Goal: Task Accomplishment & Management: Manage account settings

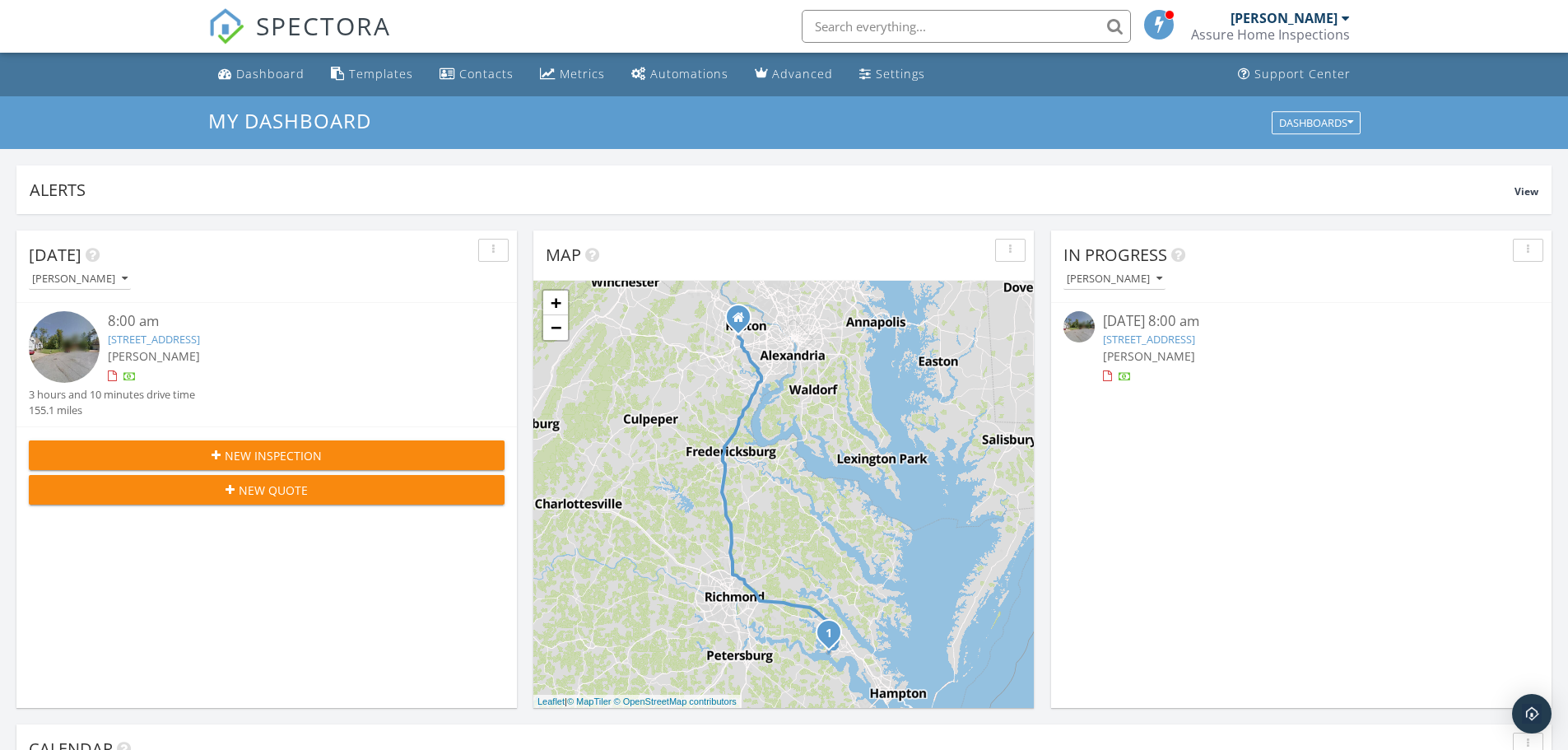
scroll to position [1524, 1594]
click at [502, 247] on button "button" at bounding box center [493, 249] width 31 height 23
click at [517, 296] on div "Refresh" at bounding box center [522, 288] width 59 height 20
click at [154, 333] on link "[STREET_ADDRESS]" at bounding box center [153, 338] width 92 height 15
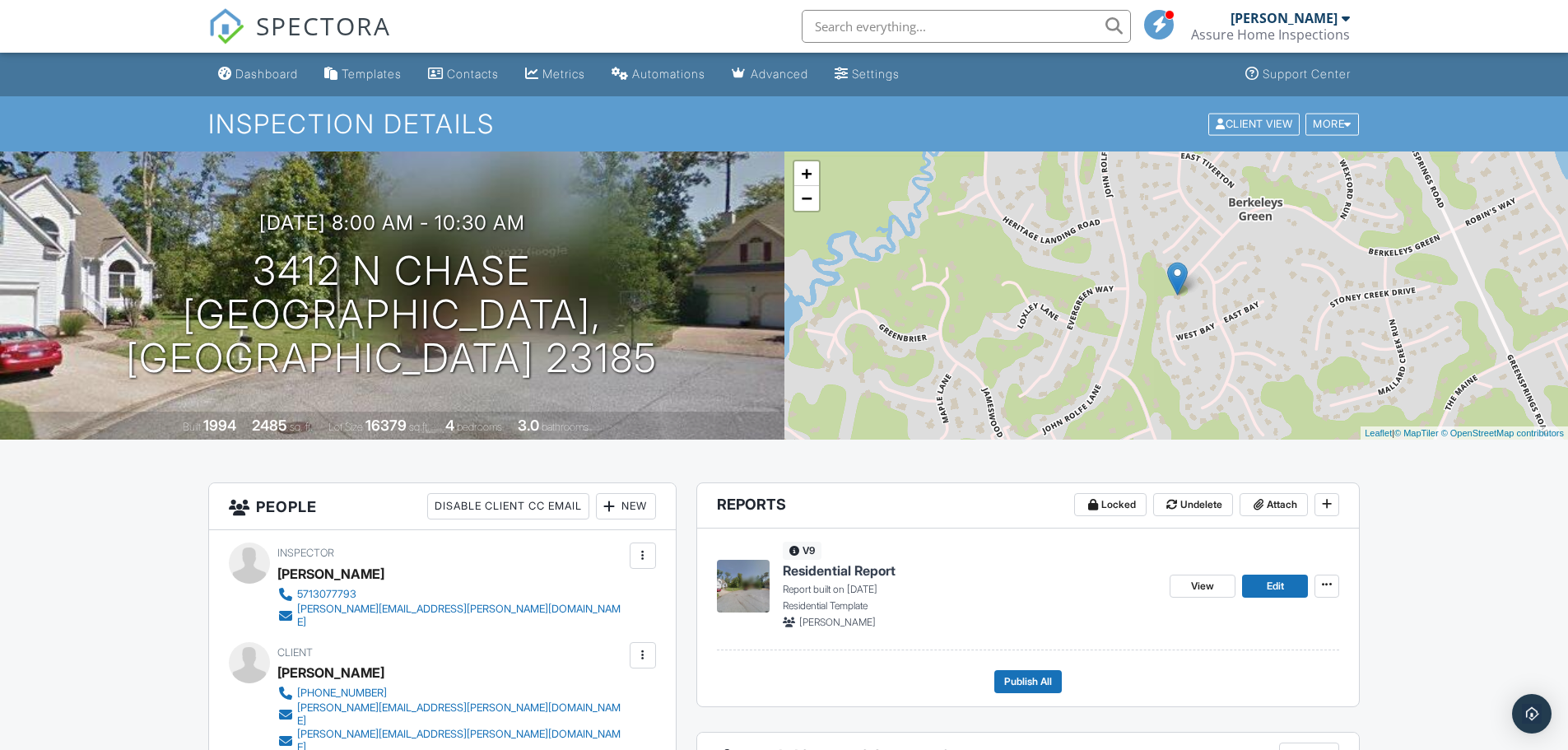
click at [244, 66] on div "Dashboard" at bounding box center [266, 73] width 62 height 14
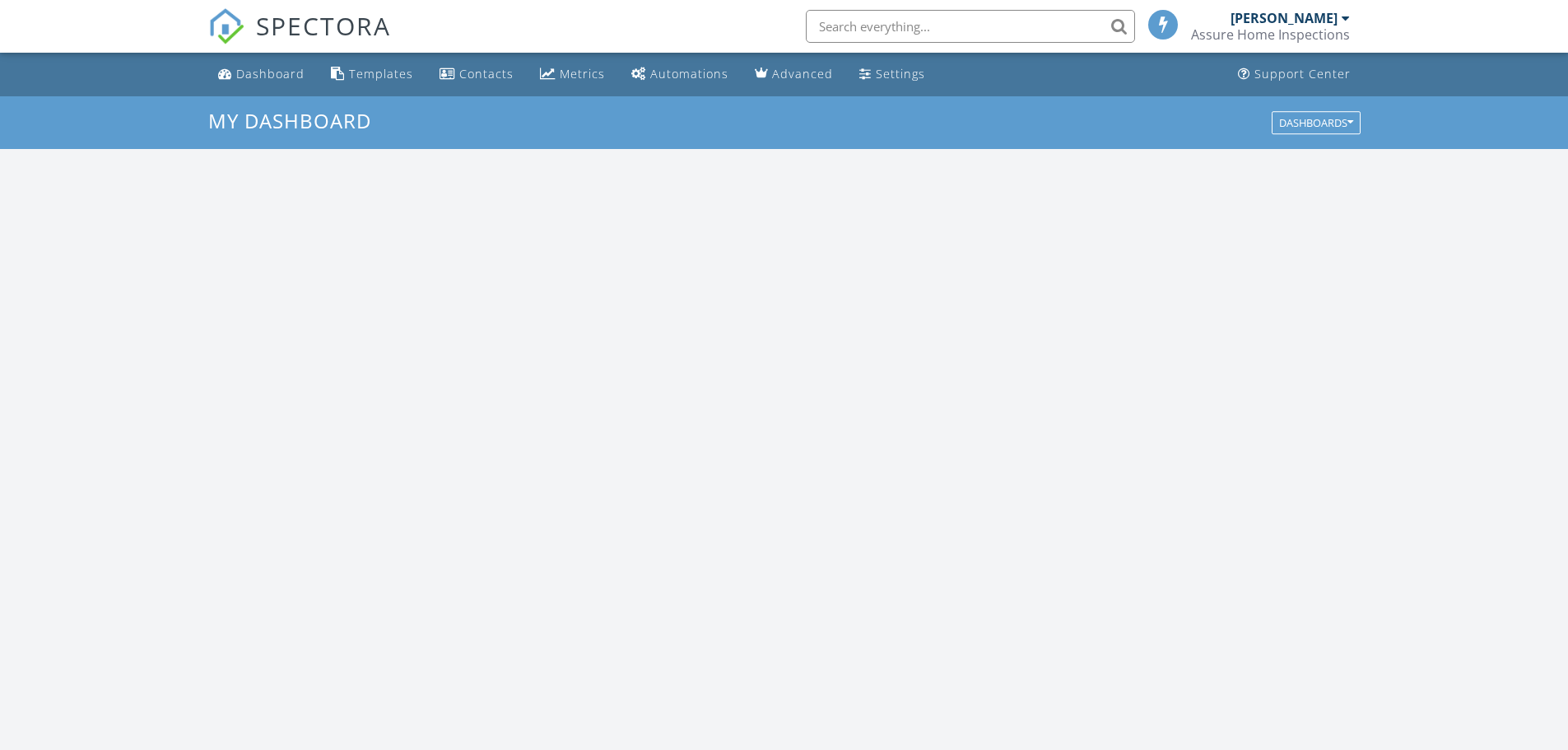
scroll to position [1524, 1594]
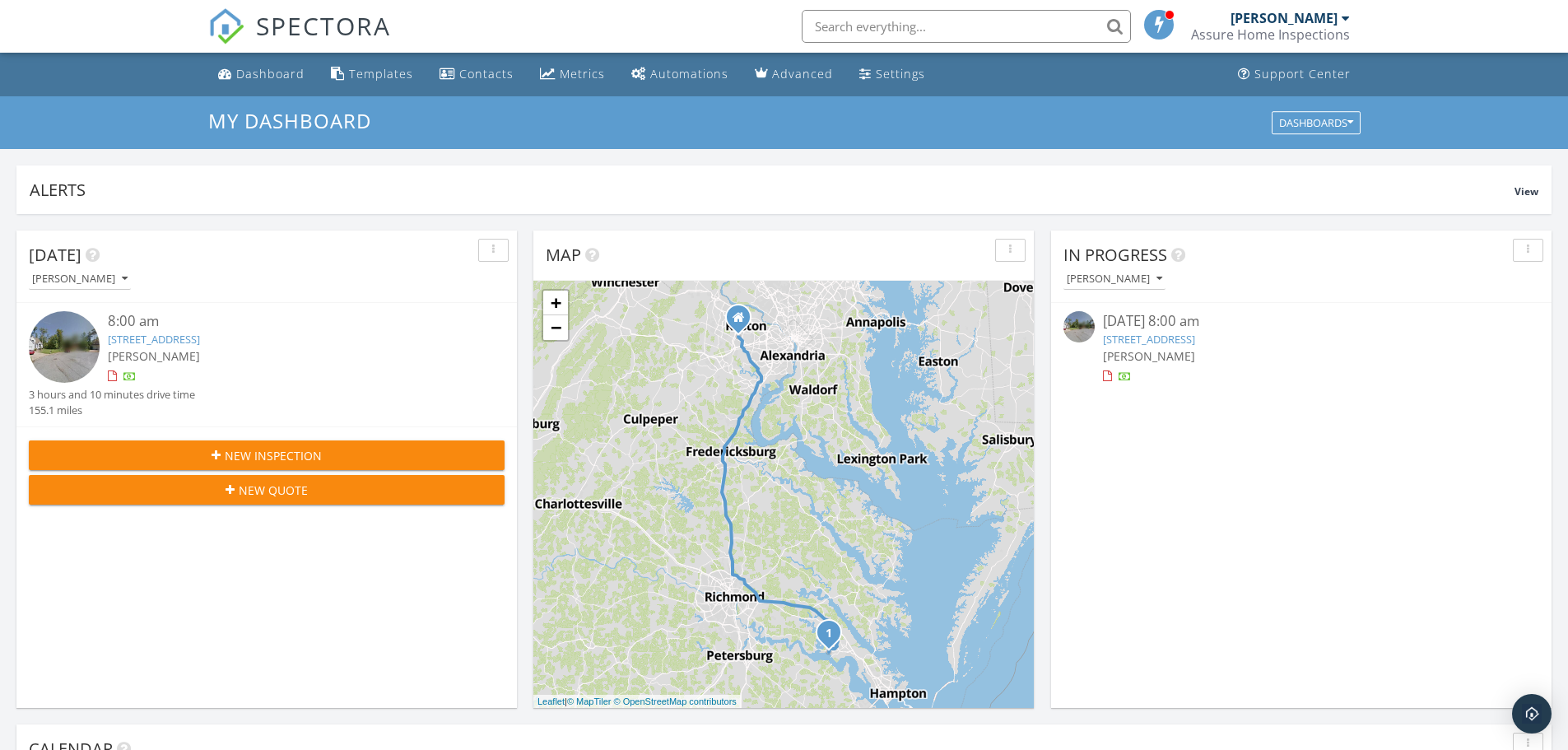
click at [200, 336] on link "[STREET_ADDRESS]" at bounding box center [153, 338] width 92 height 15
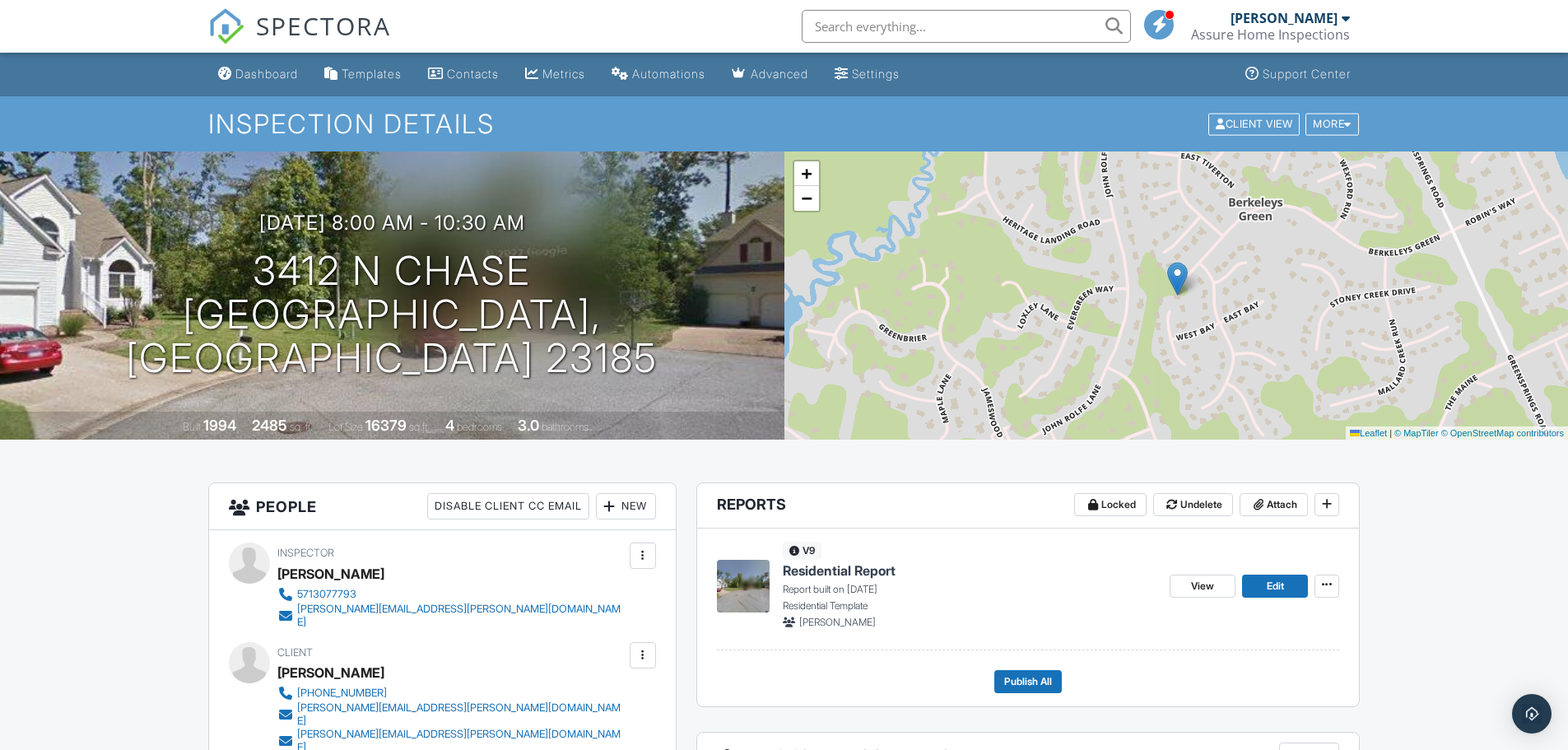
click at [1337, 141] on div "Inspection Details Client View More Property Details Reschedule Reorder / Copy …" at bounding box center [784, 124] width 1568 height 55
click at [1331, 117] on div "More" at bounding box center [1332, 124] width 53 height 22
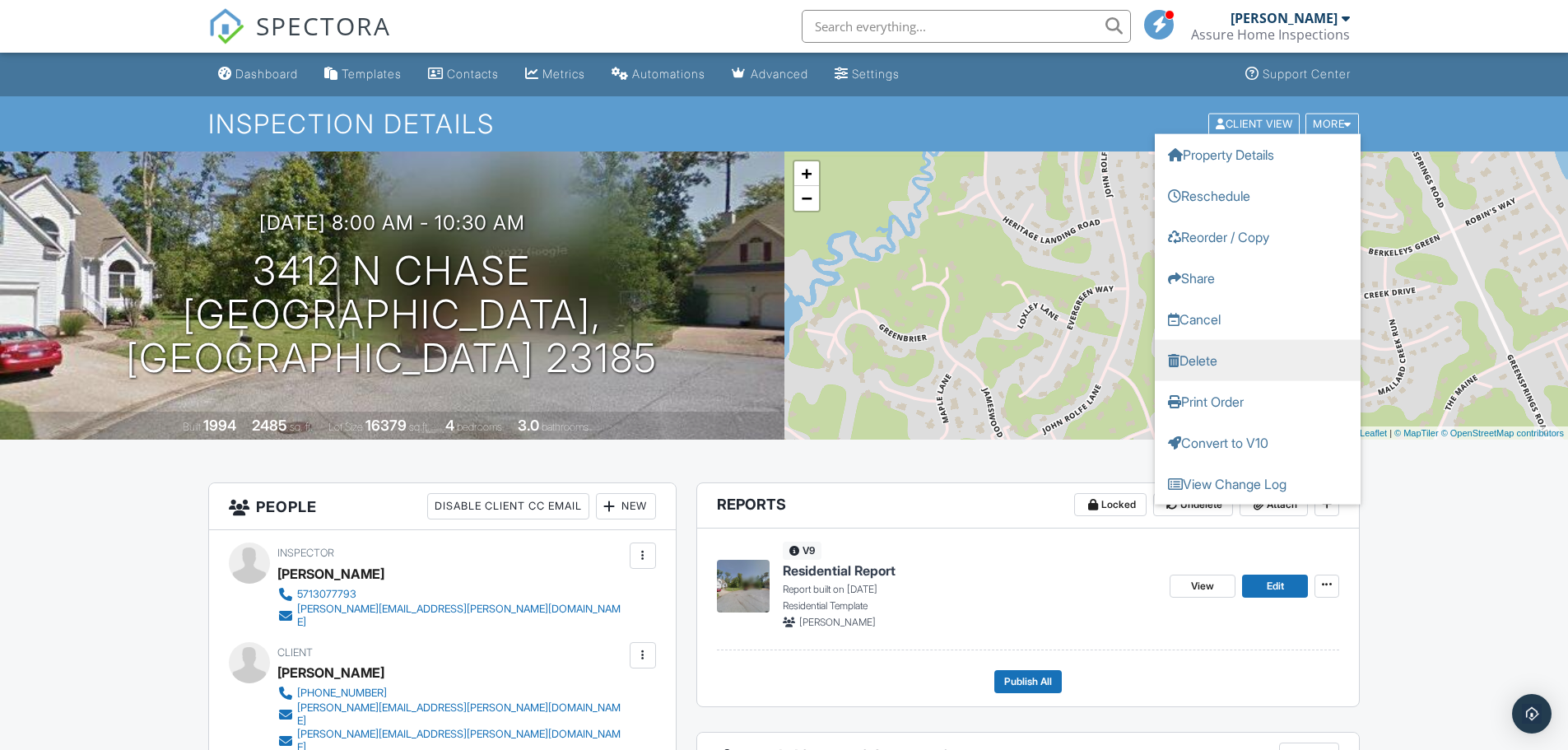
click at [1240, 371] on link "Delete" at bounding box center [1258, 360] width 206 height 42
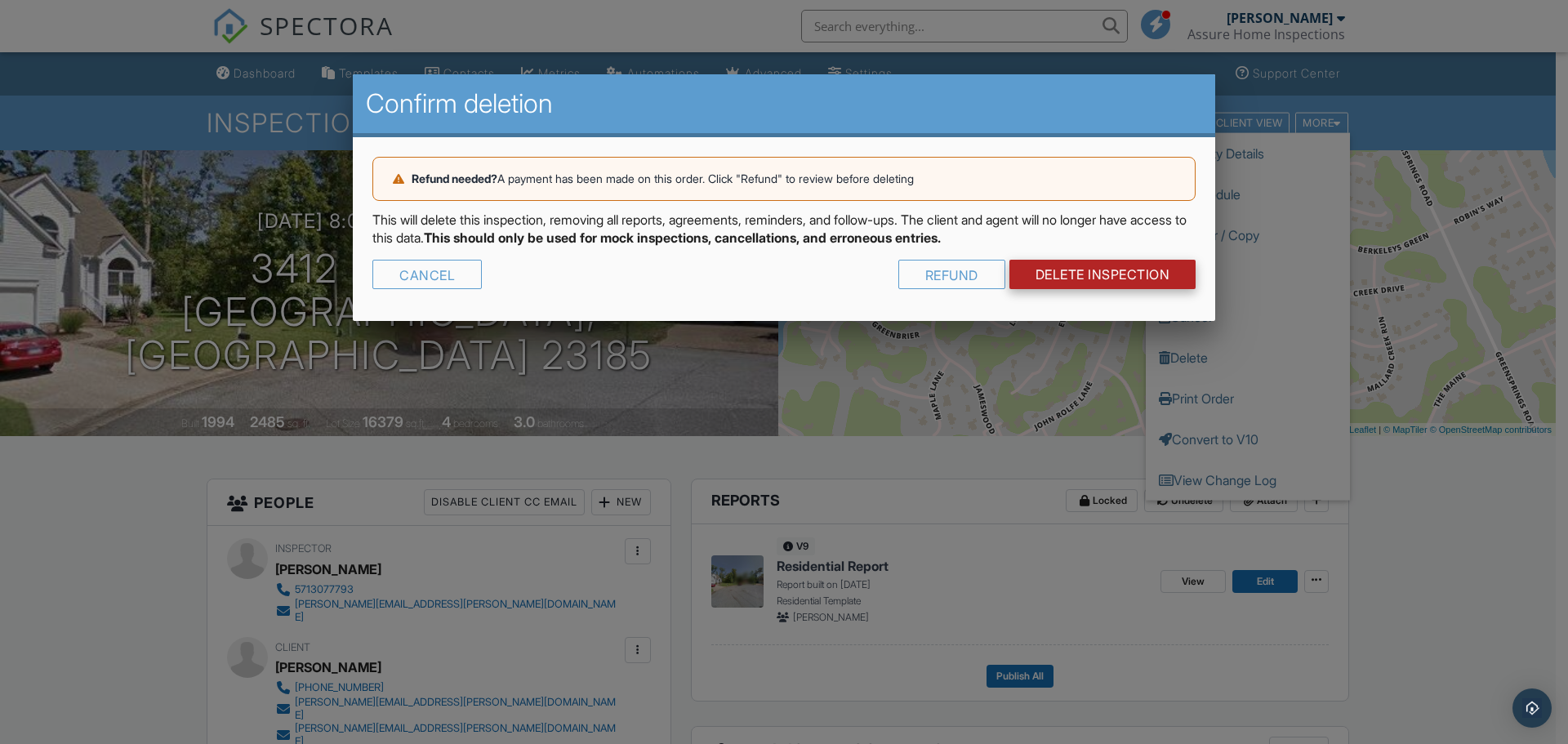
click at [1087, 276] on link "DELETE Inspection" at bounding box center [1103, 274] width 187 height 29
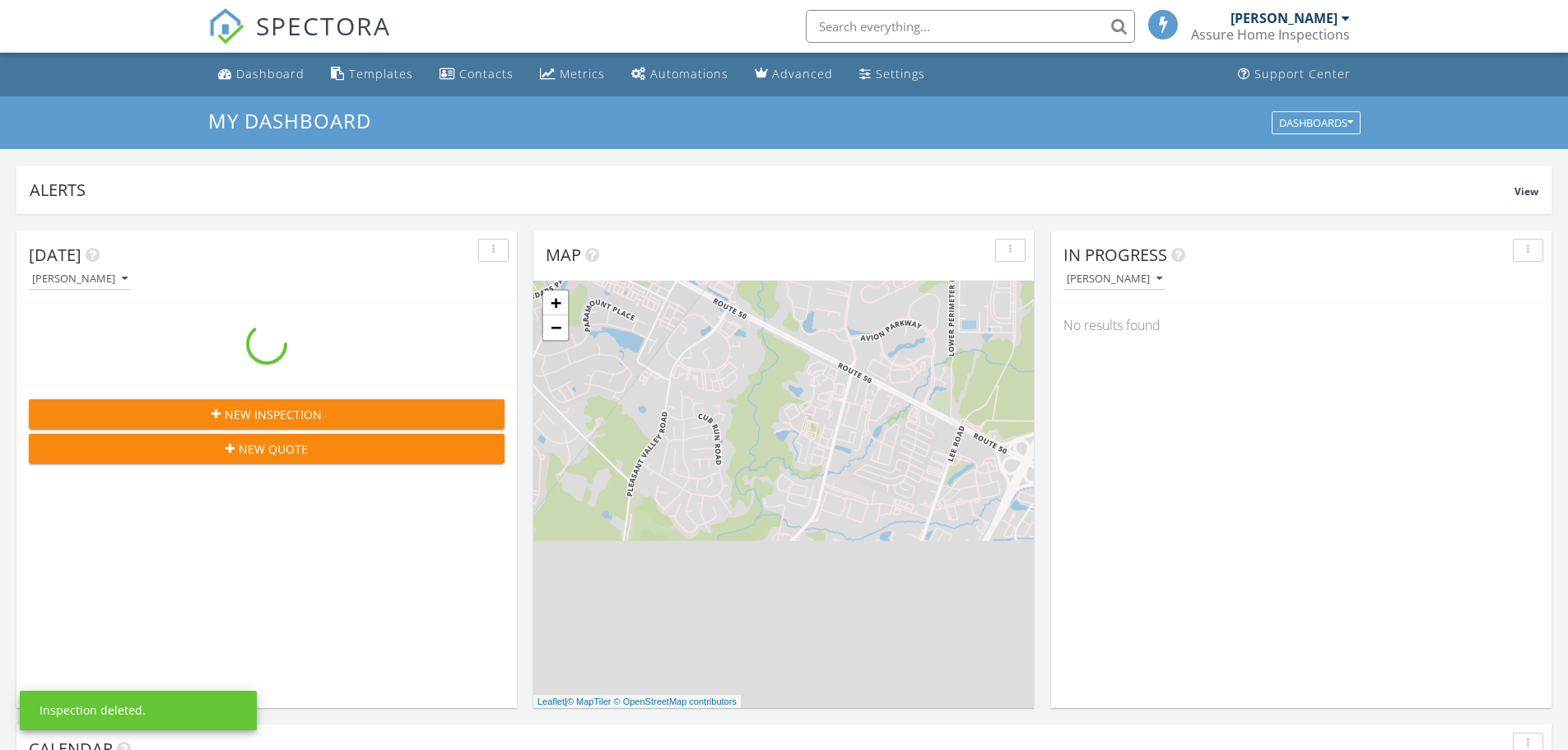
scroll to position [1524, 1594]
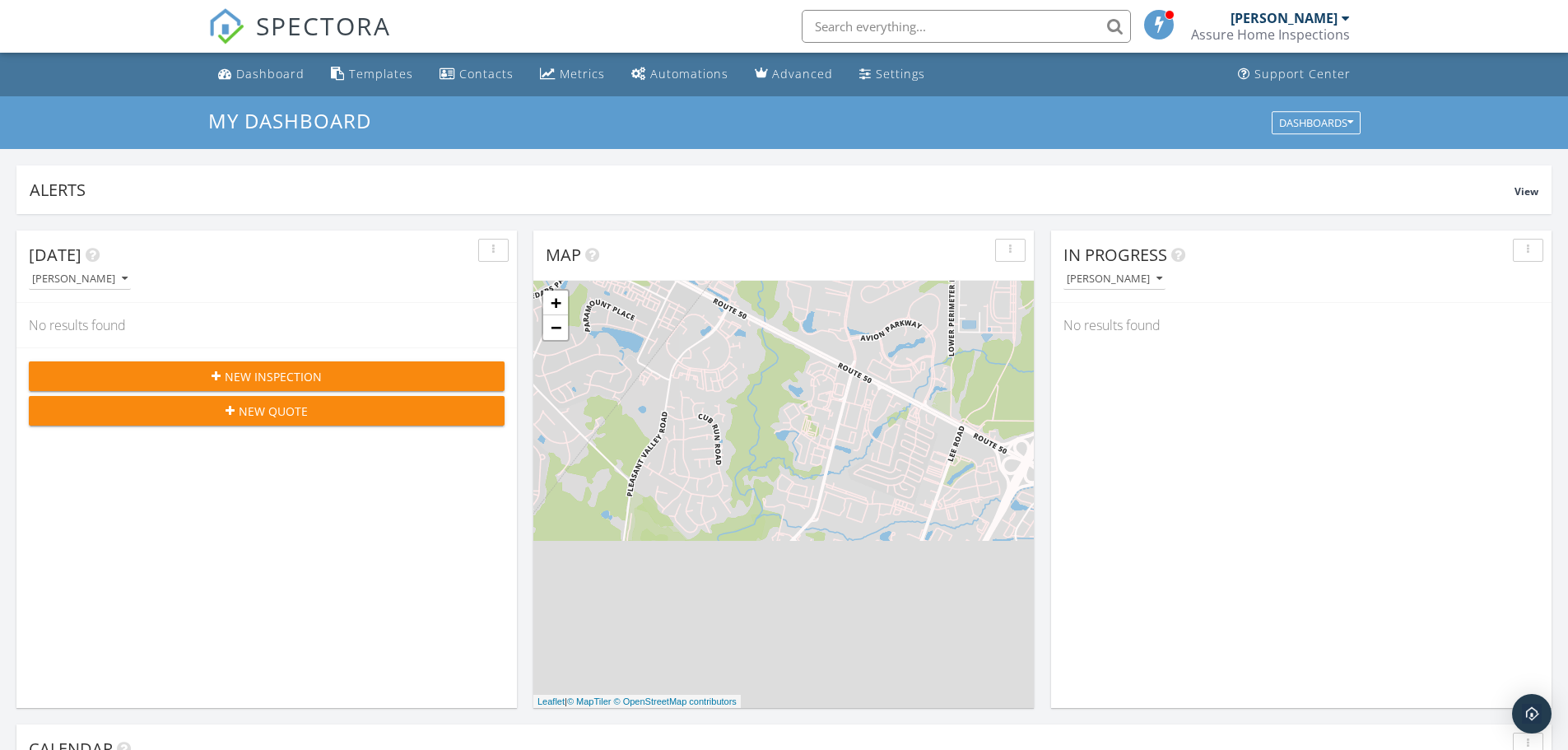
click at [1323, 437] on div "In Progress [PERSON_NAME] No results found" at bounding box center [1302, 469] width 501 height 477
click at [356, 74] on div "Templates" at bounding box center [381, 74] width 64 height 16
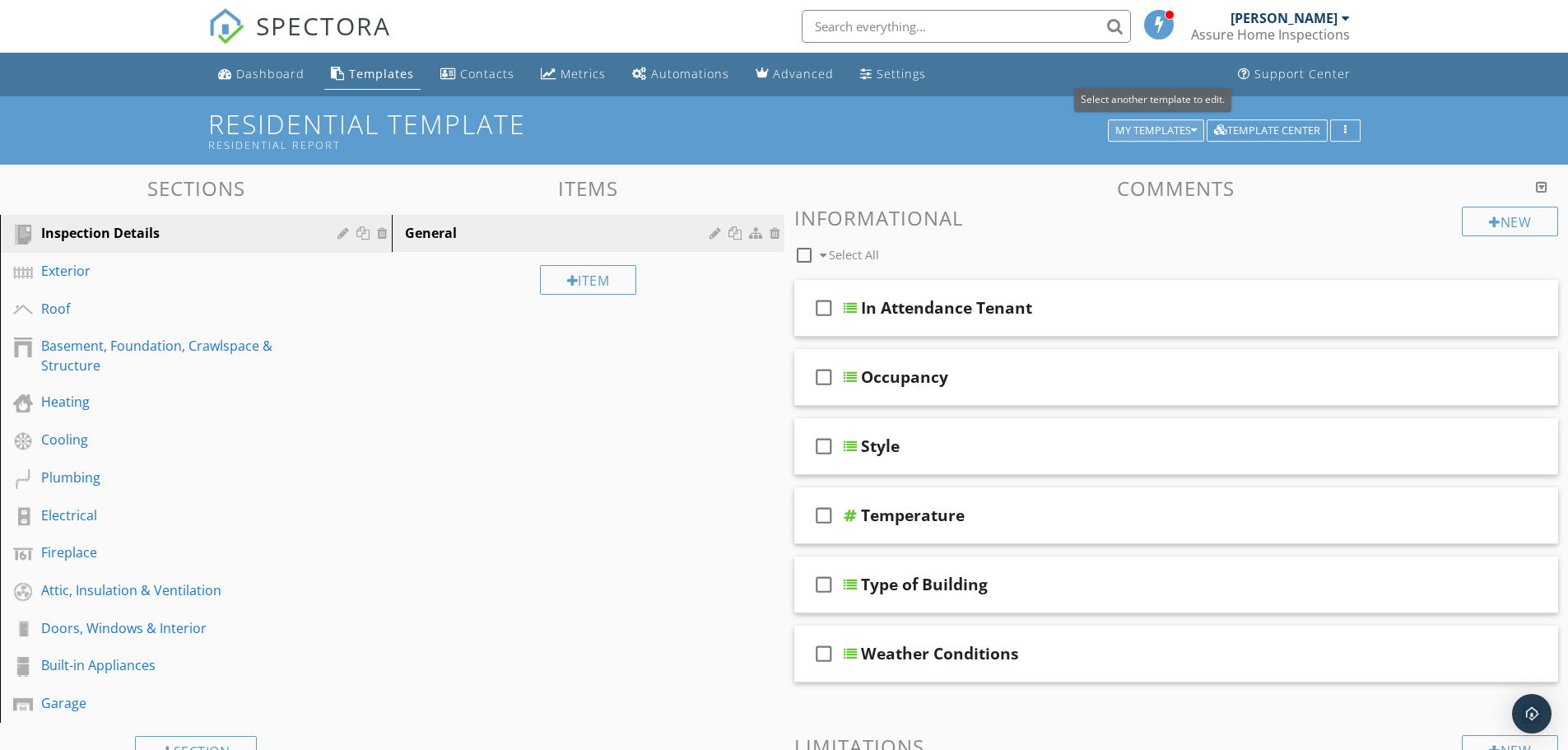
click at [1172, 138] on button "My Templates" at bounding box center [1156, 131] width 96 height 23
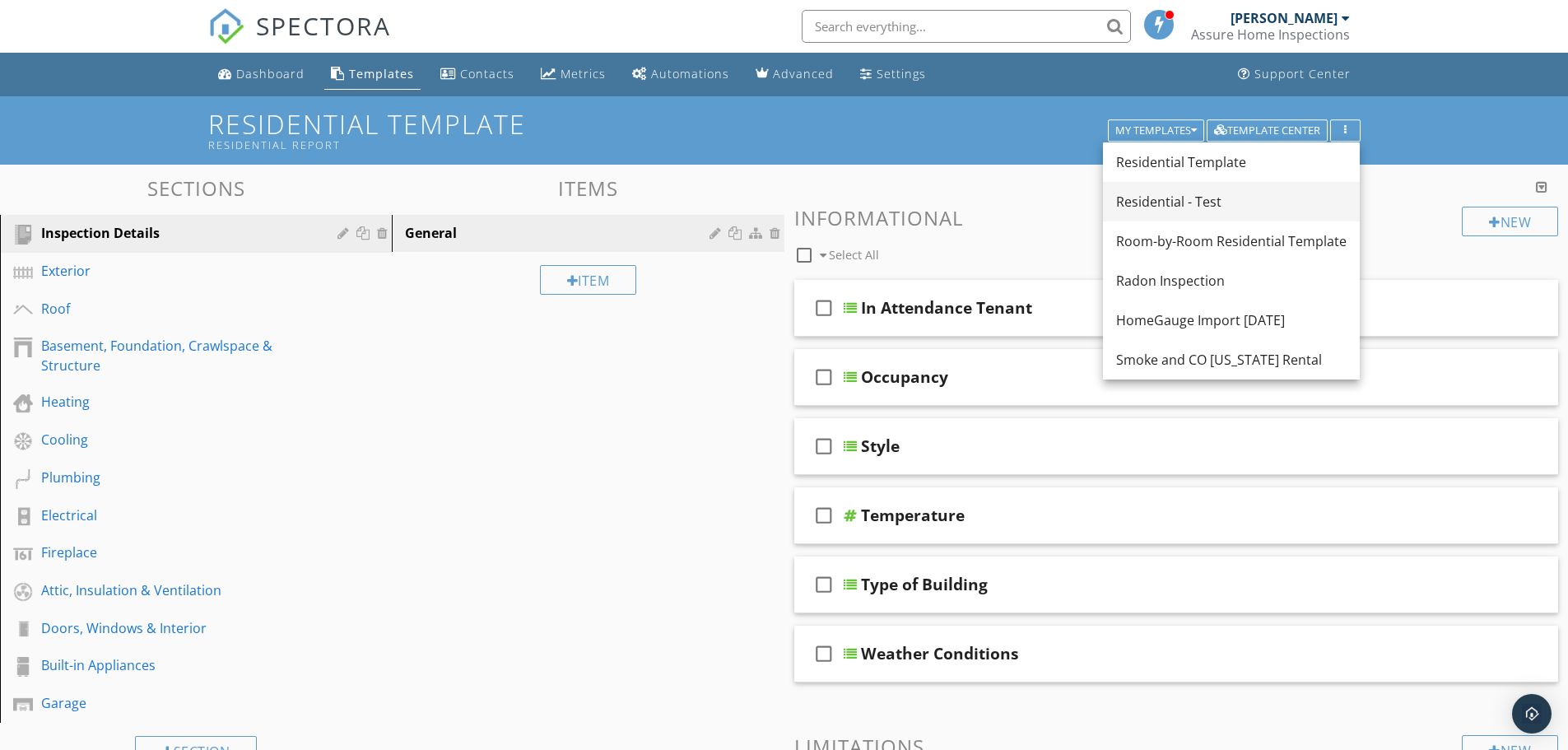
click at [1194, 203] on div "Residential - Test" at bounding box center [1231, 202] width 231 height 20
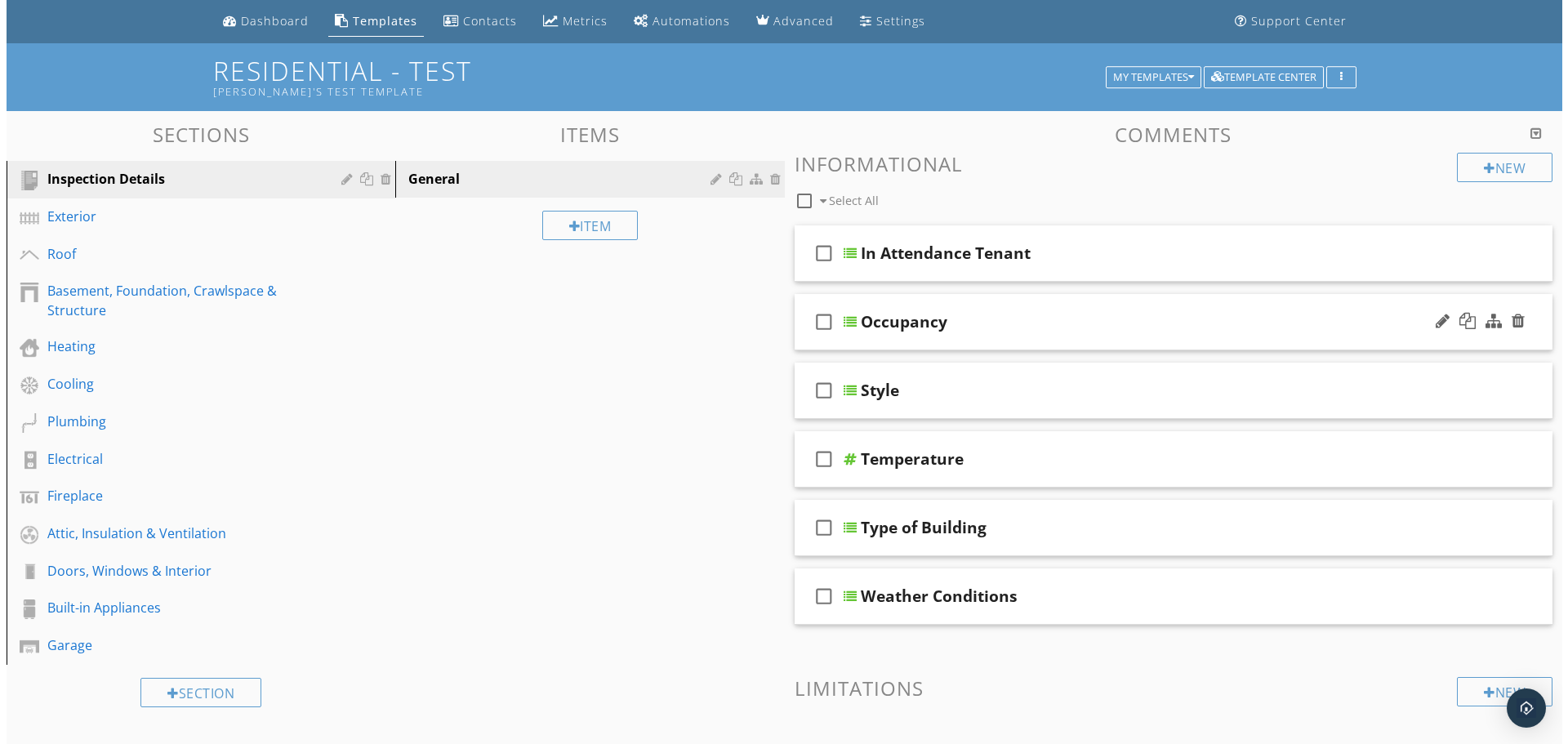
scroll to position [81, 0]
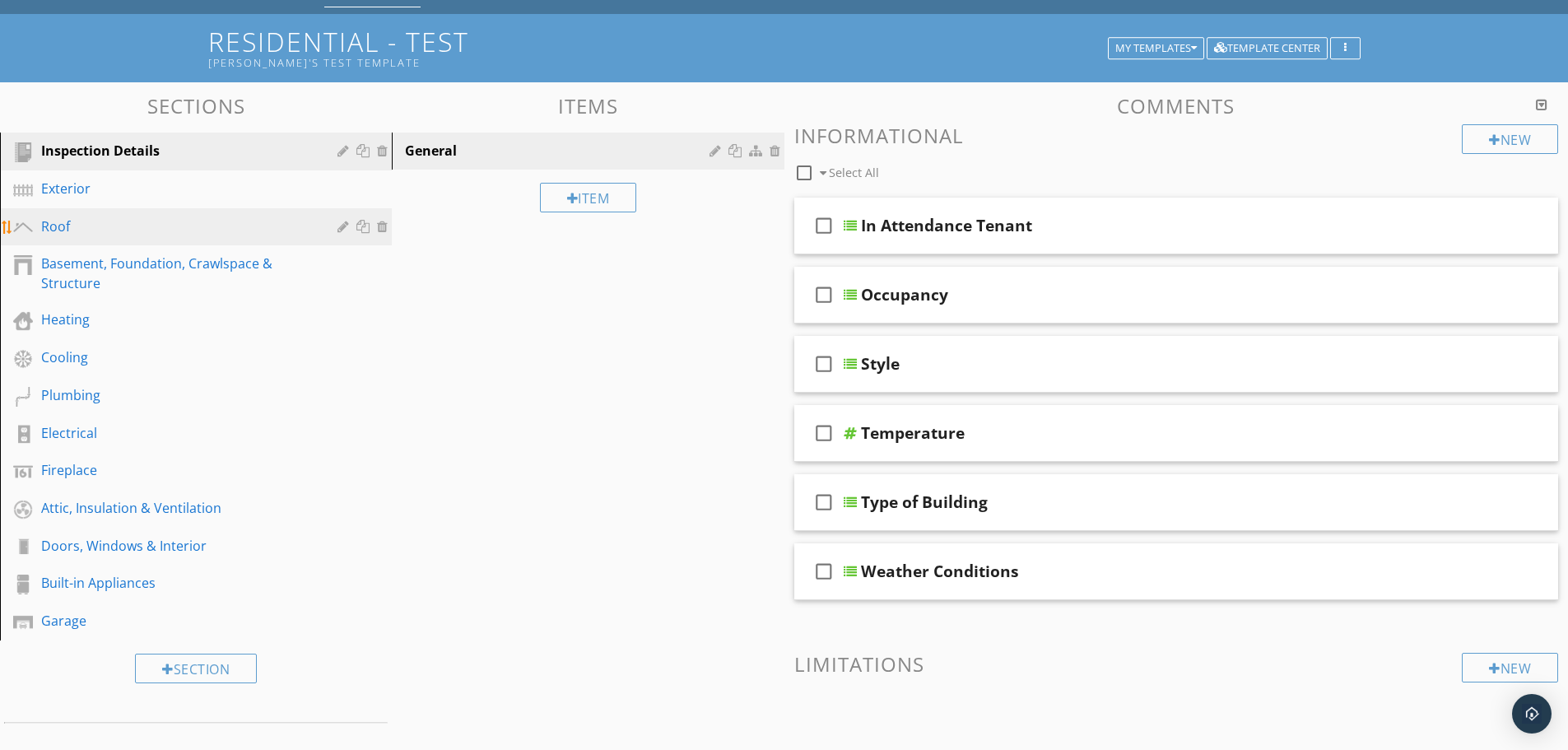
click at [116, 234] on div "Roof" at bounding box center [177, 227] width 272 height 20
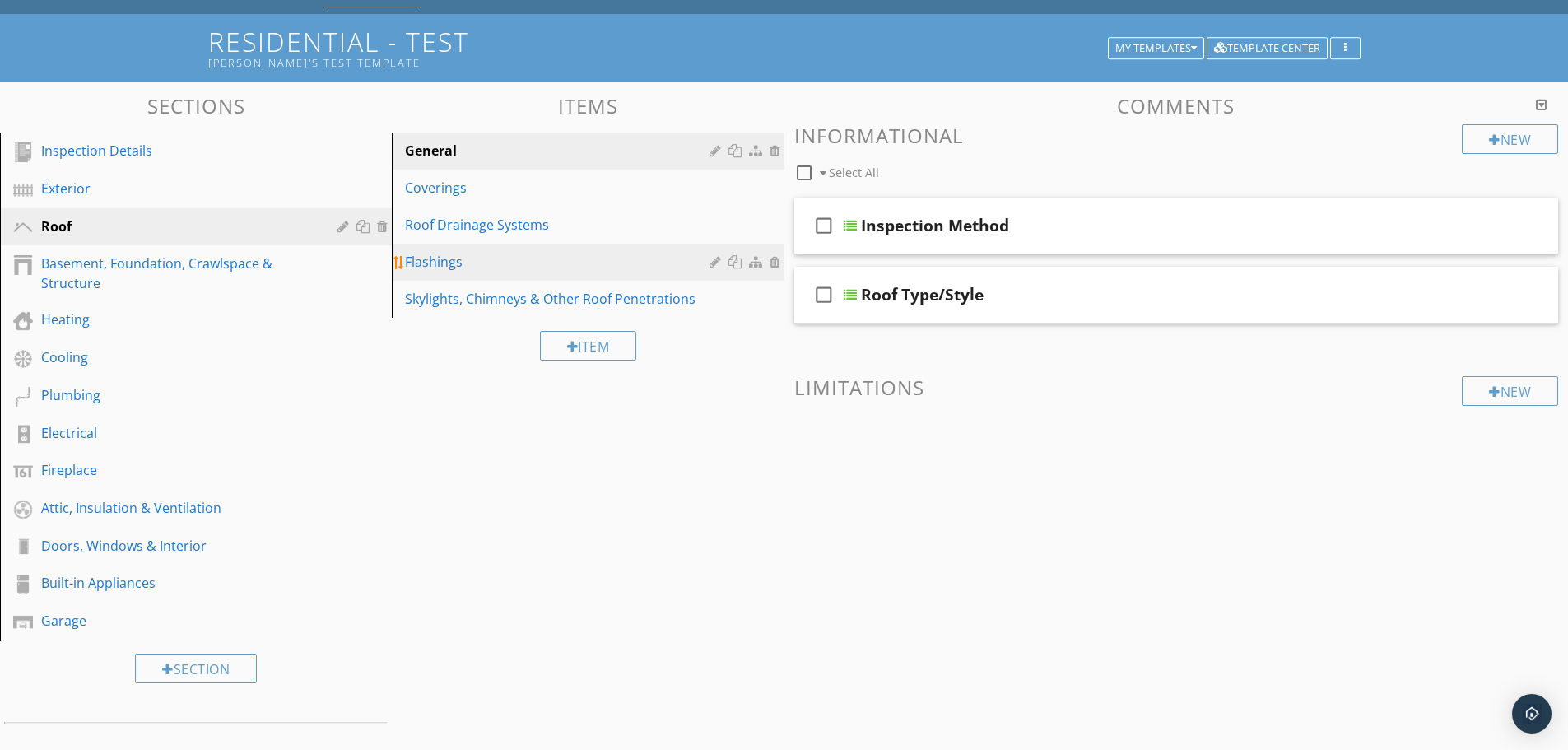
click at [462, 251] on link "Flashings" at bounding box center [590, 261] width 387 height 37
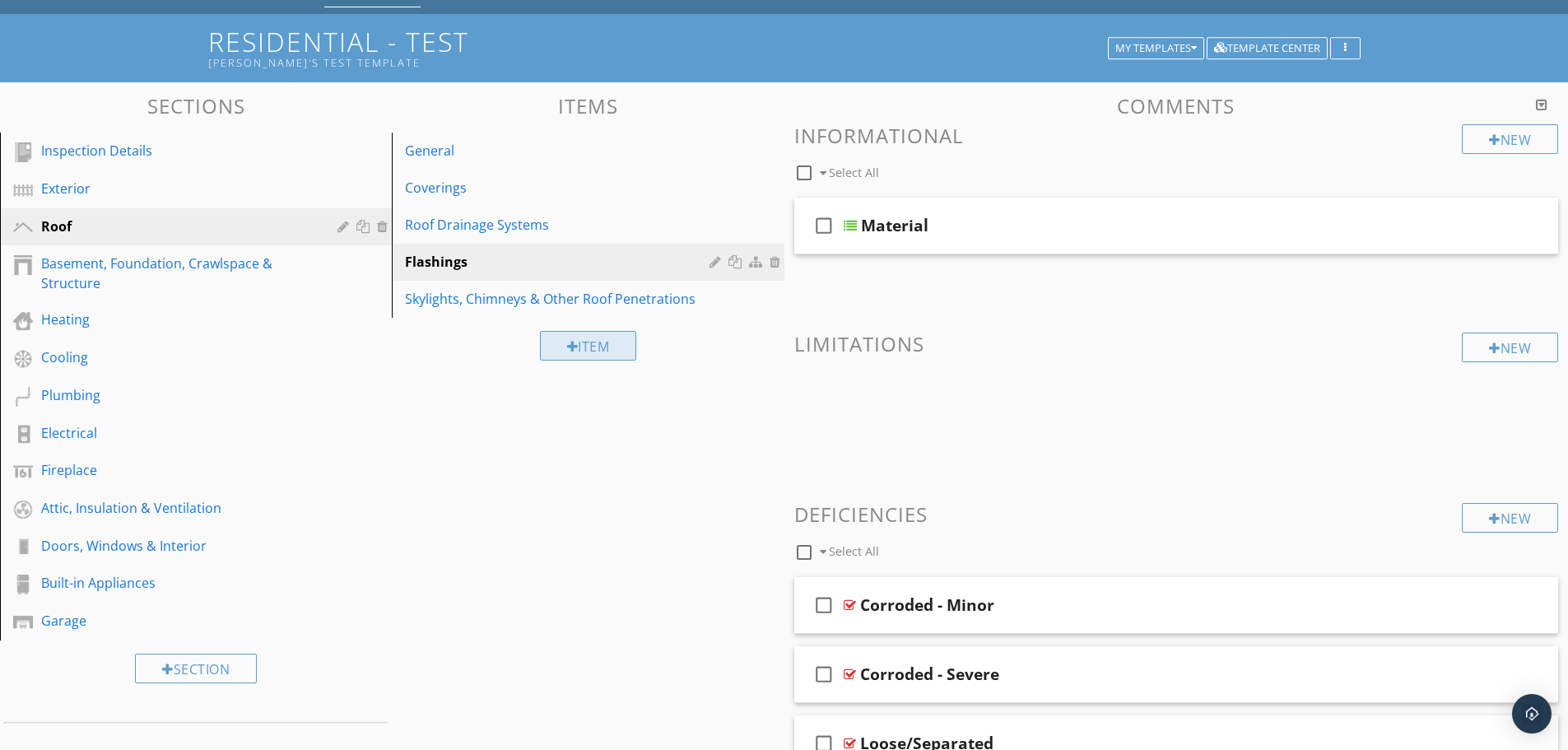
click at [567, 340] on div at bounding box center [573, 346] width 12 height 13
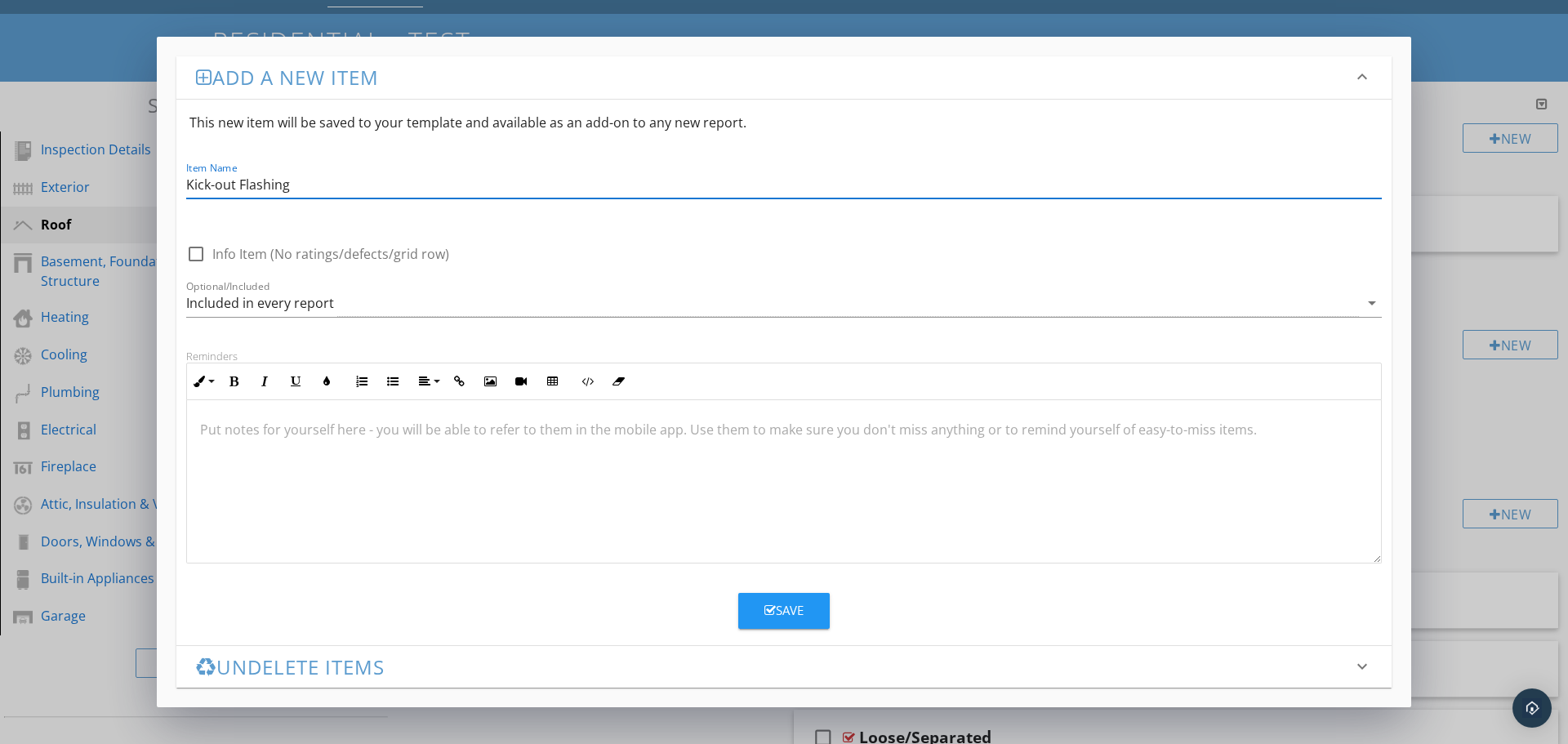
type input "Kick-out Flashing"
click at [291, 433] on p at bounding box center [784, 430] width 1167 height 20
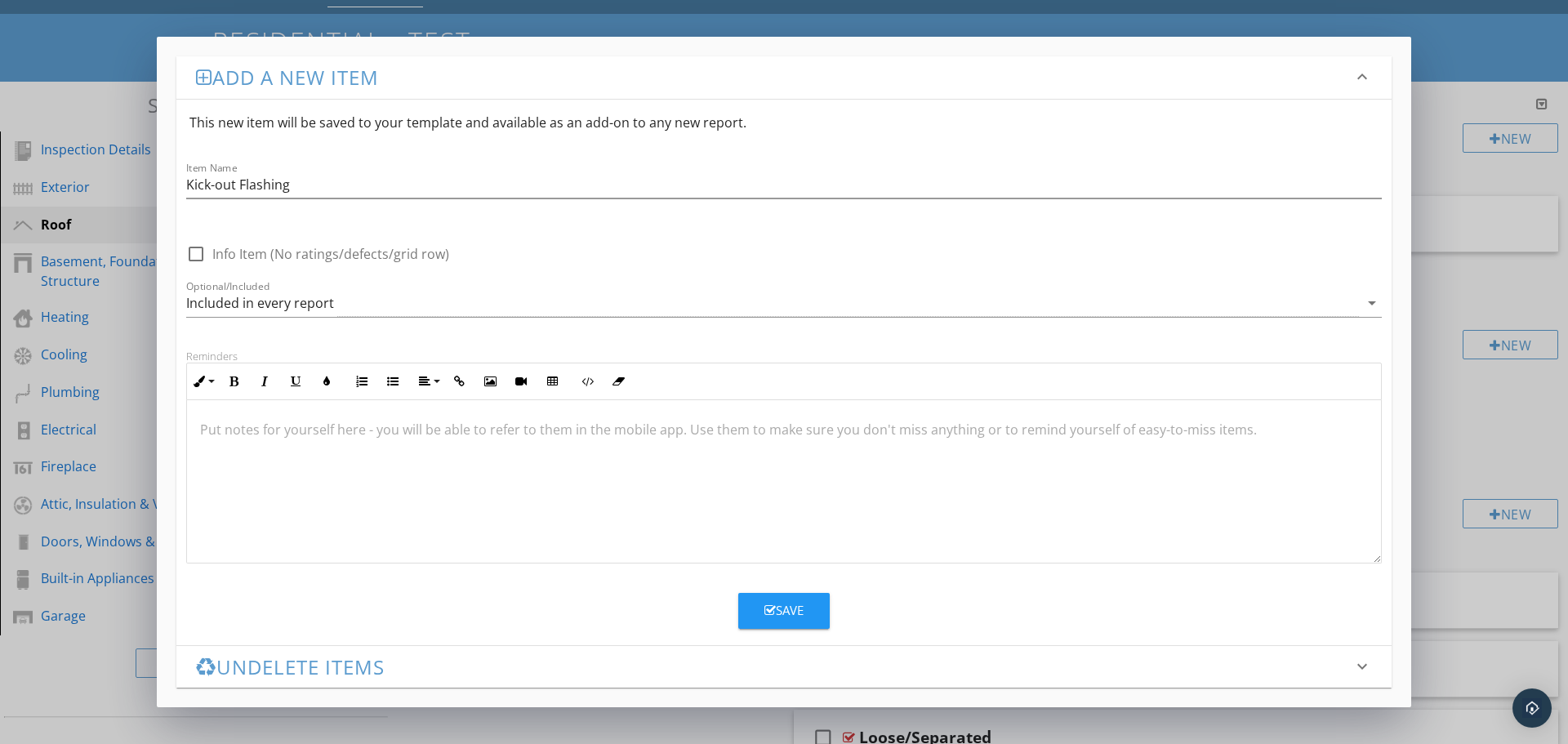
click at [284, 434] on p at bounding box center [784, 430] width 1167 height 20
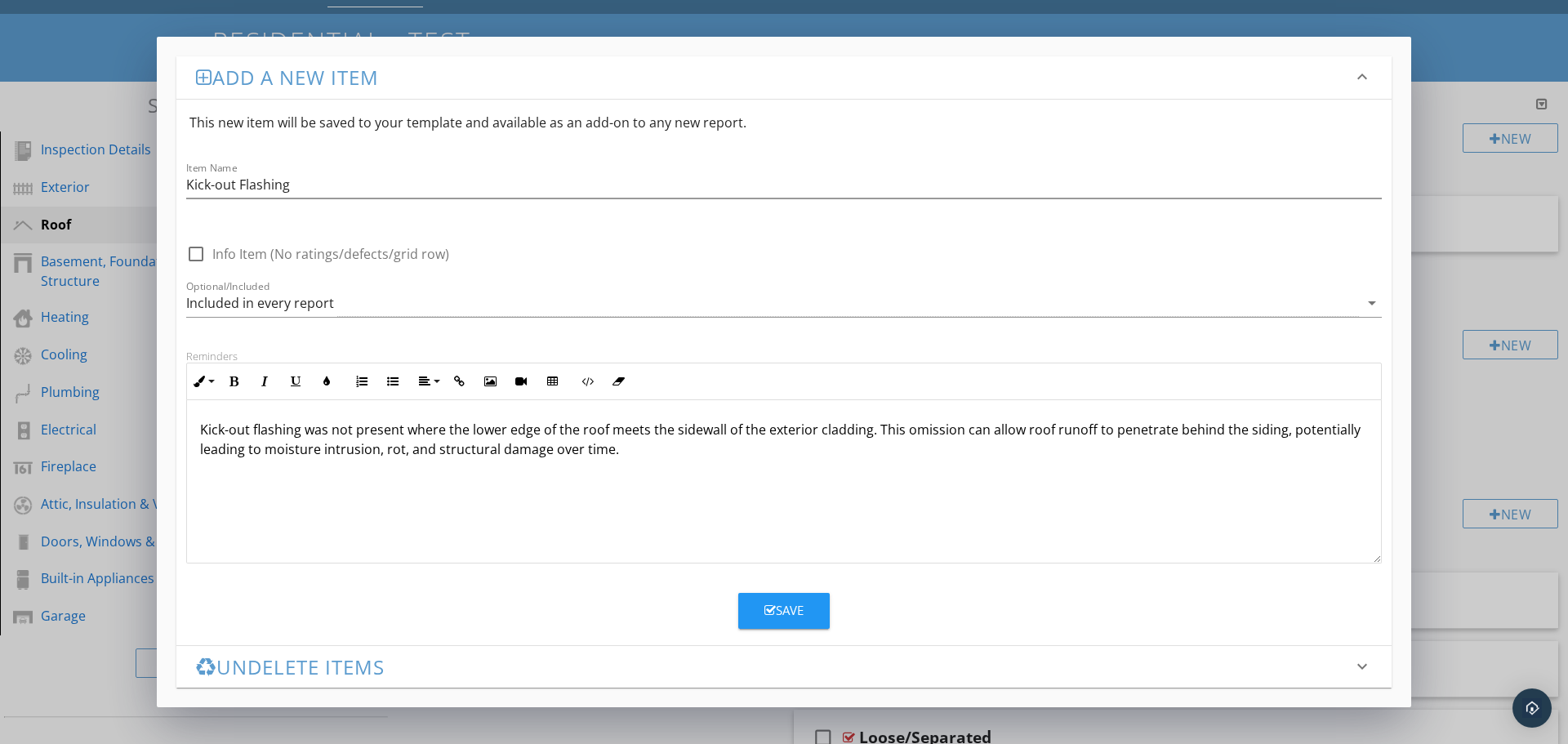
scroll to position [1, 0]
click at [1000, 583] on div "Save" at bounding box center [784, 605] width 1216 height 49
click at [194, 252] on div at bounding box center [195, 254] width 27 height 27
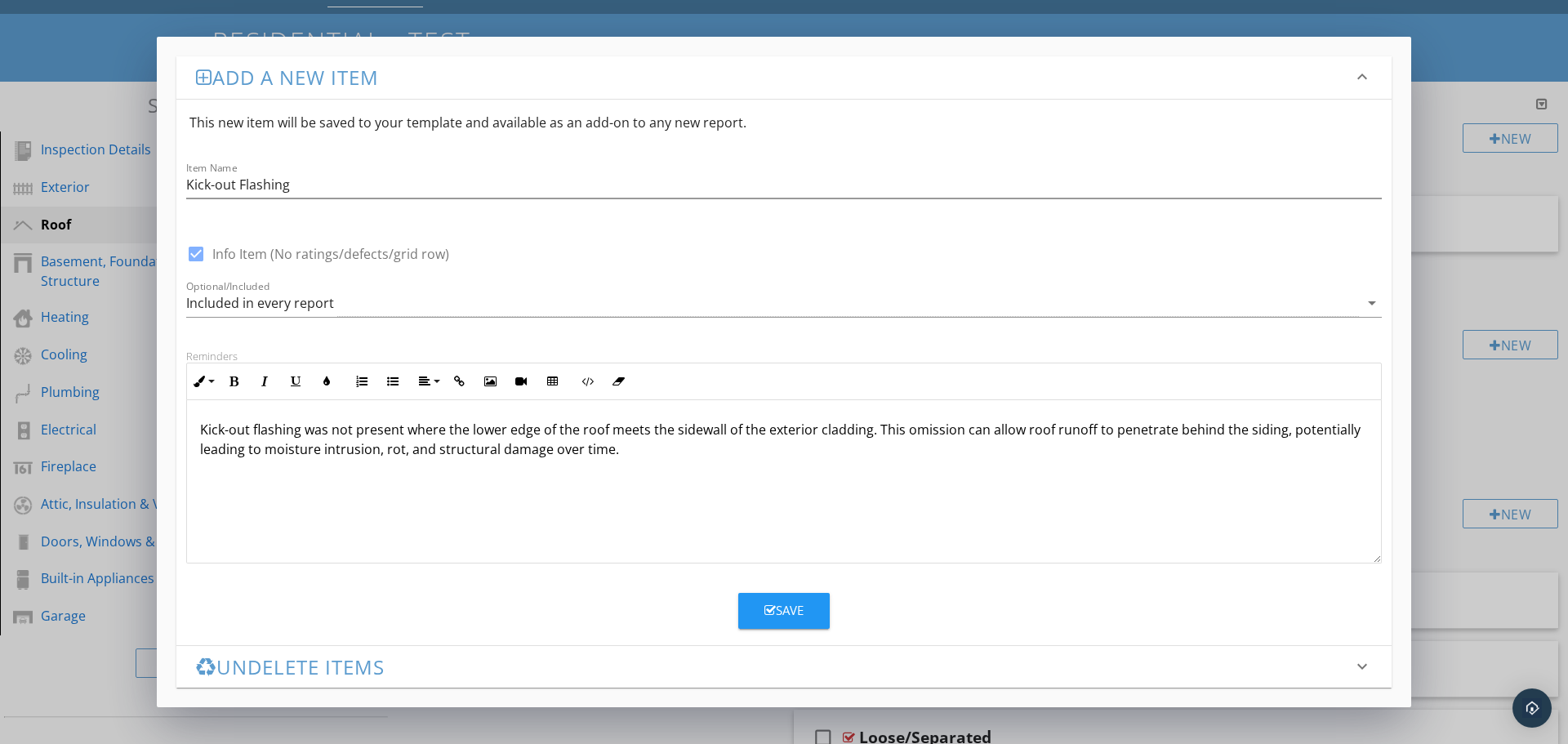
checkbox input "false"
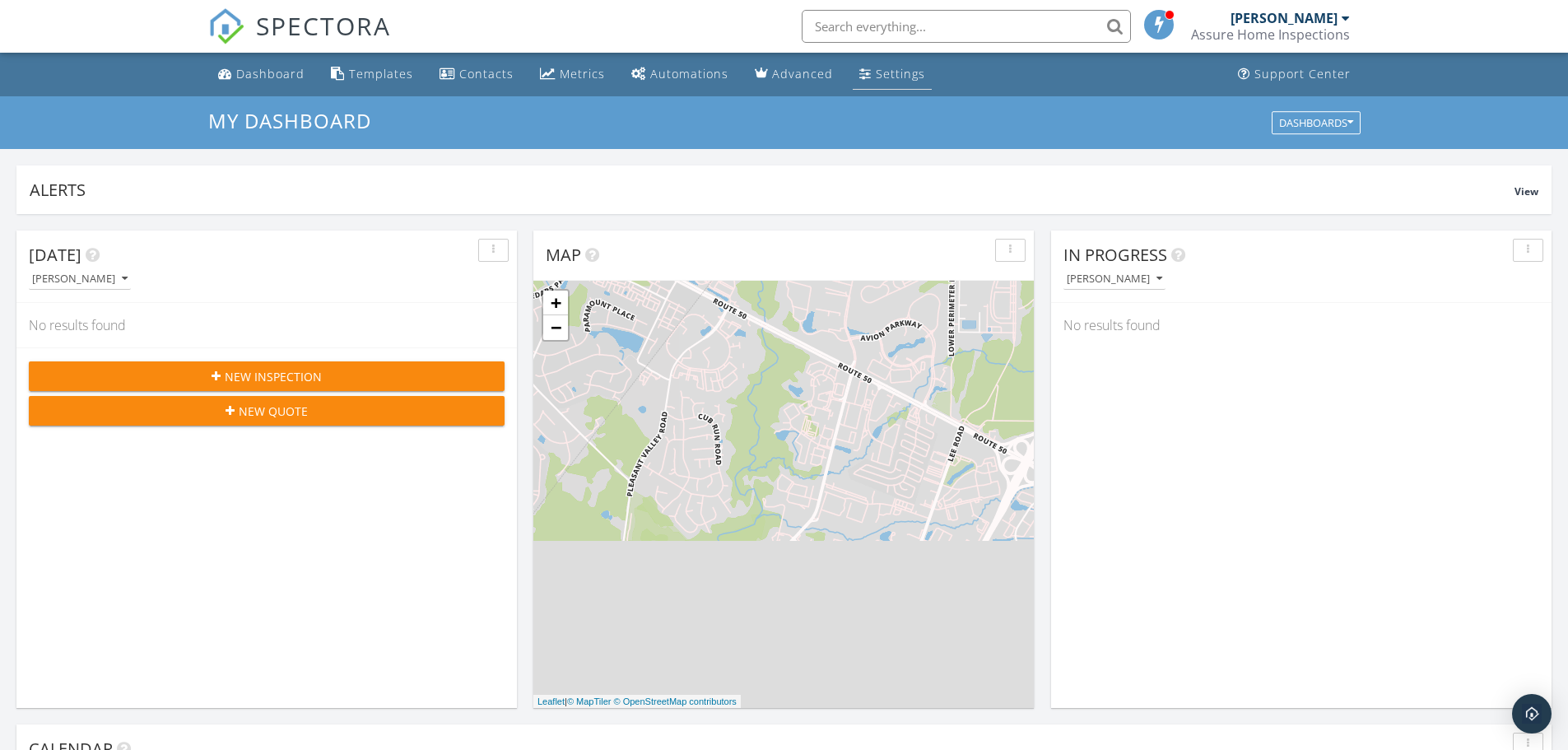
click at [877, 65] on link "Settings" at bounding box center [893, 74] width 79 height 31
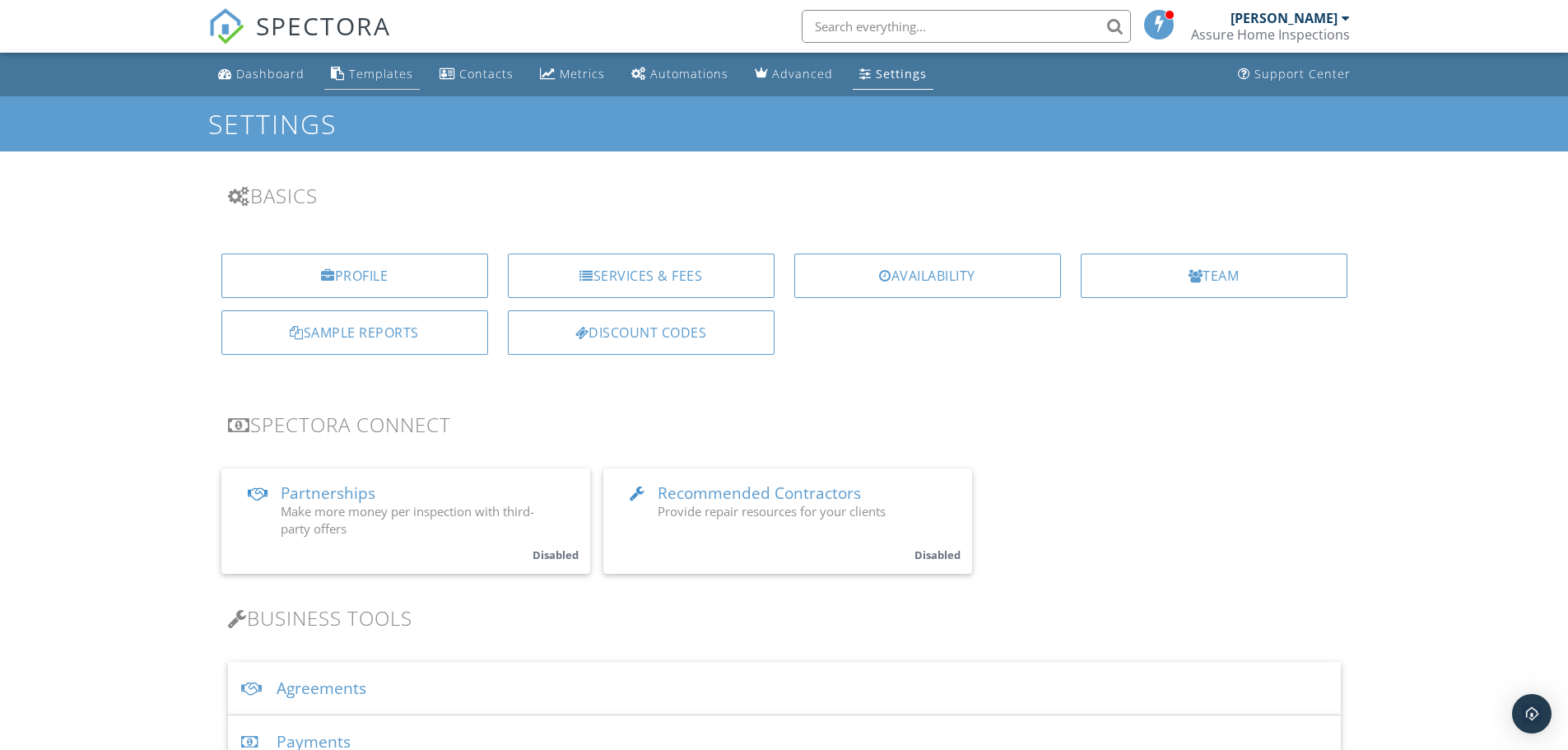
click at [349, 76] on div "Templates" at bounding box center [381, 74] width 64 height 16
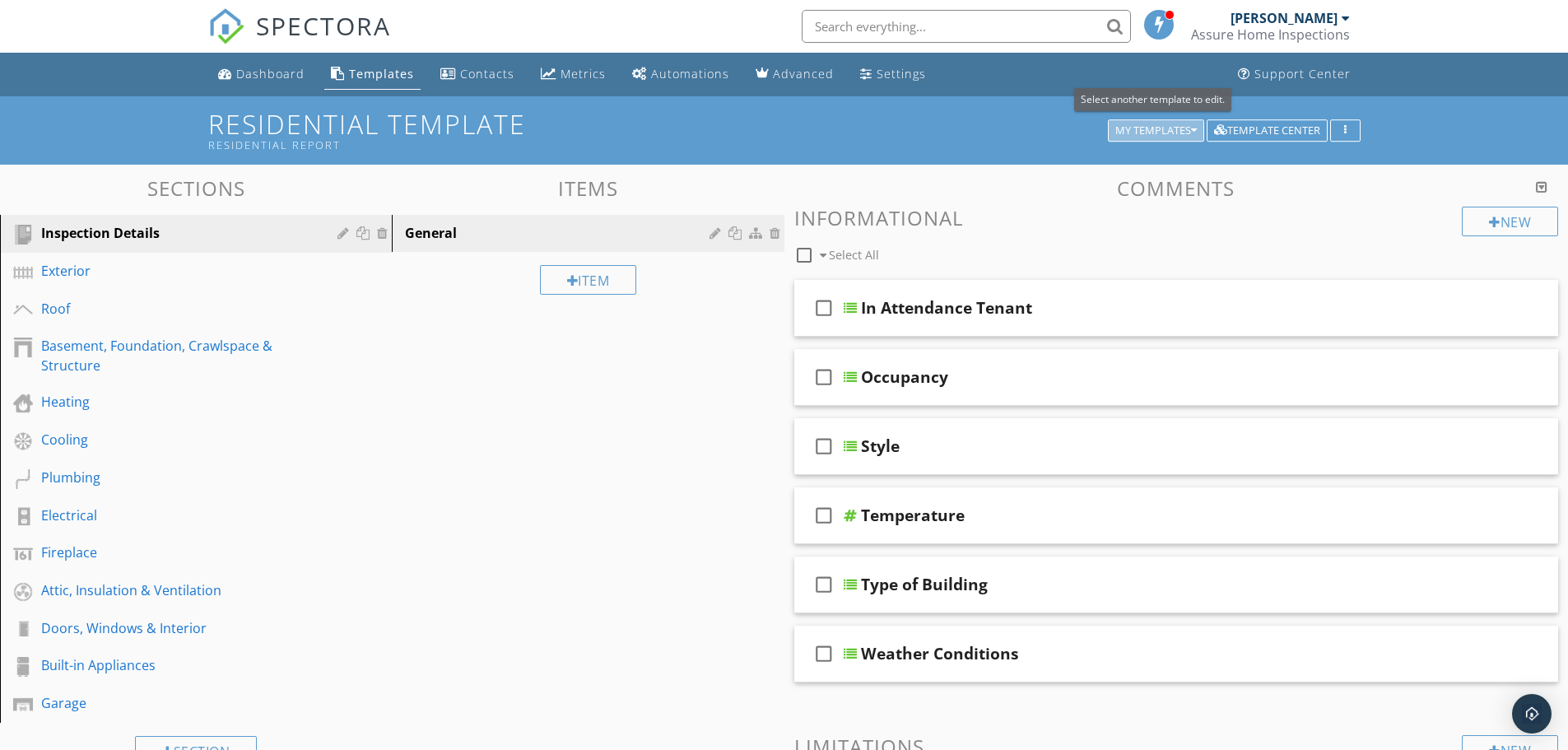
click at [1167, 126] on div "My Templates" at bounding box center [1156, 131] width 81 height 12
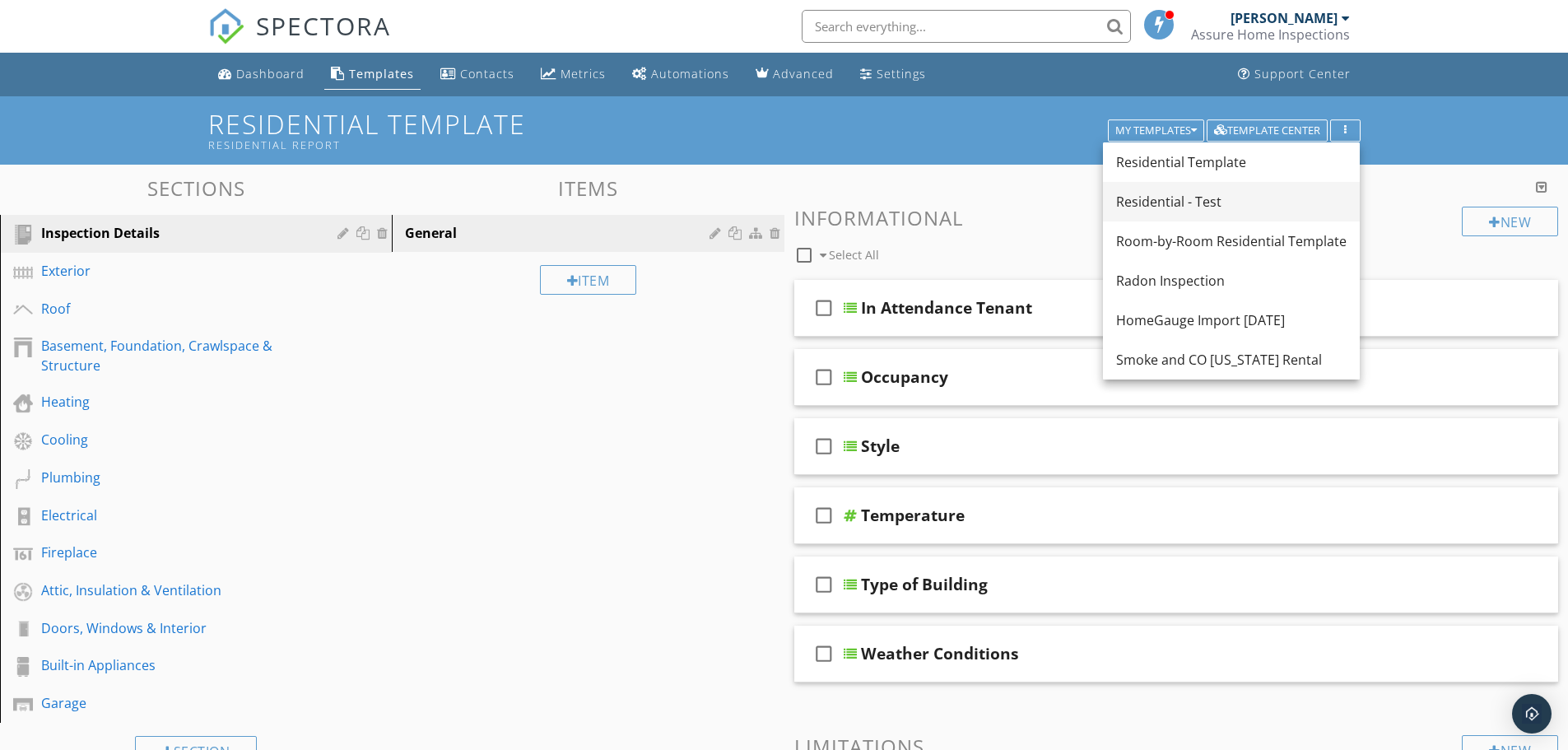
click at [1178, 199] on div "Residential - Test" at bounding box center [1231, 202] width 231 height 20
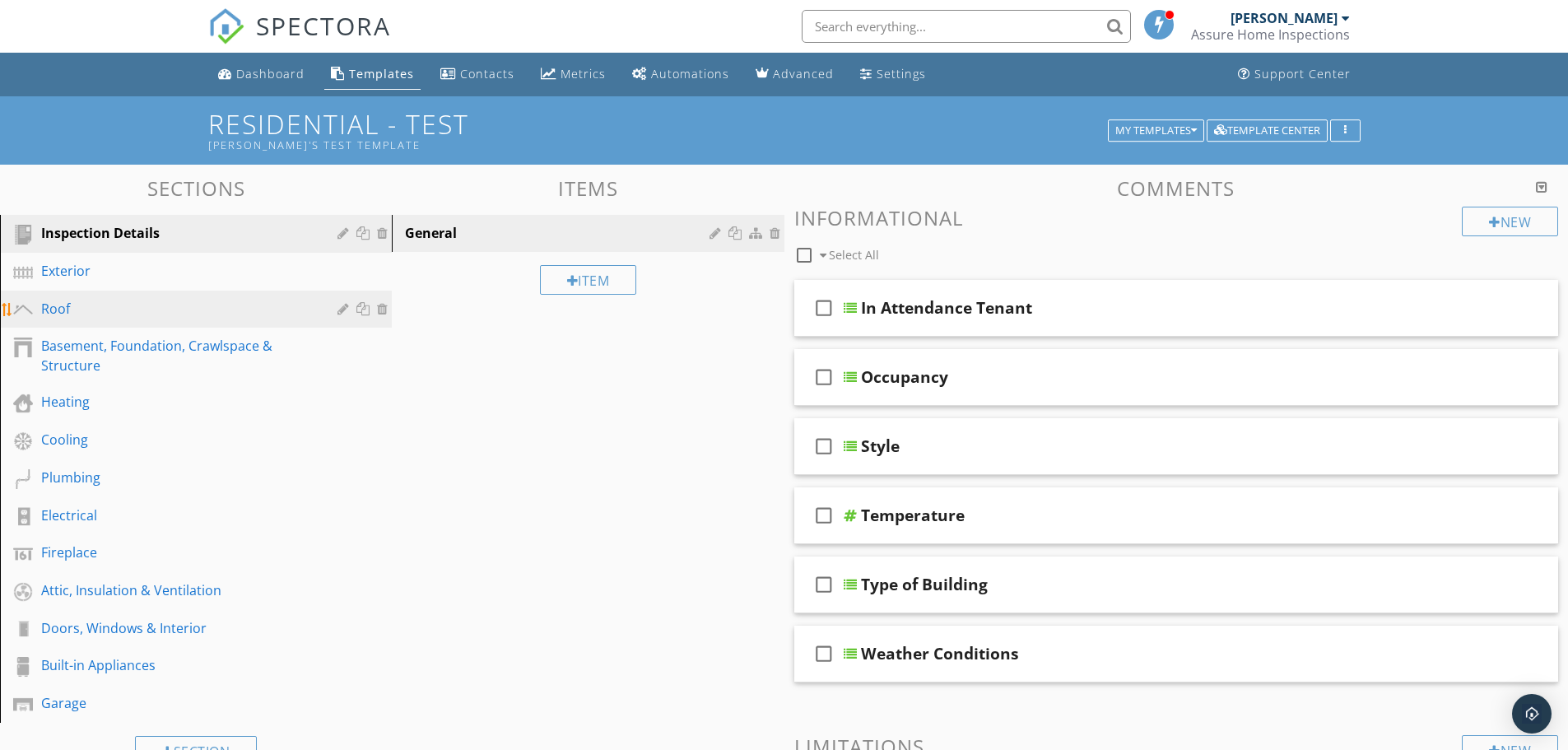
click at [80, 309] on div "Roof" at bounding box center [177, 309] width 272 height 20
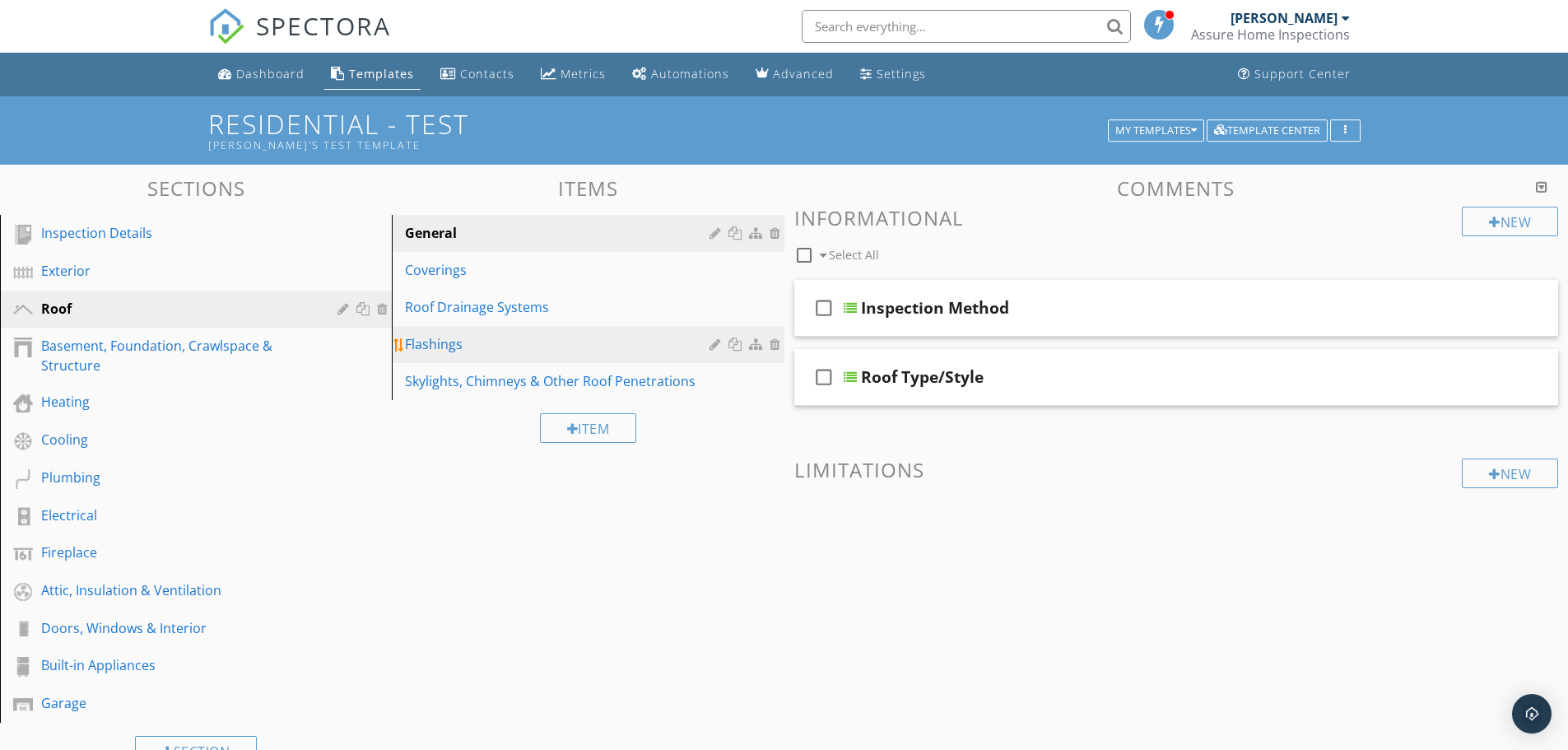
click at [471, 343] on div "Flashings" at bounding box center [559, 344] width 309 height 20
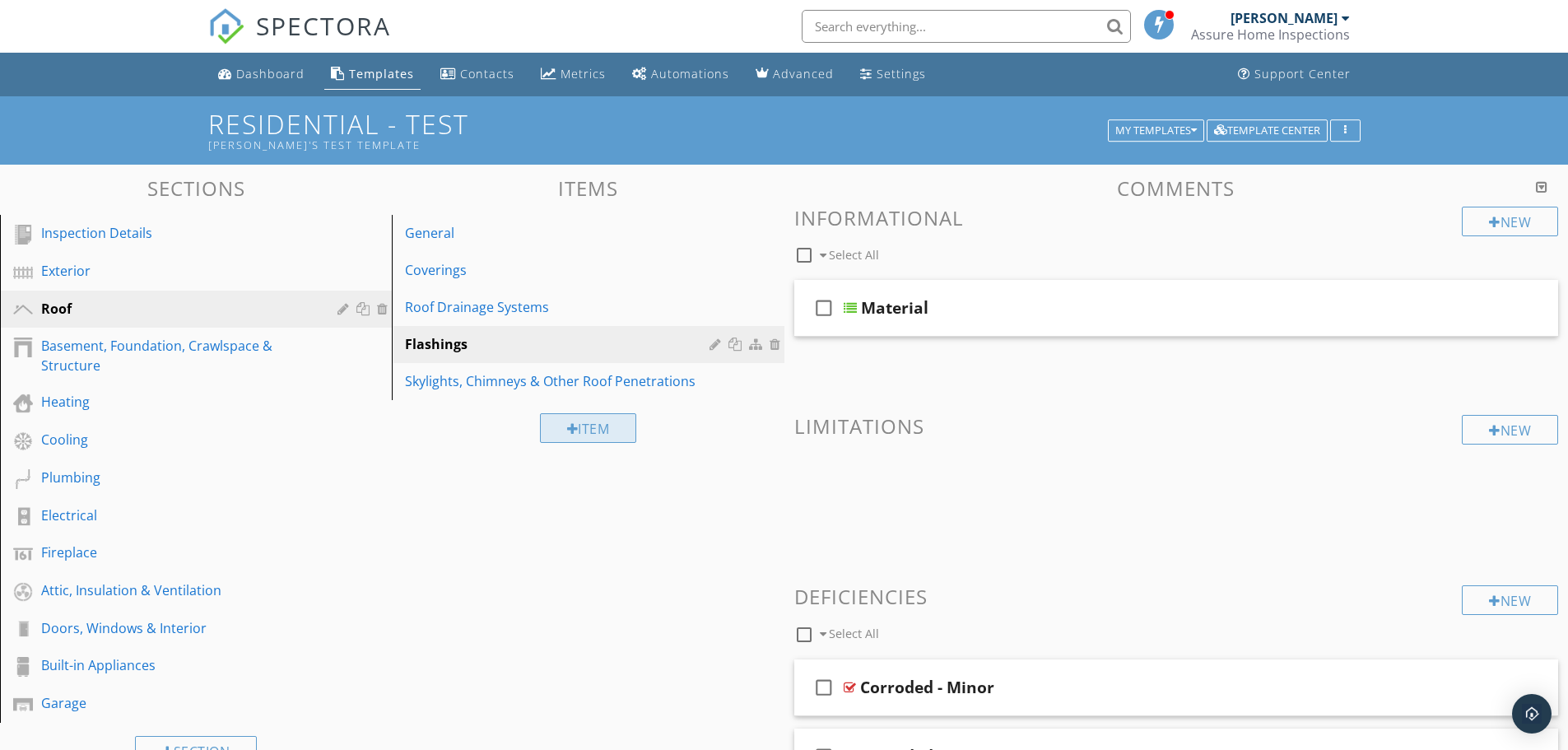
click at [593, 437] on div "Item" at bounding box center [589, 428] width 97 height 30
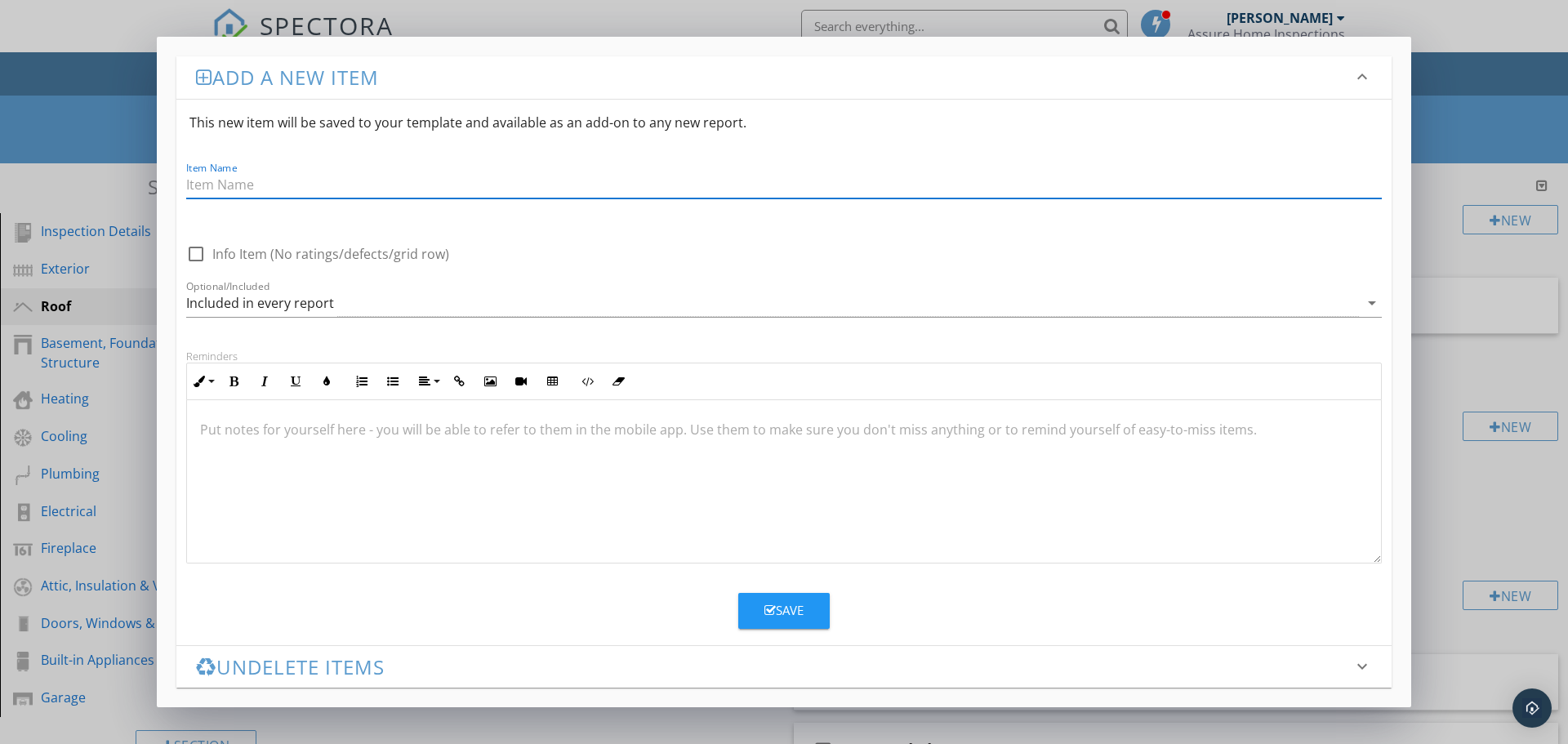
click at [328, 183] on input "Item Name" at bounding box center [784, 185] width 1196 height 27
type input "Kick-out Flashing"
click at [317, 306] on div "Included in every report" at bounding box center [260, 302] width 148 height 15
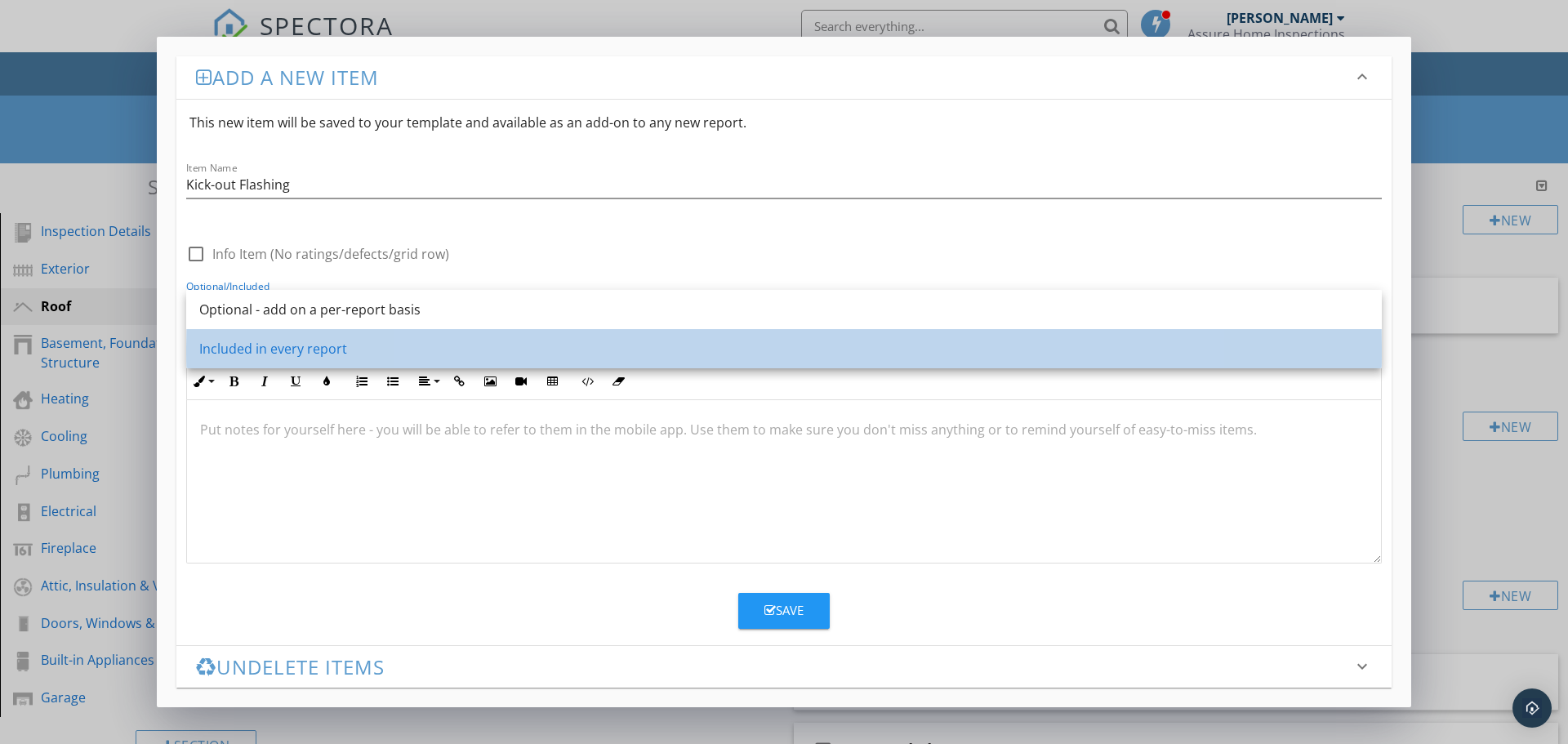
click at [313, 356] on div "Included in every report" at bounding box center [784, 348] width 1169 height 20
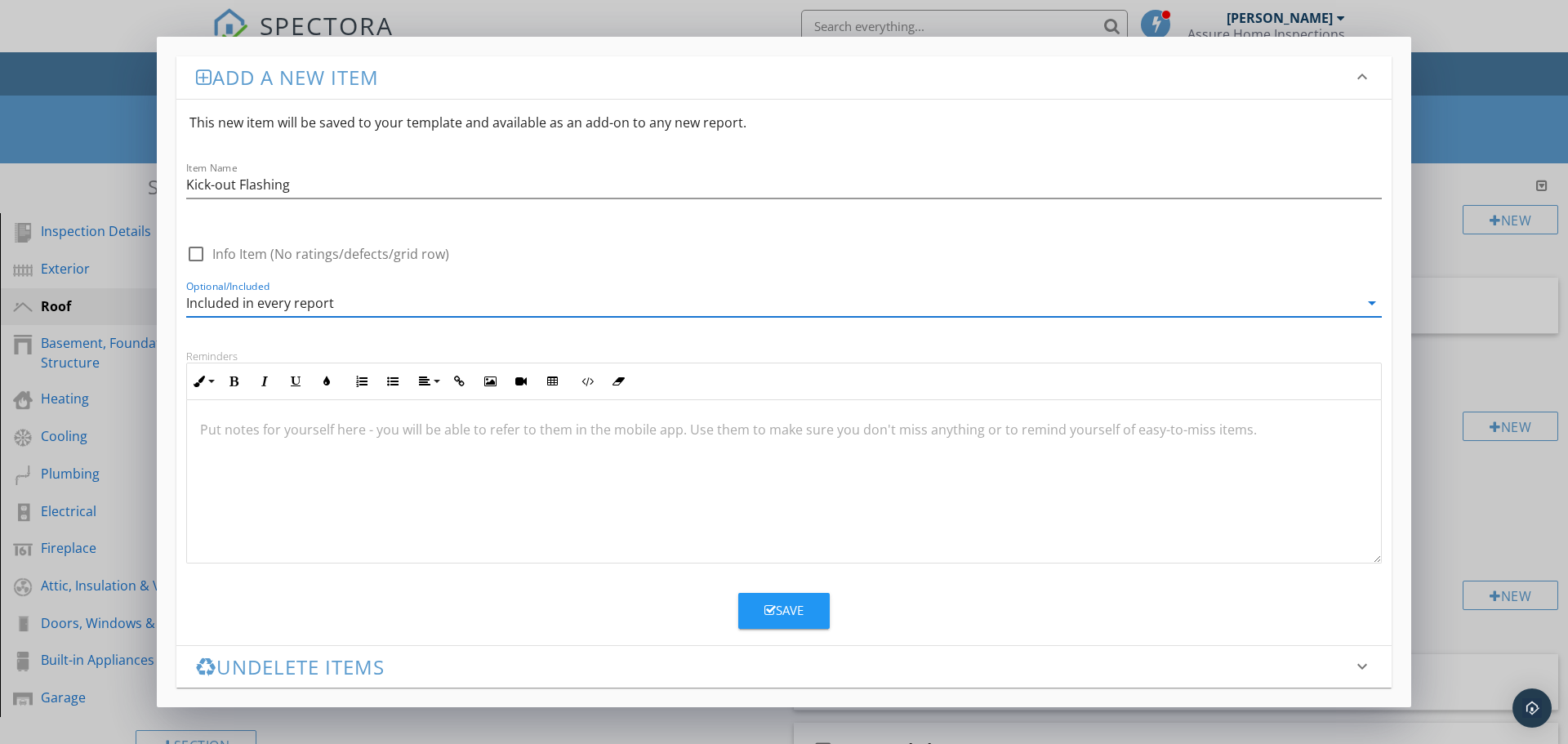
click at [330, 305] on div "Included in every report" at bounding box center [260, 302] width 148 height 15
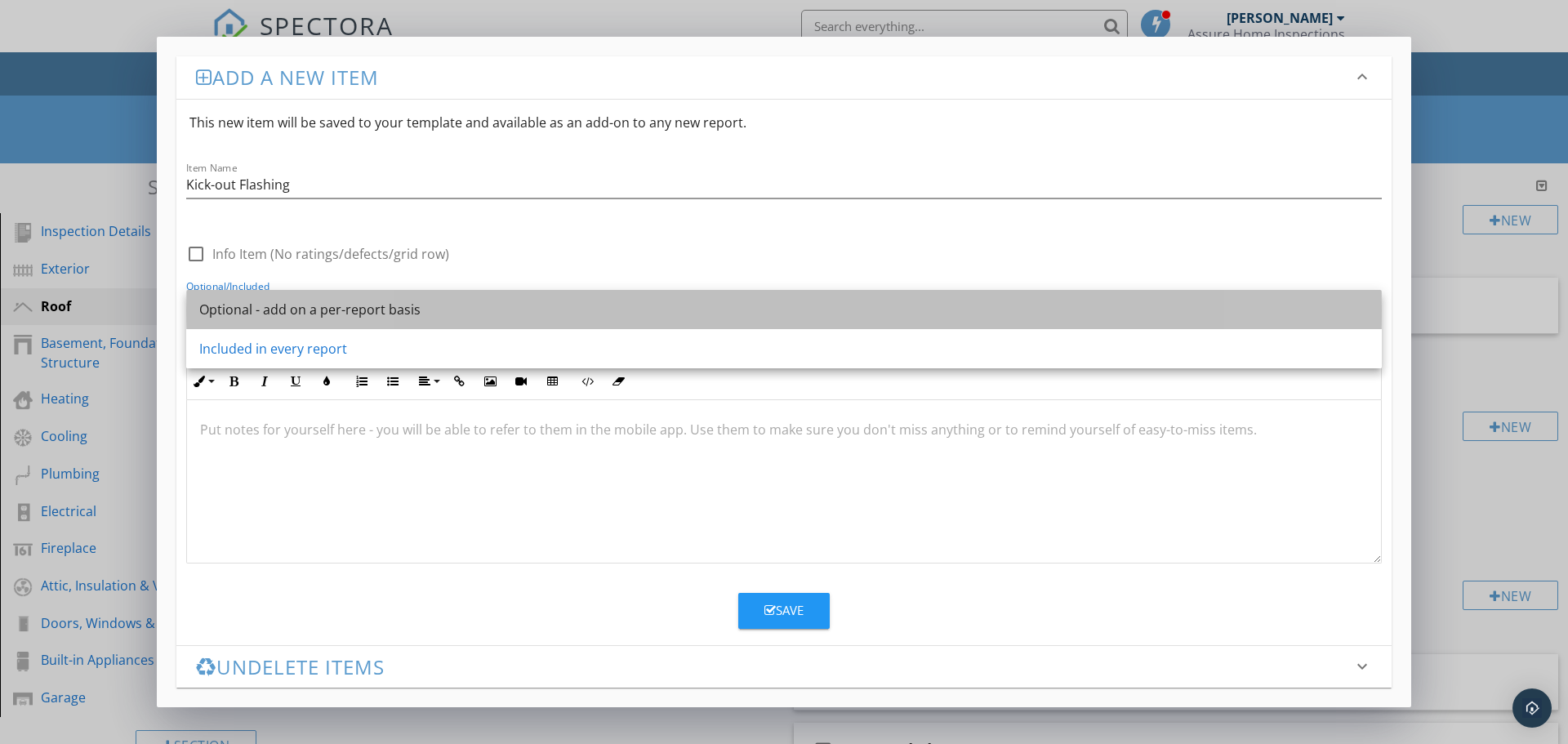
click at [301, 309] on div "Optional - add on a per-report basis" at bounding box center [784, 309] width 1169 height 20
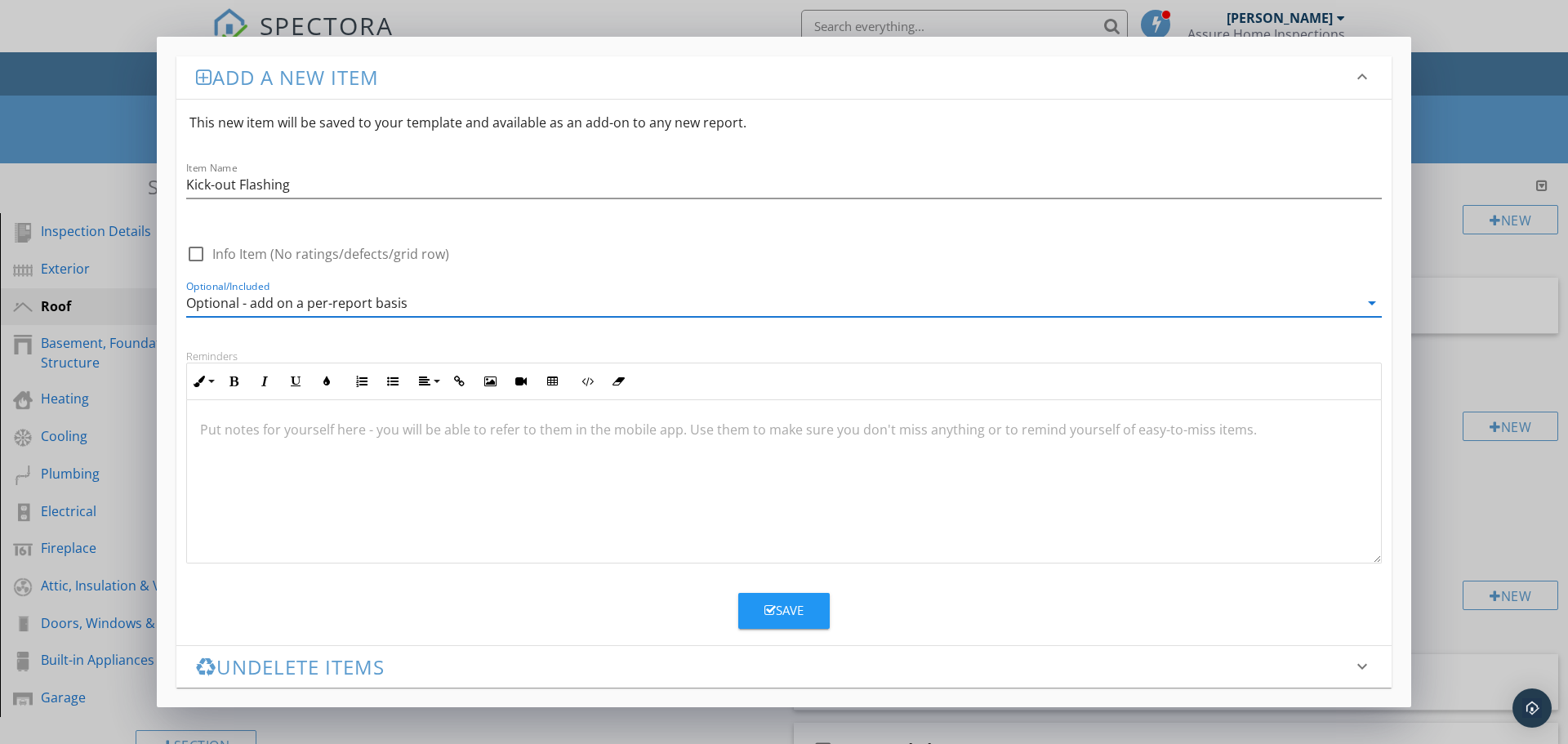
click at [794, 611] on div "Save" at bounding box center [784, 610] width 39 height 19
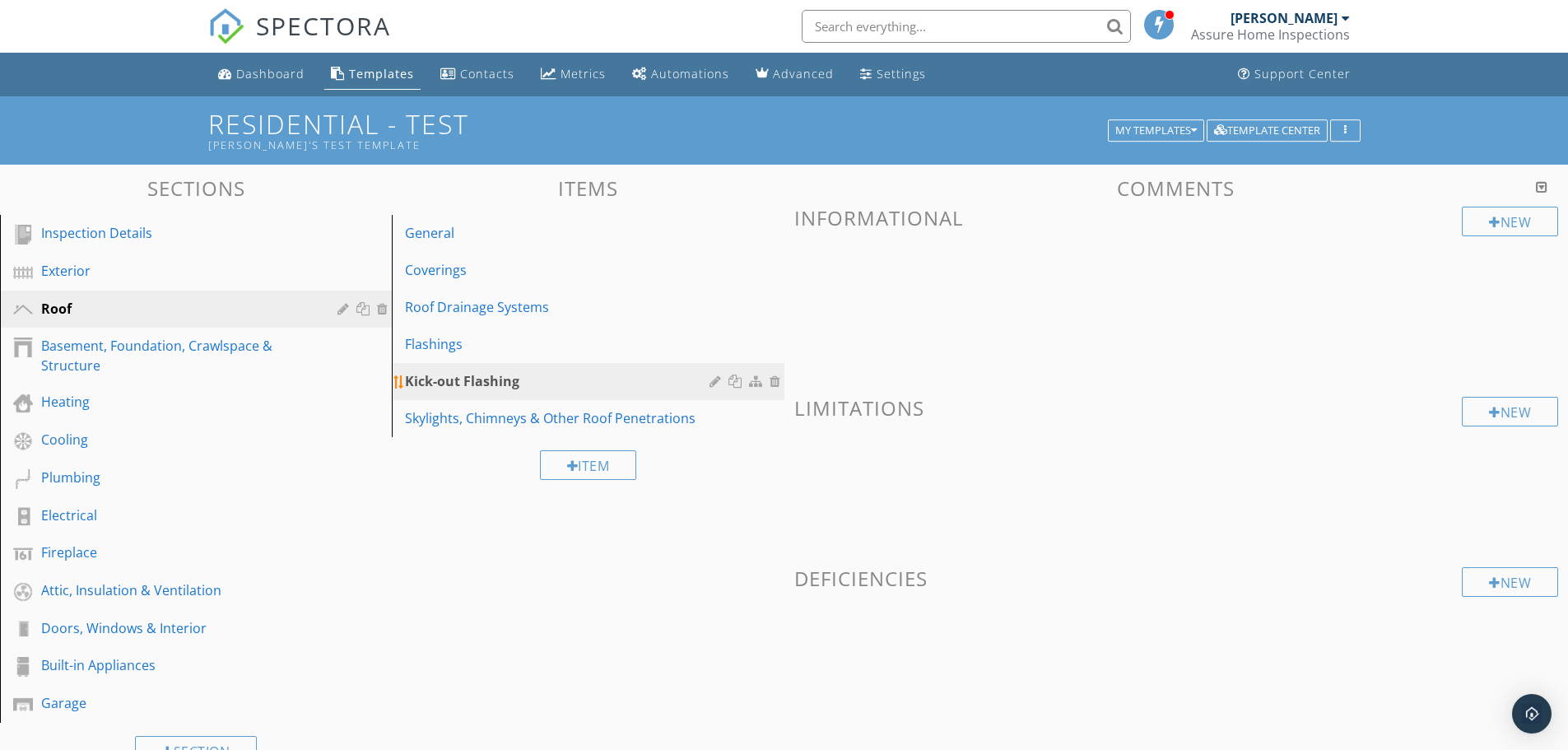
click at [482, 386] on div "Kick-out Flashing" at bounding box center [559, 381] width 309 height 20
click at [1517, 215] on div "New" at bounding box center [1510, 222] width 96 height 30
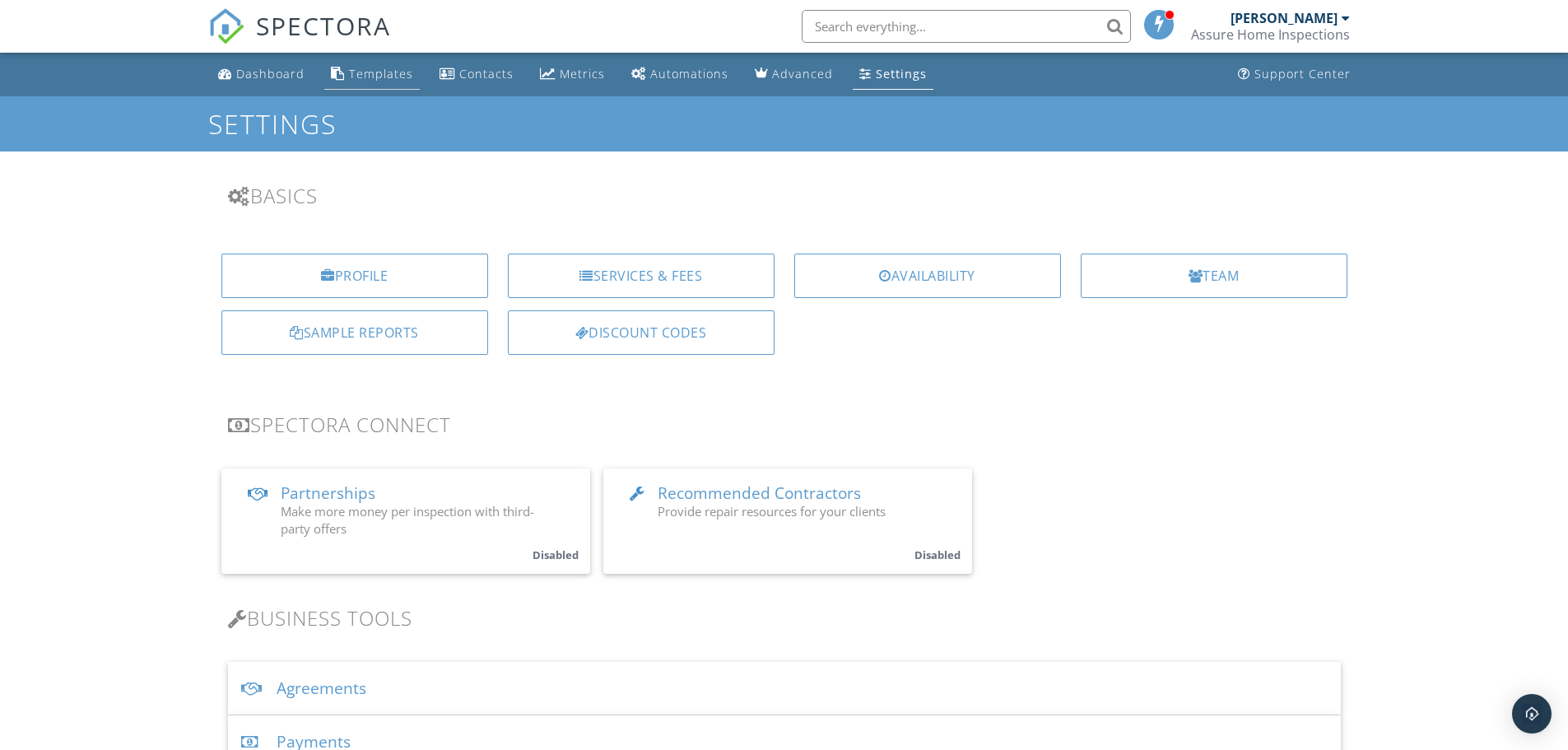
click at [338, 68] on div "Templates" at bounding box center [338, 72] width 14 height 13
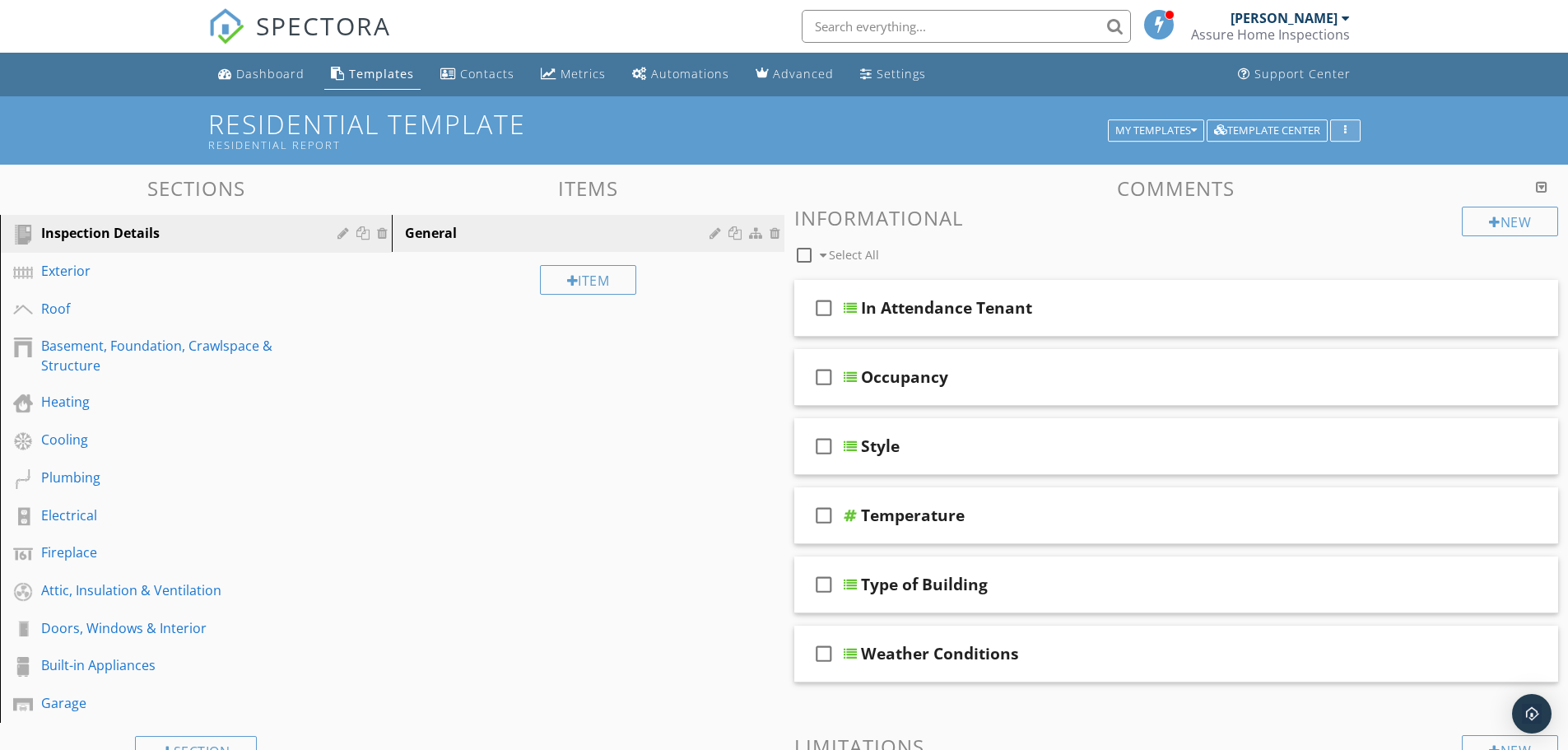
click at [1353, 132] on div "button" at bounding box center [1346, 131] width 16 height 12
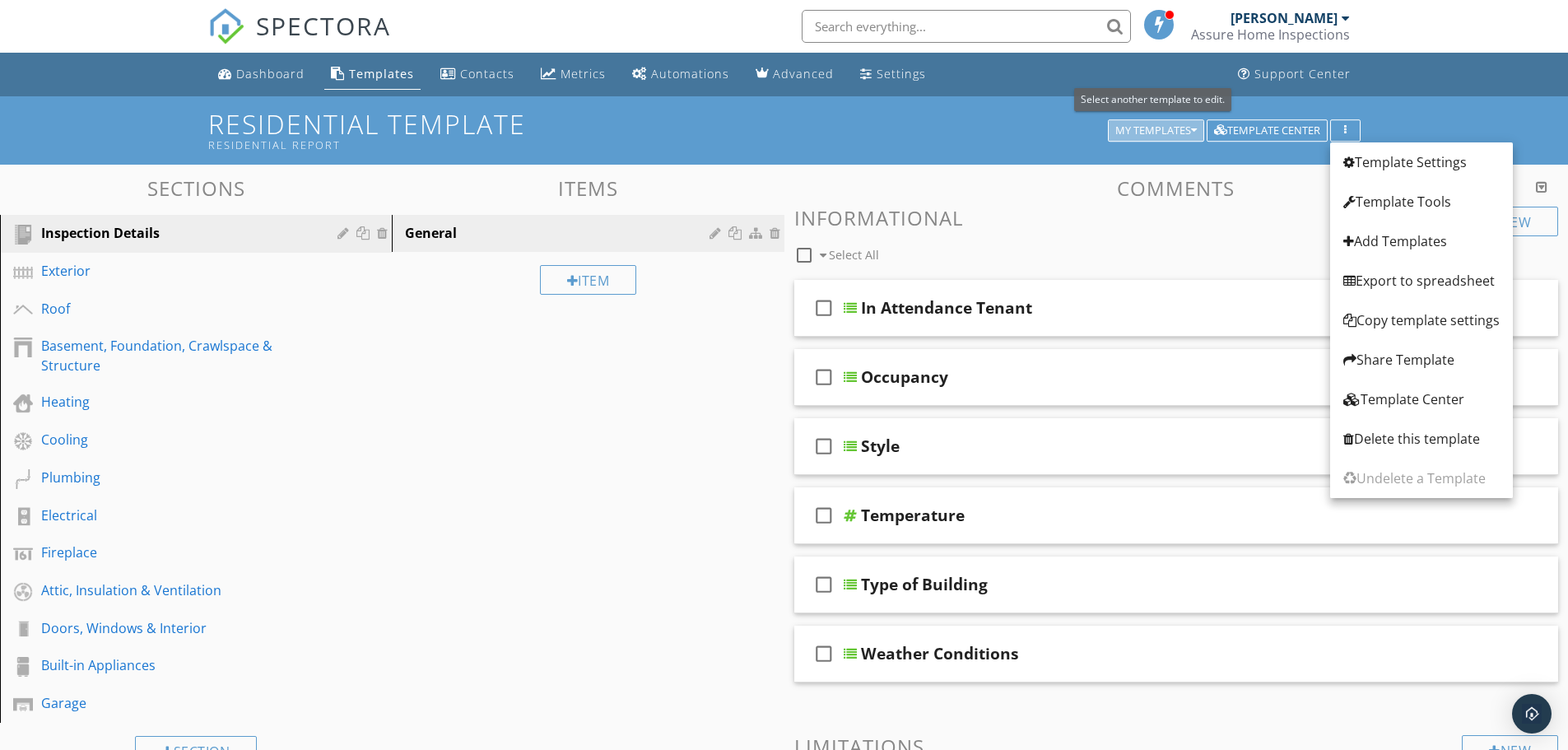
click at [1176, 129] on div "My Templates" at bounding box center [1156, 131] width 81 height 12
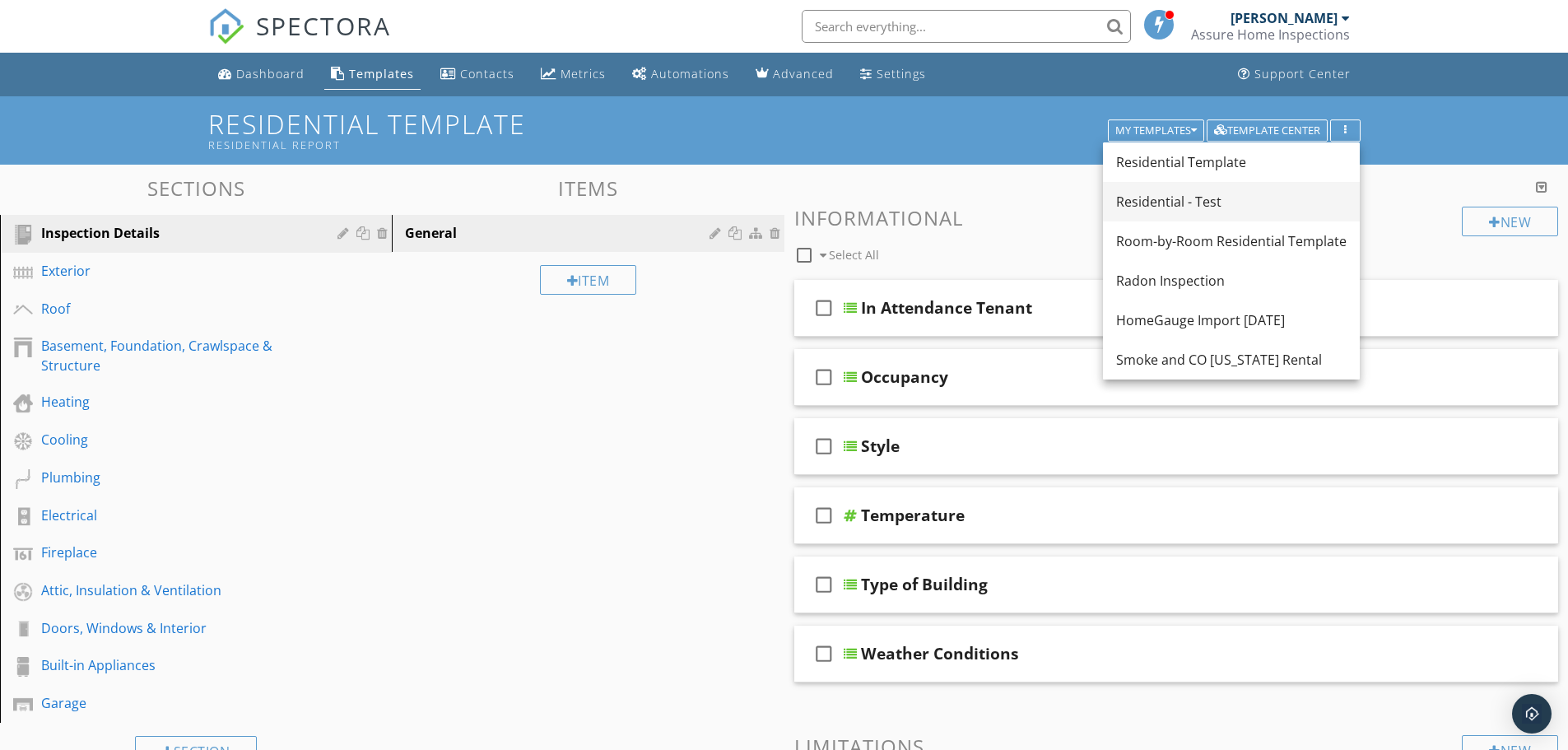
click at [1162, 195] on div "Residential - Test" at bounding box center [1231, 202] width 231 height 20
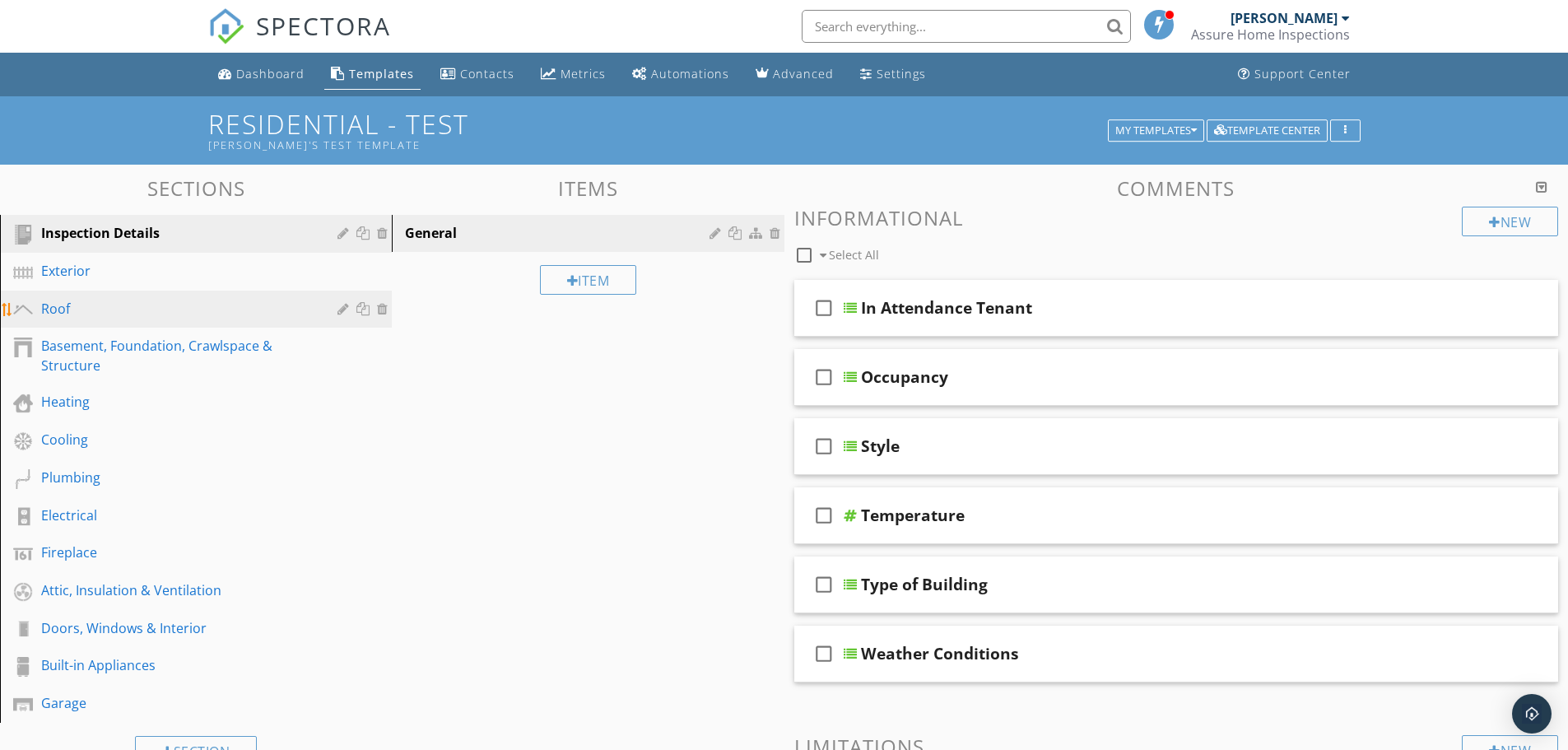
click at [71, 312] on div "Roof" at bounding box center [177, 309] width 272 height 20
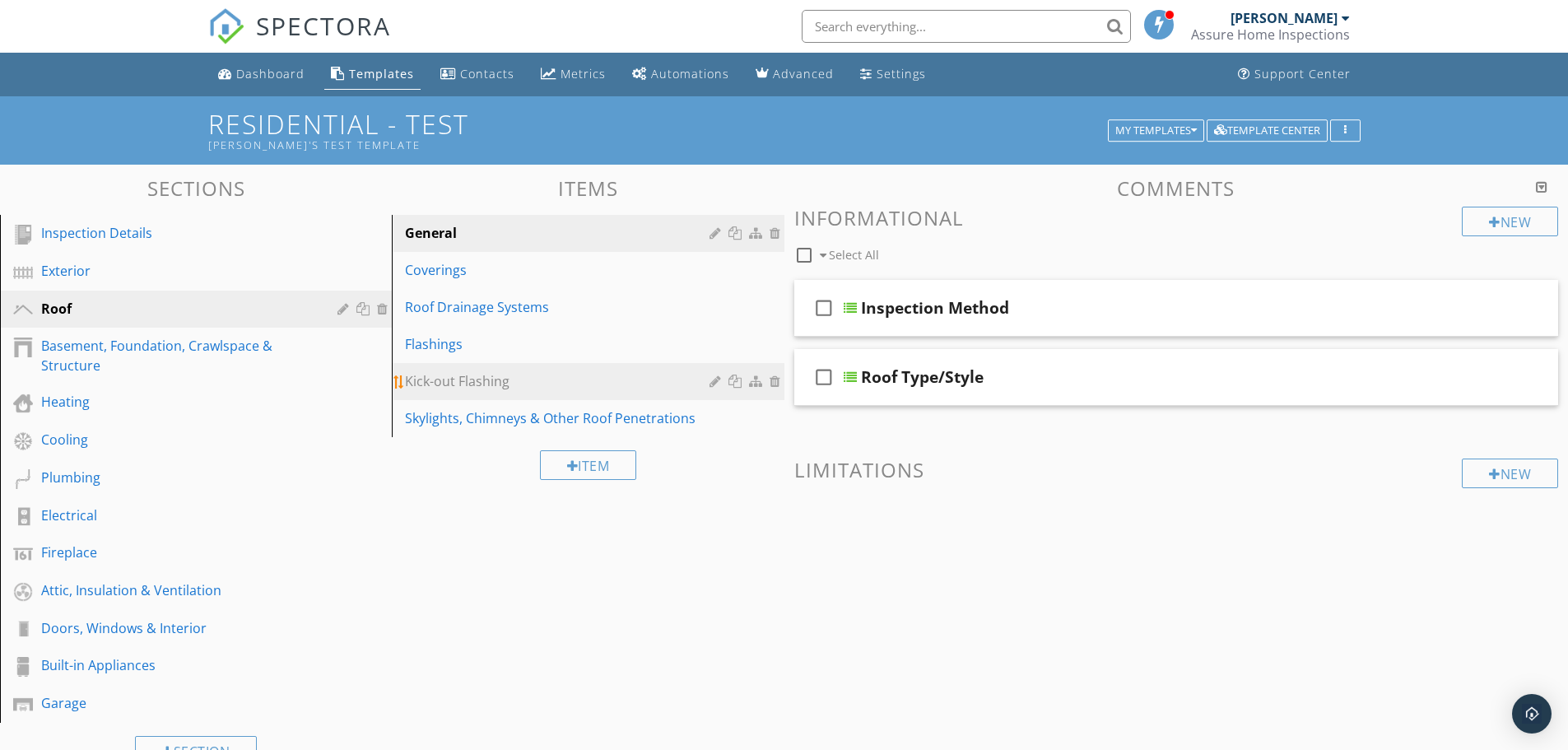
click at [577, 385] on div "Kick-out Flashing" at bounding box center [559, 381] width 309 height 20
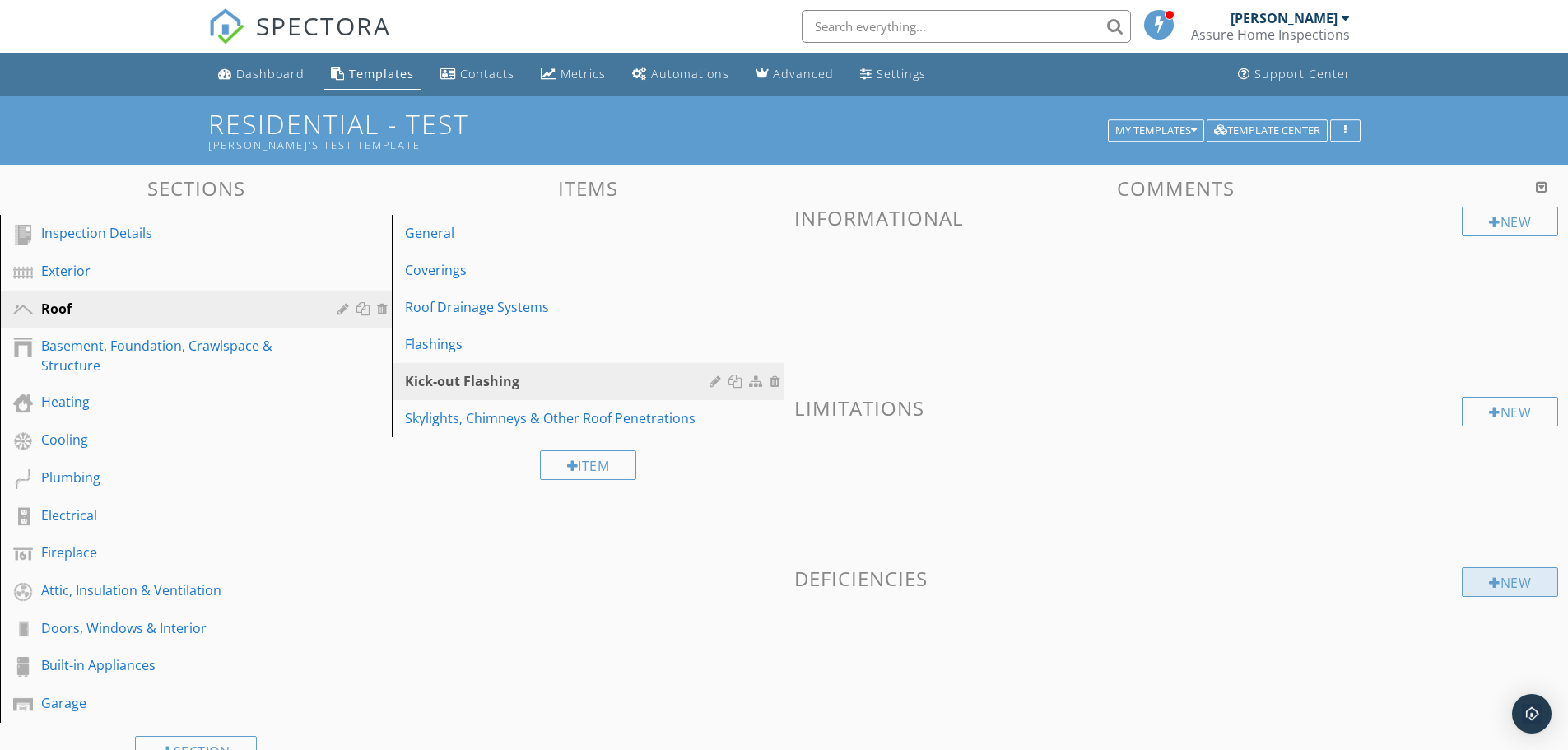
click at [1507, 590] on div "New" at bounding box center [1510, 582] width 96 height 30
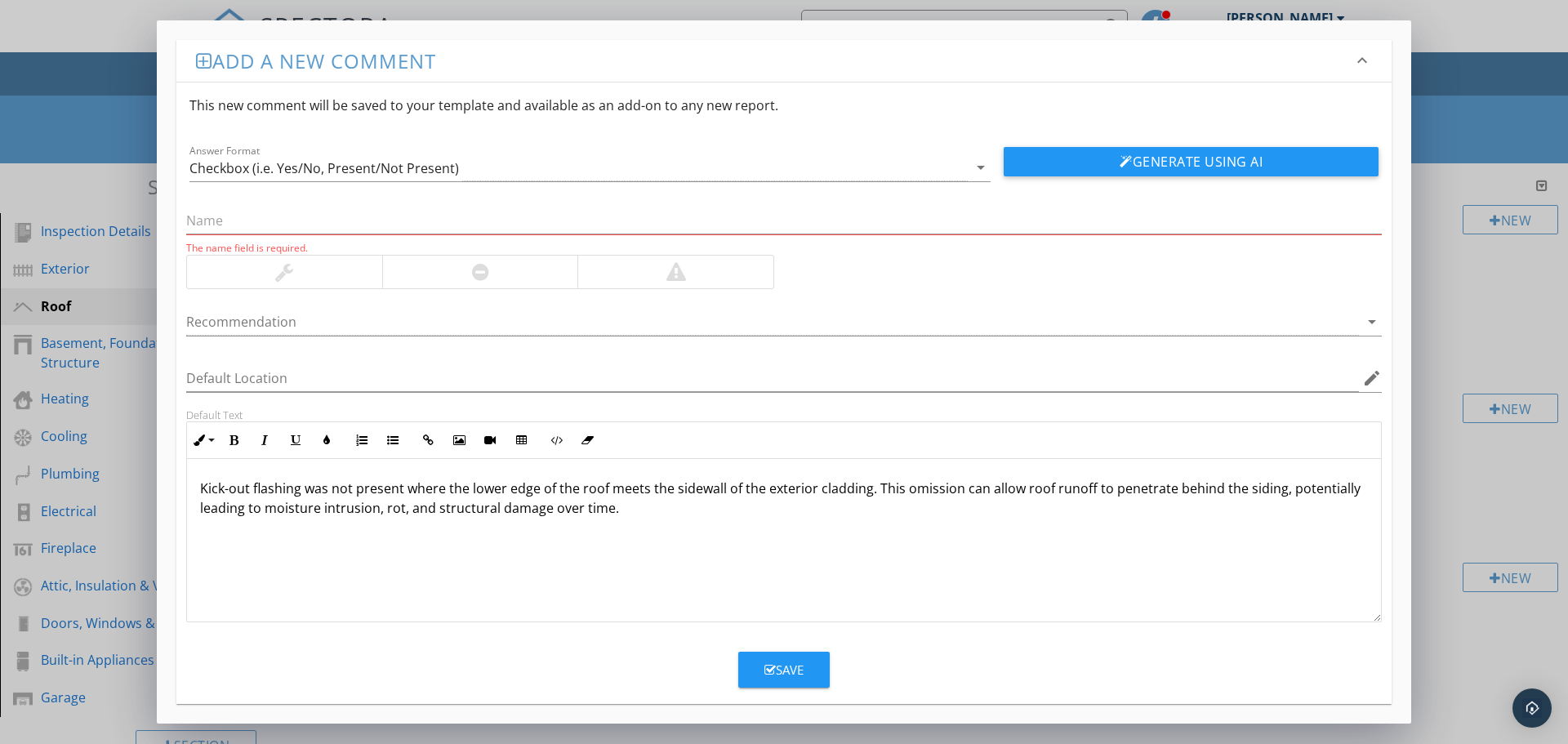
click at [696, 281] on div at bounding box center [676, 271] width 196 height 32
click at [488, 264] on div at bounding box center [480, 272] width 17 height 20
click at [788, 664] on div "Save" at bounding box center [784, 669] width 39 height 19
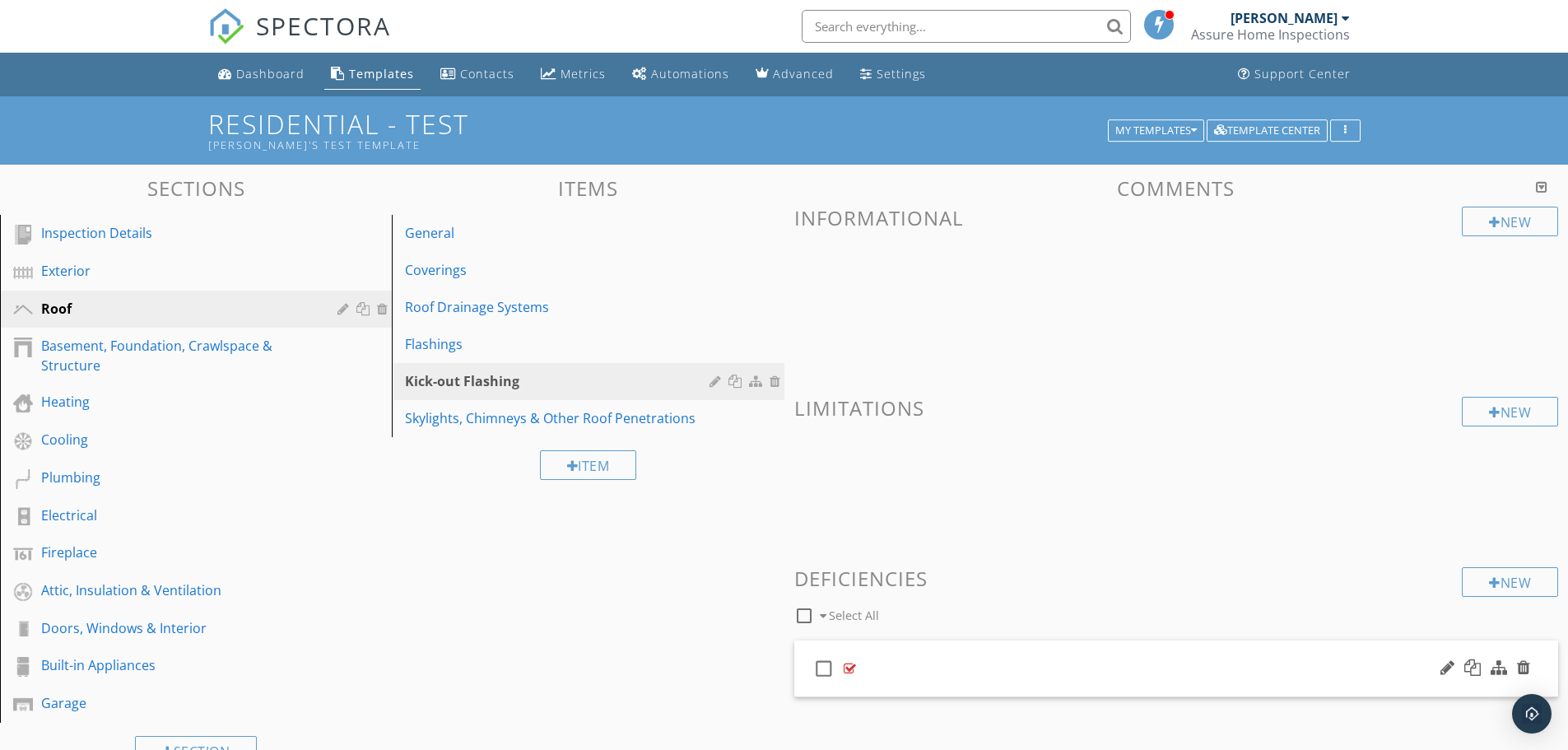
click at [931, 670] on div "check_box_outline_blank" at bounding box center [1177, 668] width 765 height 56
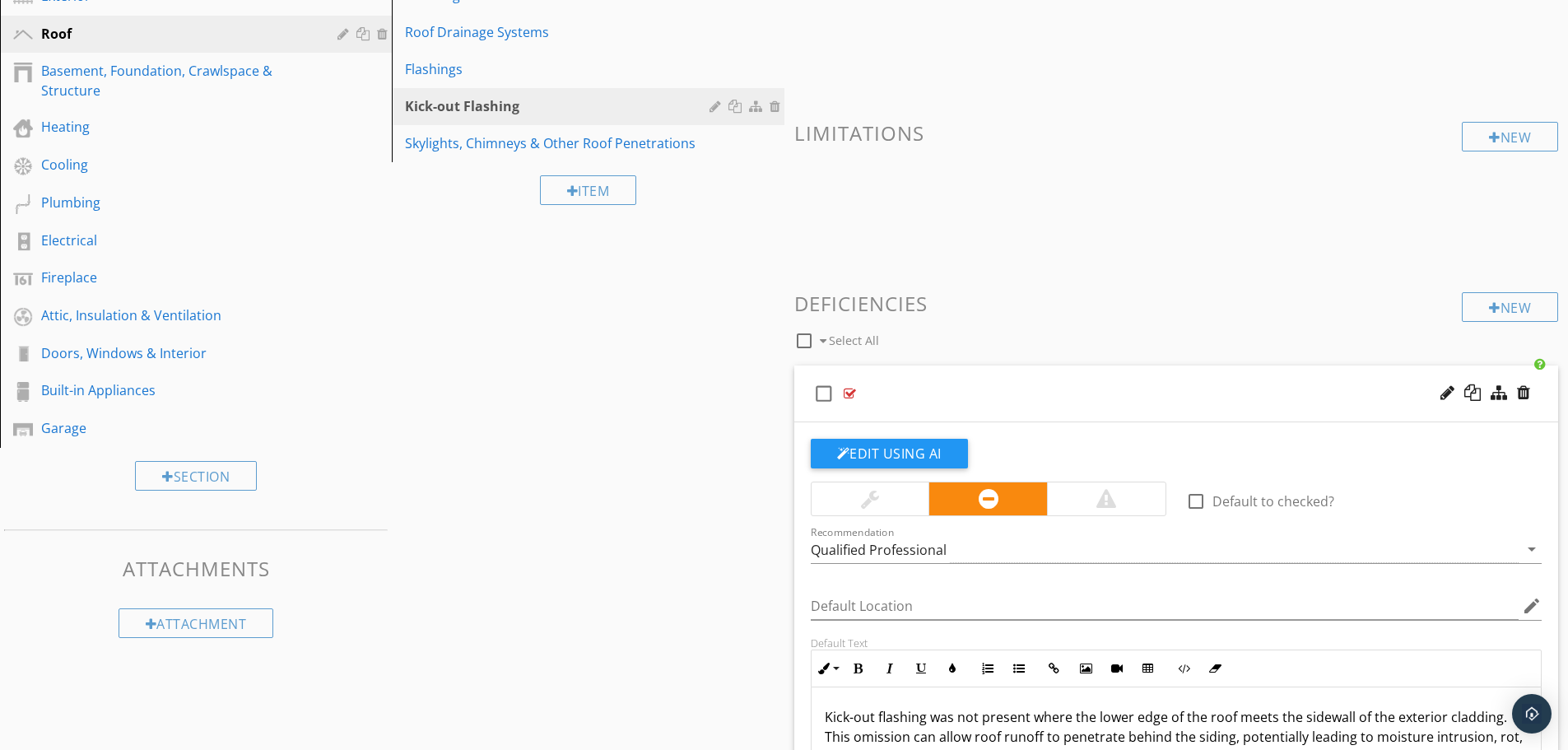
scroll to position [329, 0]
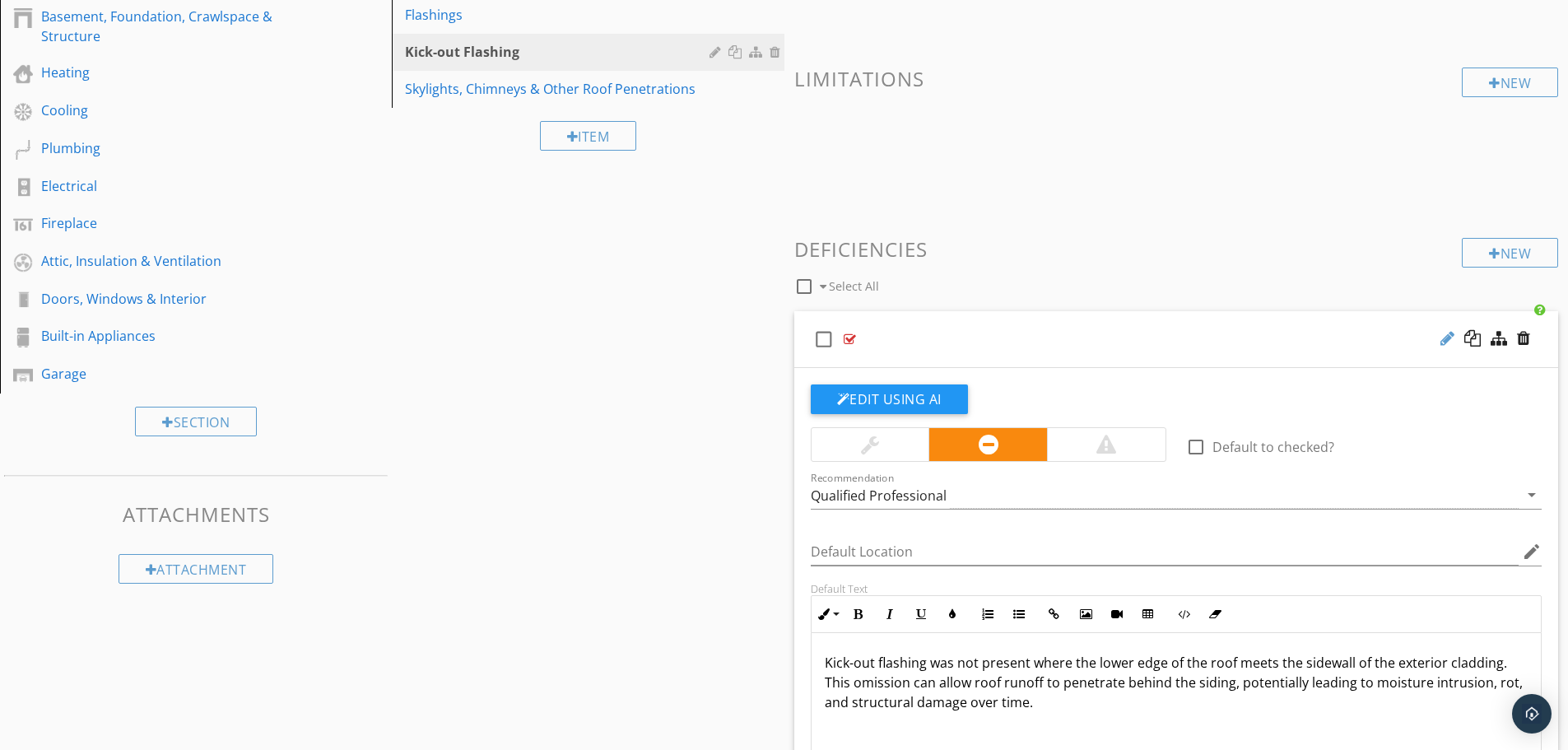
click at [1443, 338] on div at bounding box center [1448, 338] width 14 height 17
click at [1136, 343] on input "text" at bounding box center [1134, 340] width 548 height 27
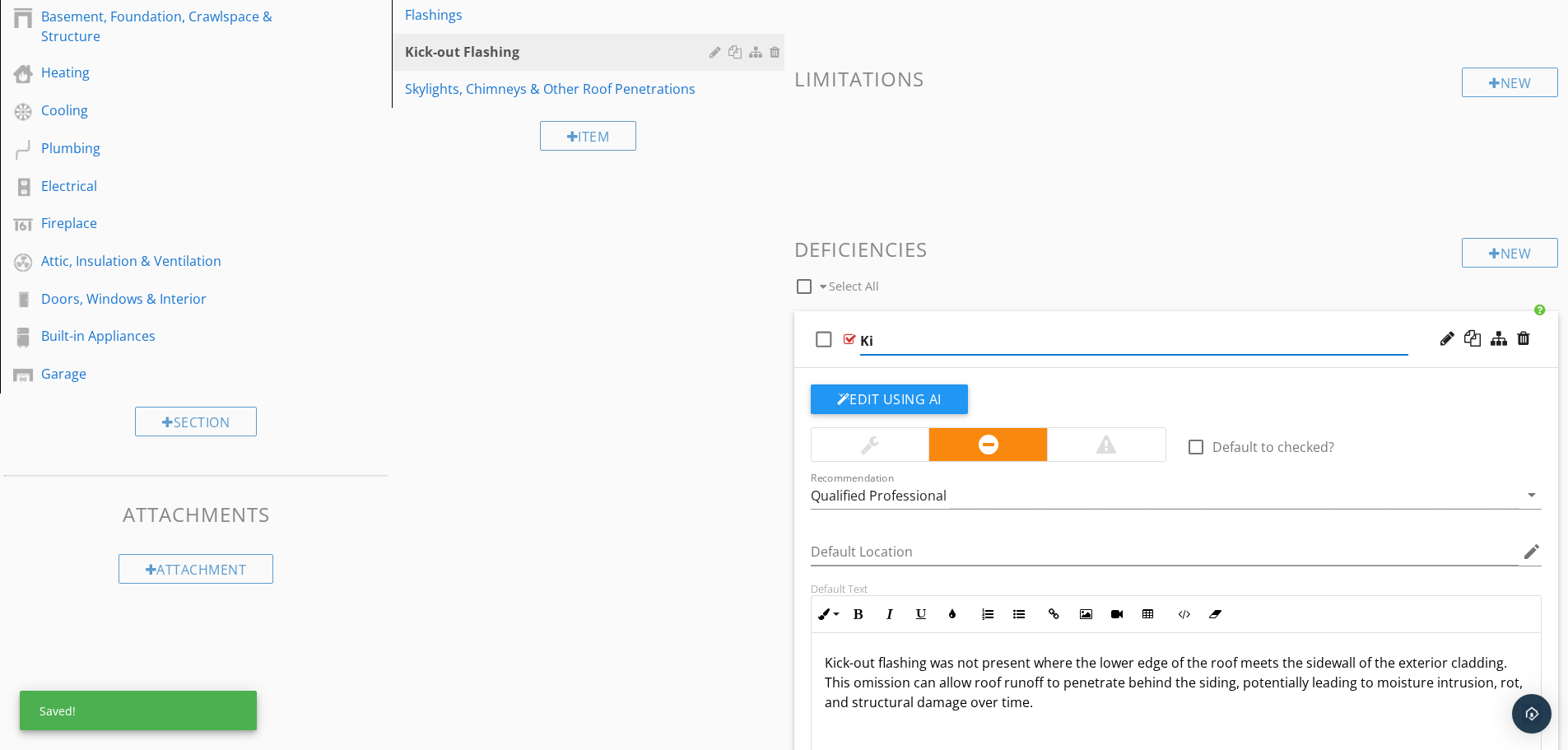
type input "K"
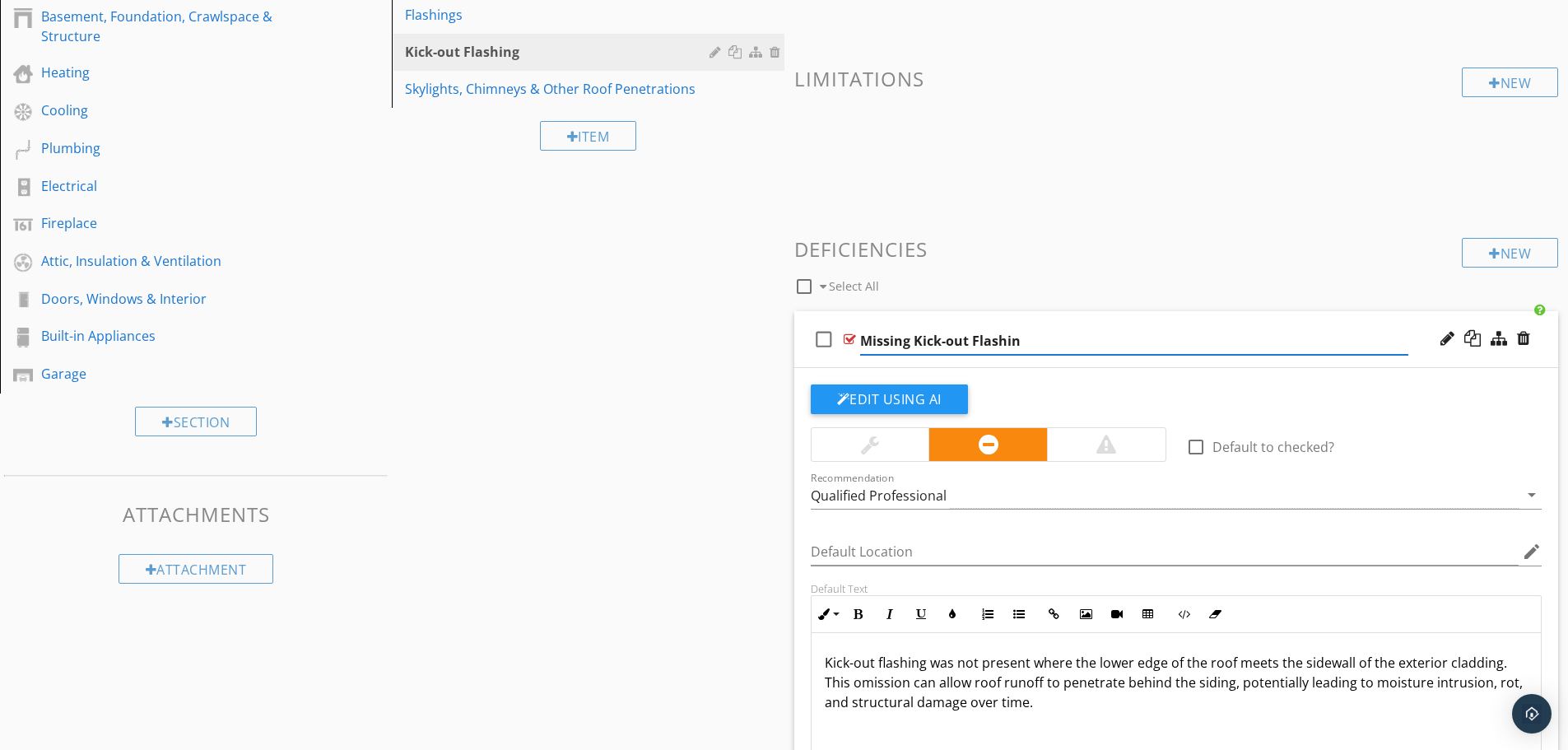
type input "Missing Kick-out Flashing"
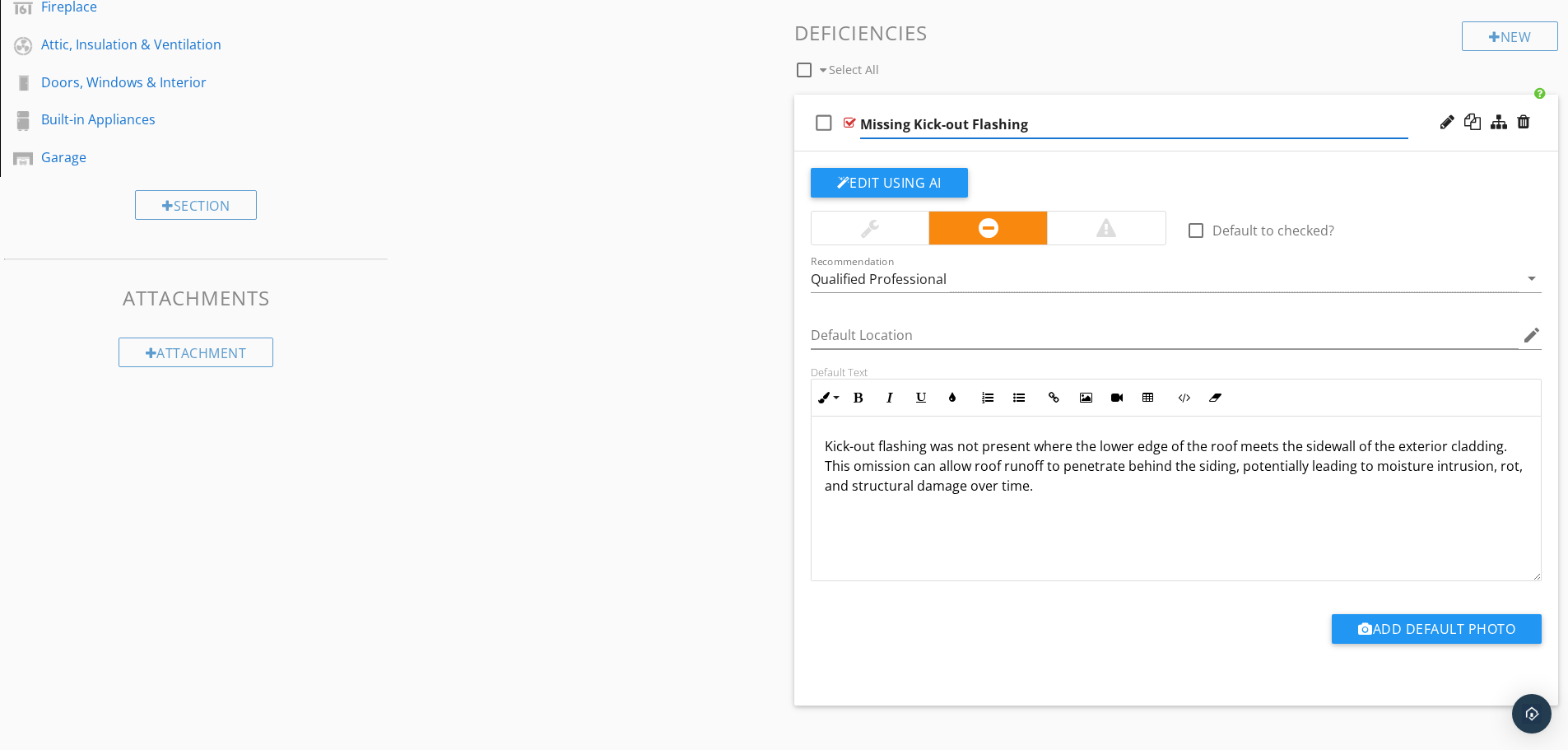
scroll to position [570, 0]
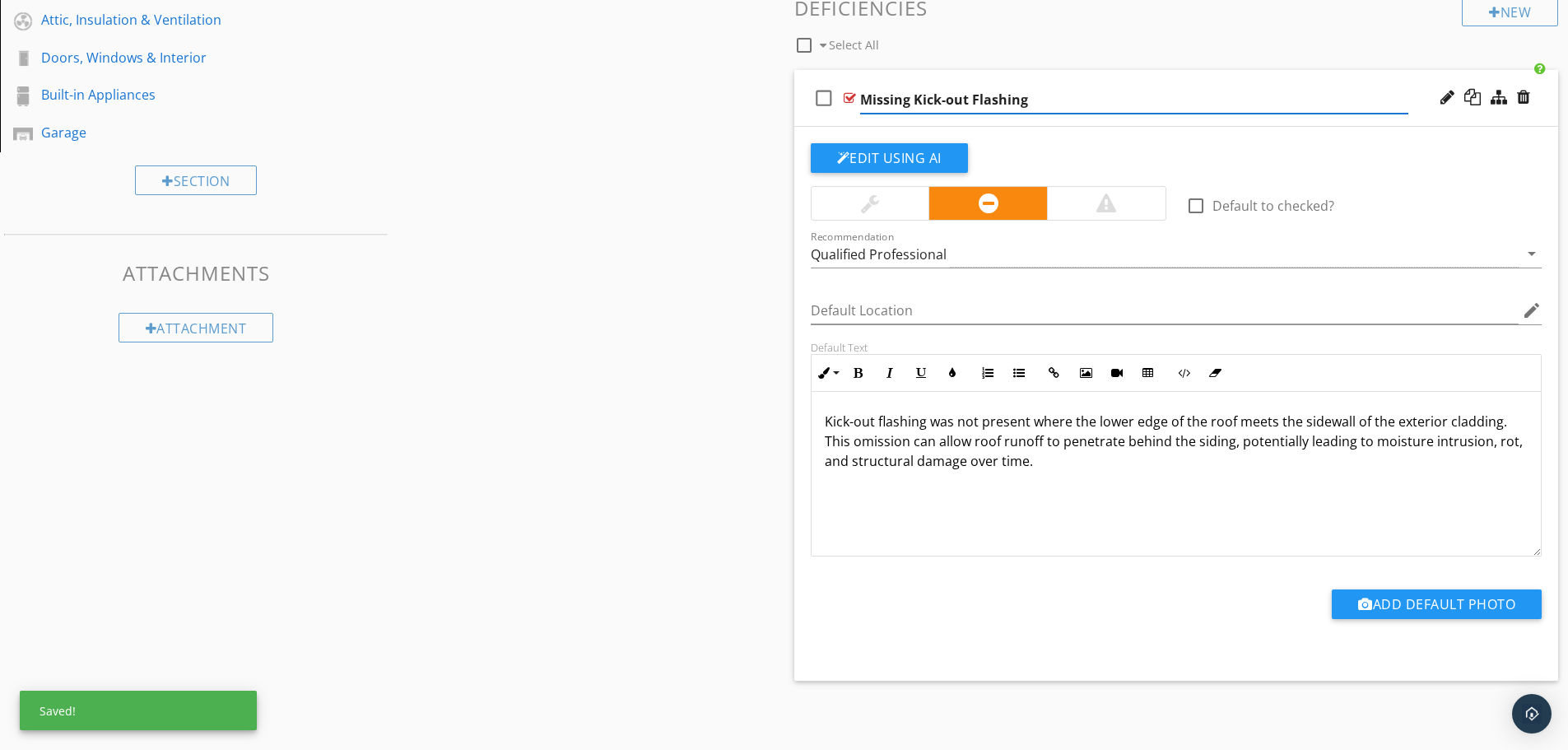
click at [750, 395] on div "Sections Inspection Details Exterior Roof Basement, Foundation, Crawlspace & St…" at bounding box center [784, 163] width 1568 height 1139
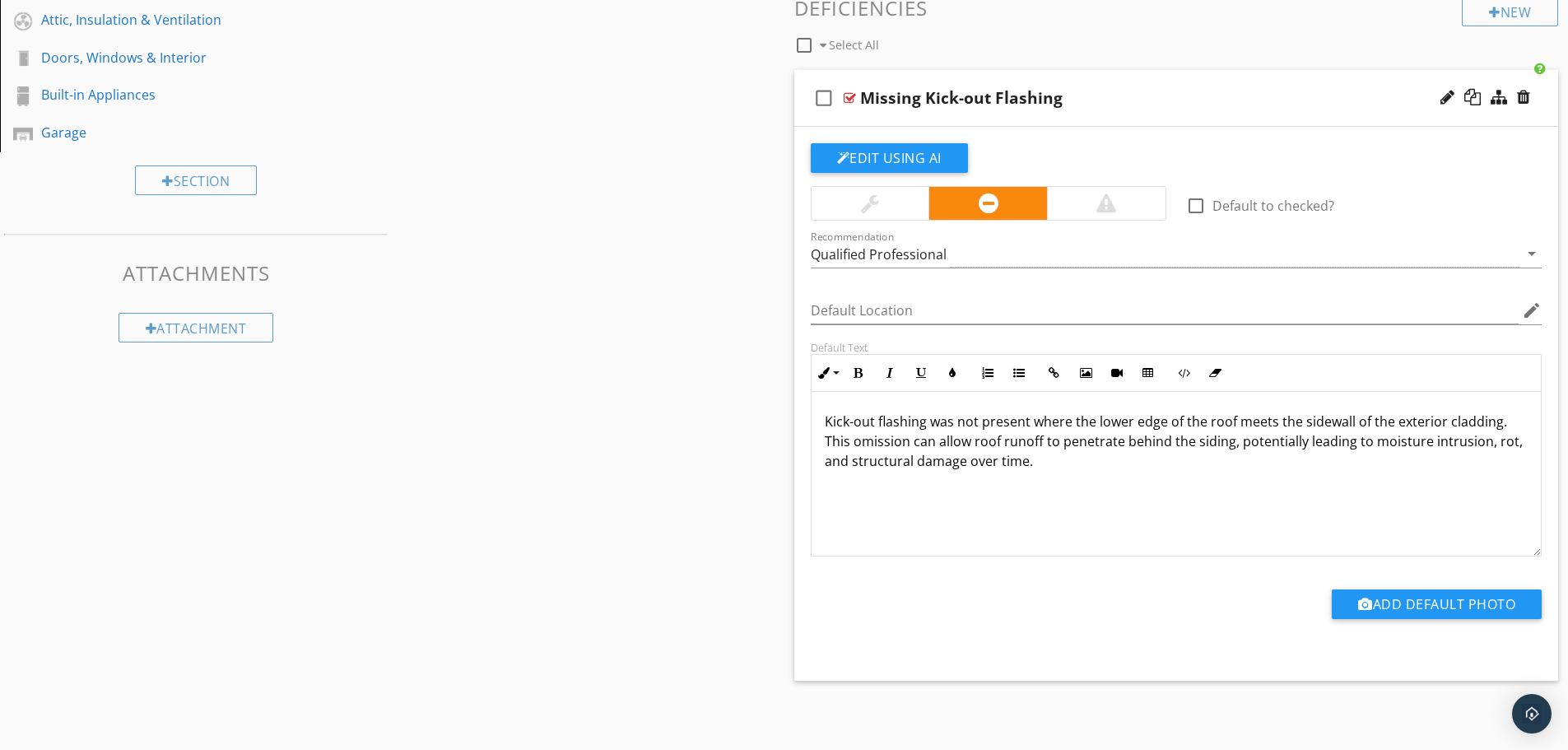
click at [1149, 54] on div "check_box_outline_blank Select All" at bounding box center [1128, 42] width 668 height 32
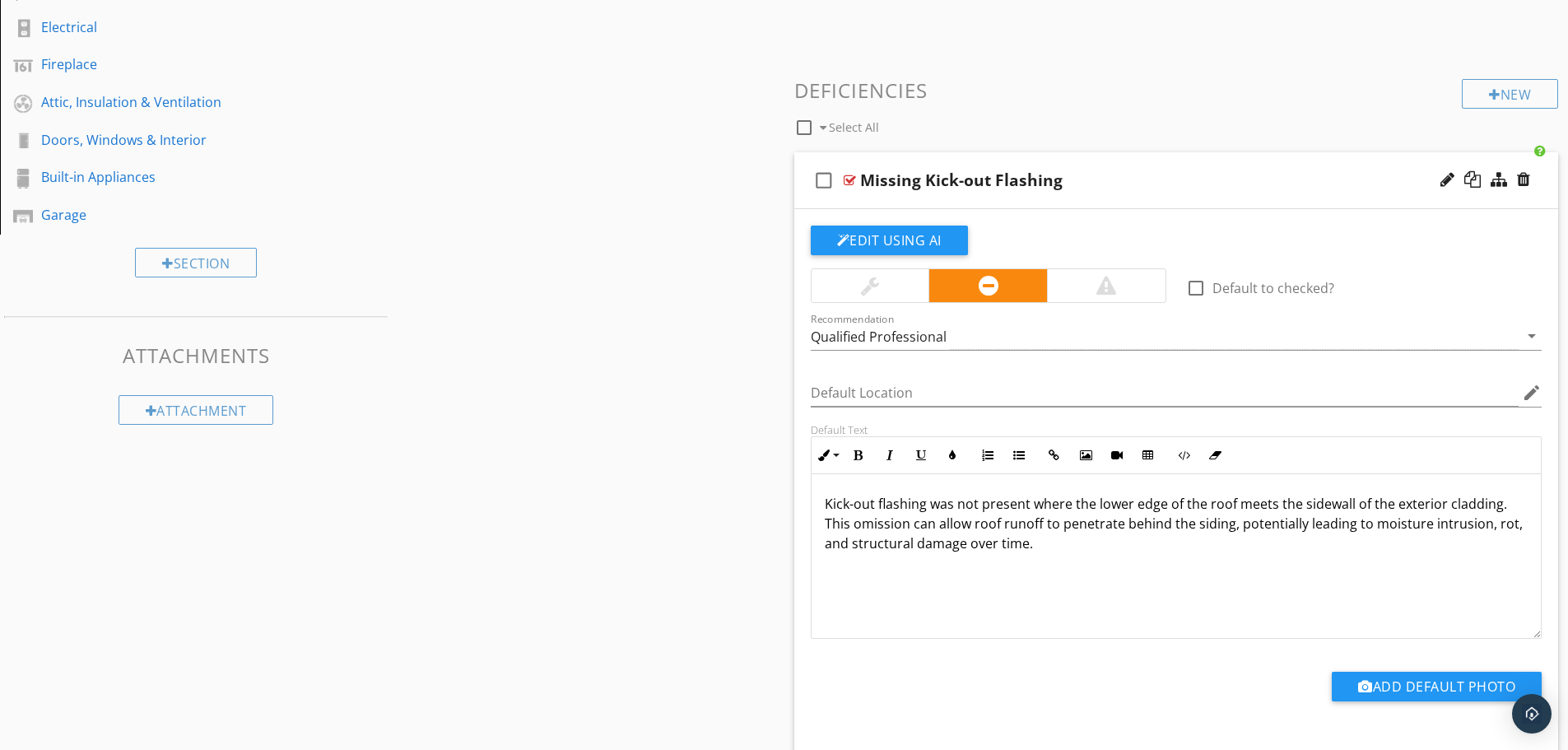
scroll to position [406, 0]
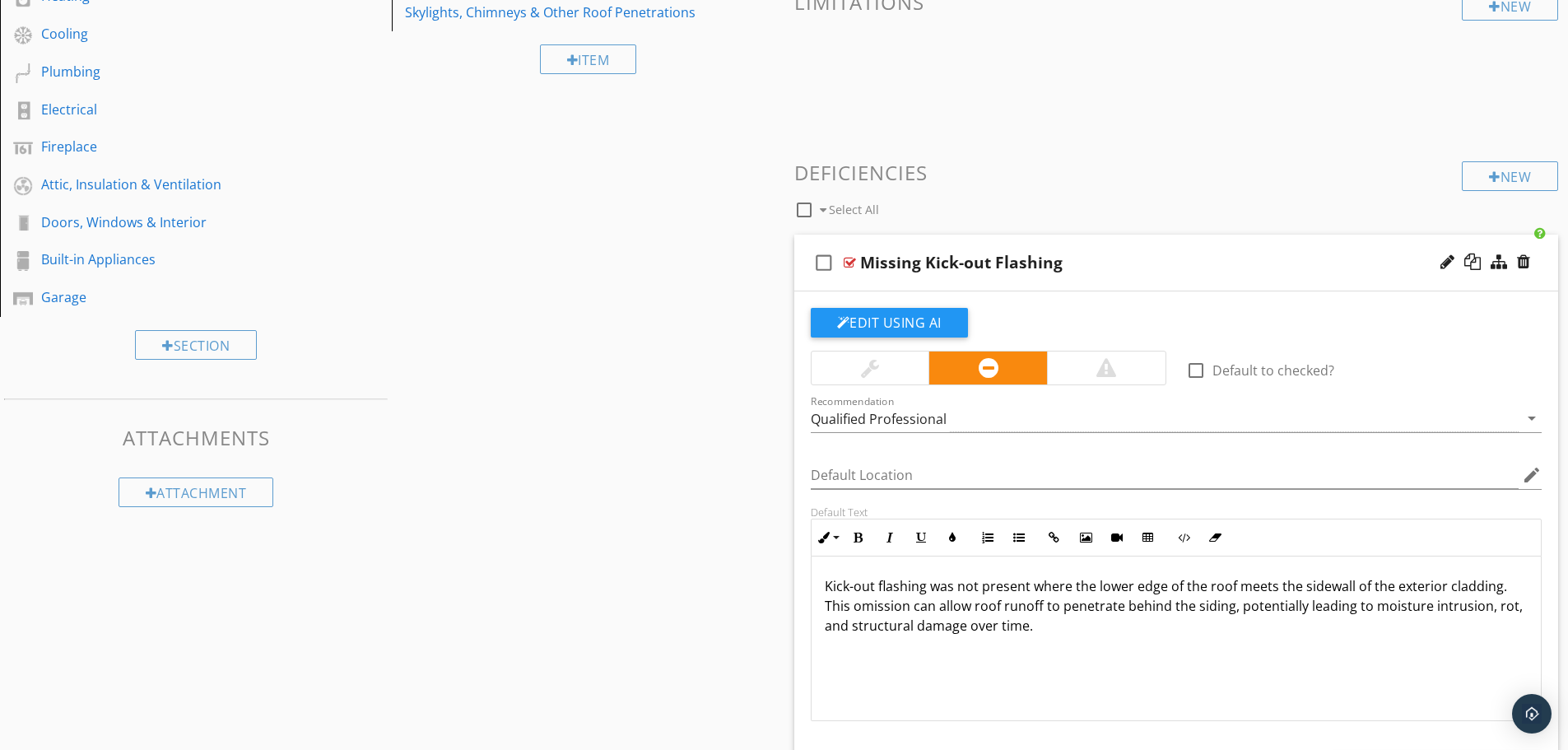
click at [852, 264] on div at bounding box center [850, 262] width 12 height 13
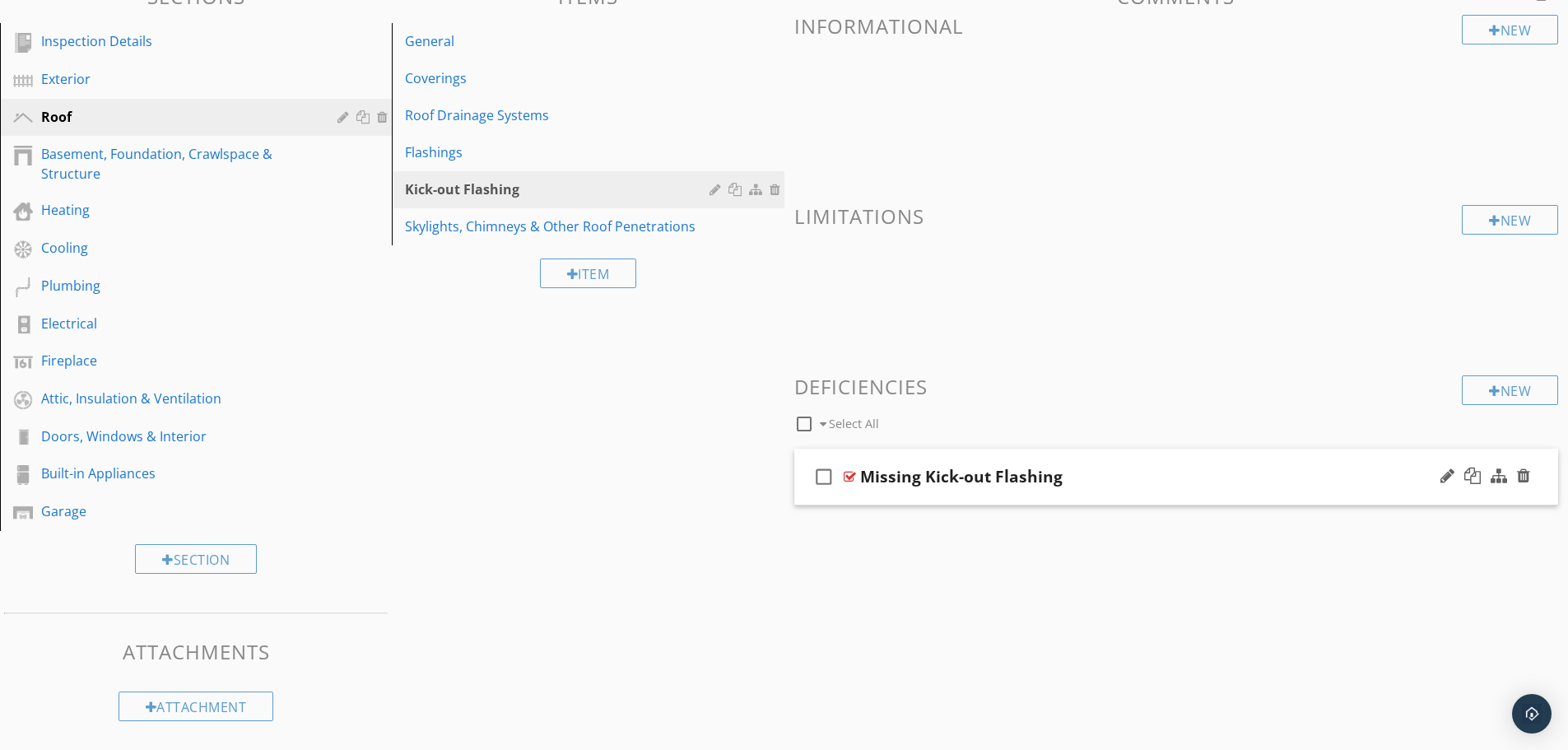
scroll to position [192, 0]
click at [908, 483] on div "Missing Kick-out Flashing" at bounding box center [961, 477] width 203 height 20
click at [847, 476] on div at bounding box center [850, 476] width 12 height 13
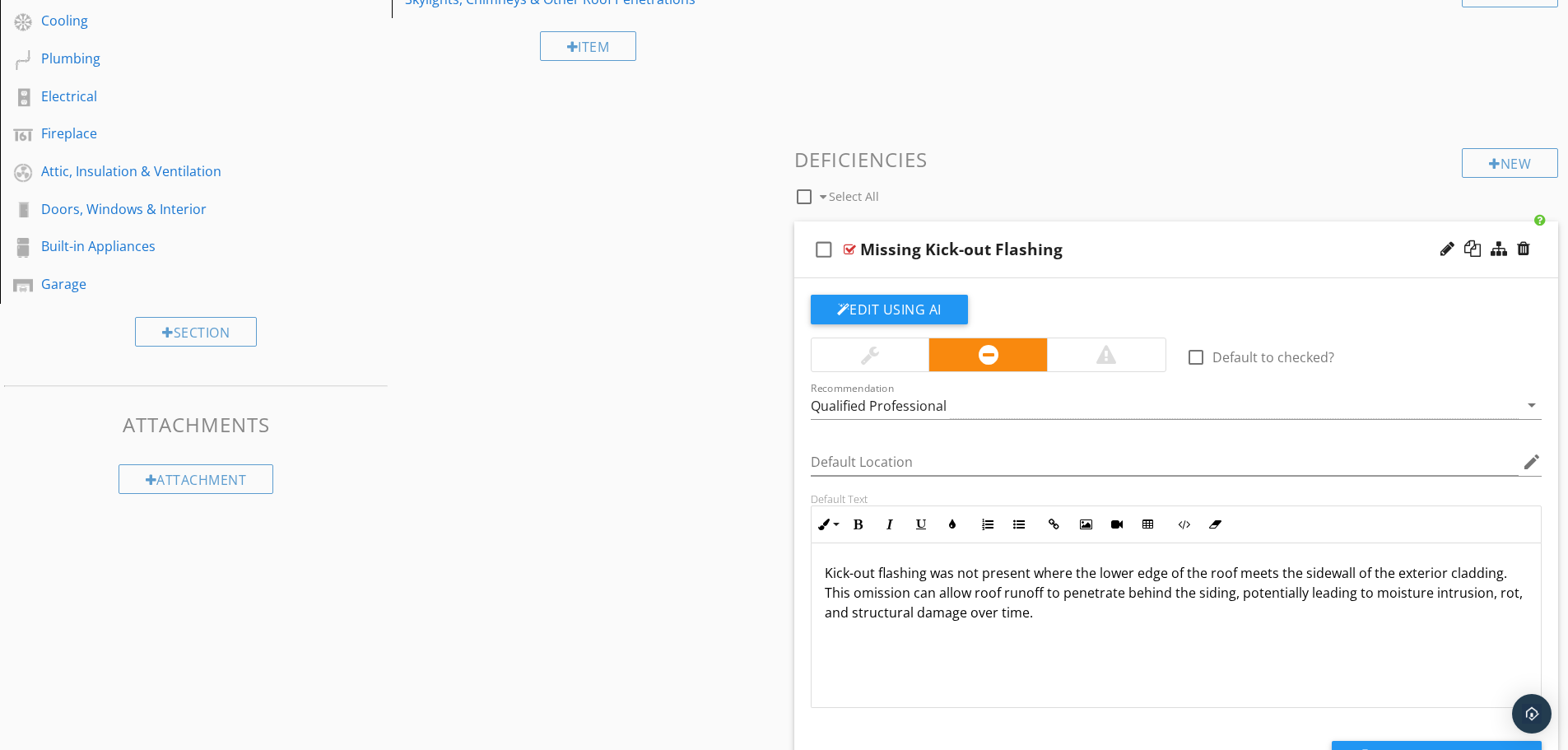
scroll to position [520, 0]
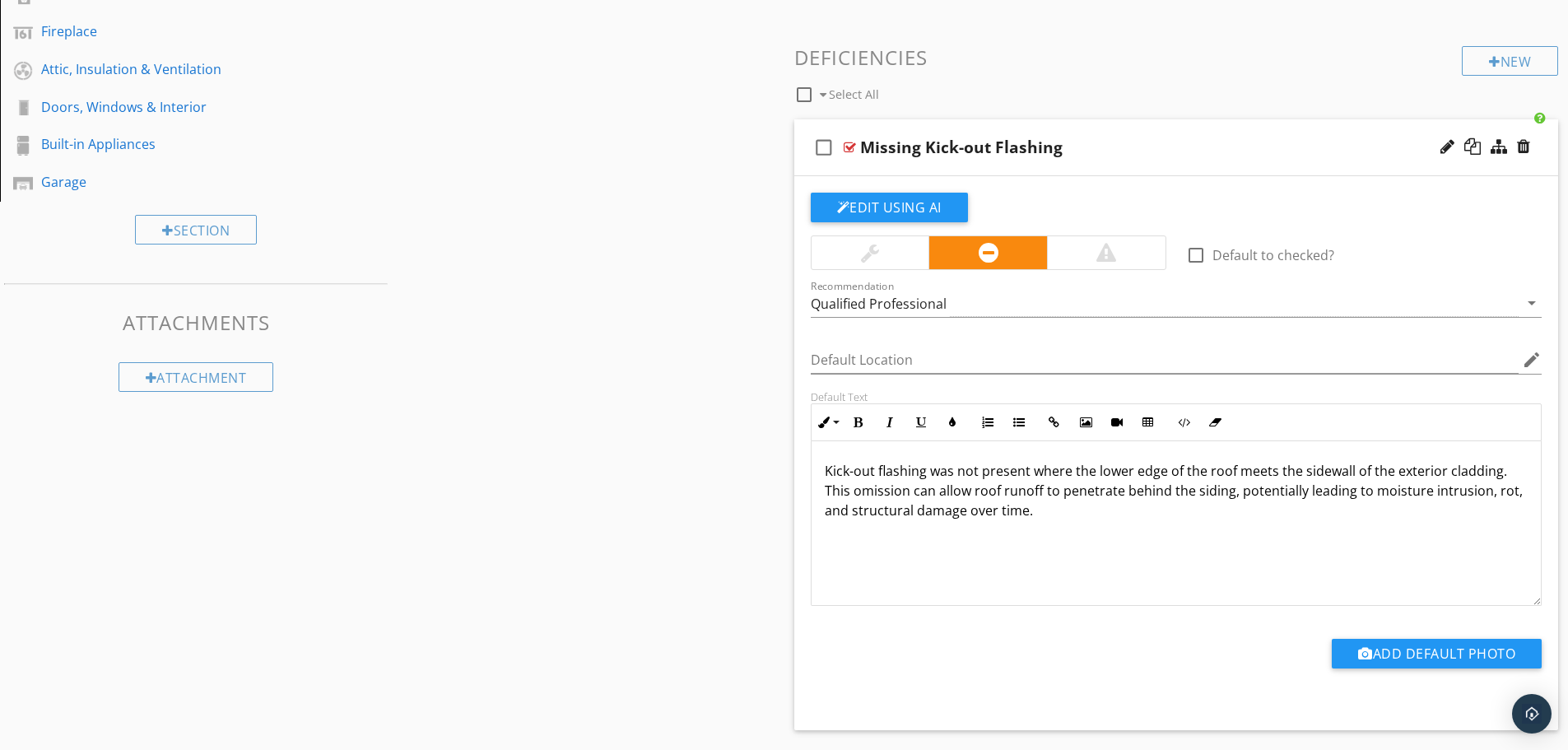
click at [772, 289] on div "Sections Inspection Details Exterior Roof Basement, Foundation, Crawlspace & St…" at bounding box center [784, 213] width 1568 height 1139
click at [590, 296] on div "Sections Inspection Details Exterior Roof Basement, Foundation, Crawlspace & St…" at bounding box center [784, 213] width 1568 height 1139
click at [1240, 75] on div "check_box_outline_blank Select All" at bounding box center [1128, 91] width 668 height 32
click at [905, 203] on button "Edit Using AI" at bounding box center [889, 208] width 157 height 30
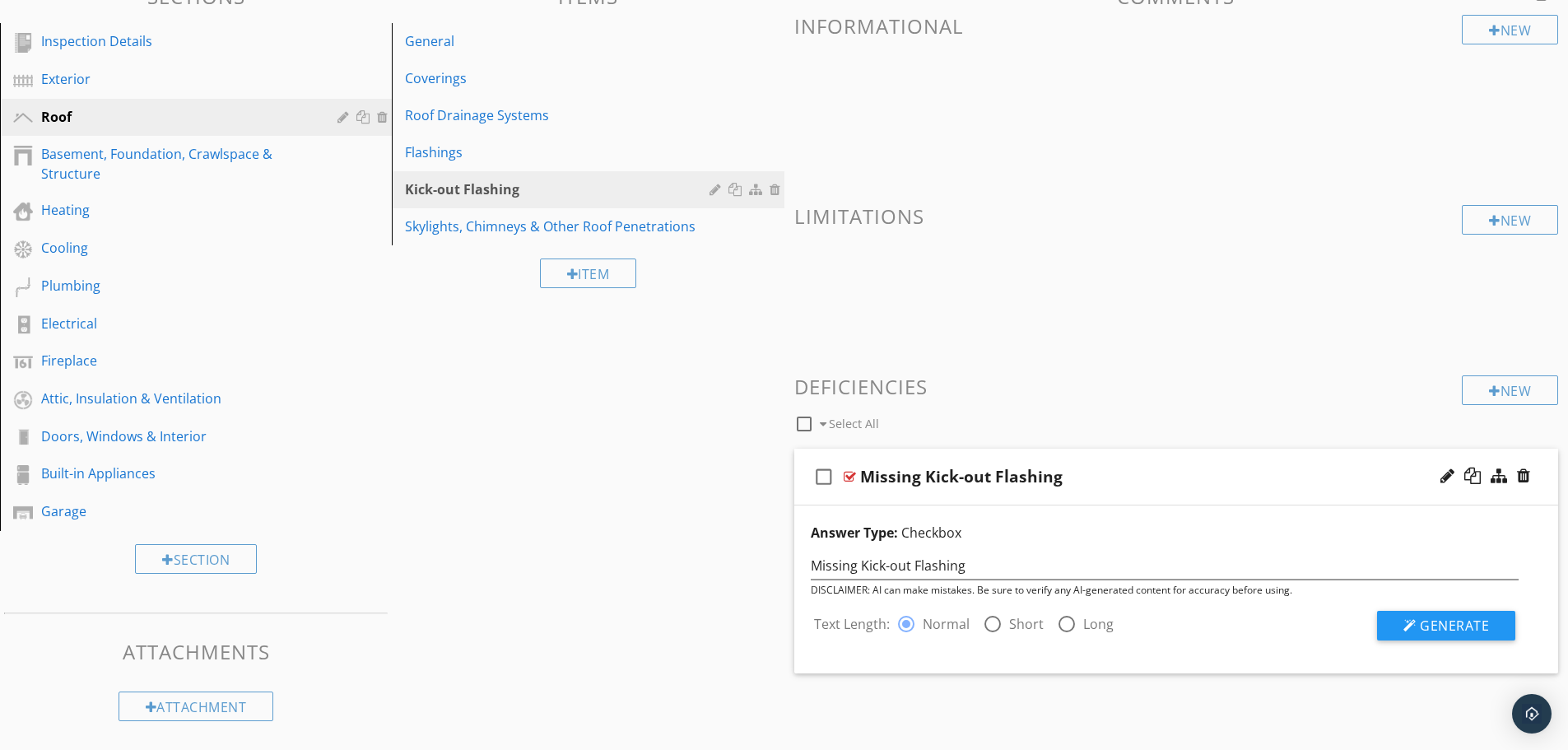
click at [1056, 406] on div "check_box_outline_blank Select All" at bounding box center [1128, 420] width 668 height 32
click at [1046, 377] on h3 "Deficiencies" at bounding box center [1177, 386] width 765 height 22
click at [904, 199] on div "New Informational New Limitations New Deficiencies check_box_outline_blank Sele…" at bounding box center [1177, 344] width 765 height 659
click at [1346, 315] on span at bounding box center [1177, 281] width 765 height 82
click at [1456, 477] on div at bounding box center [1485, 477] width 96 height 40
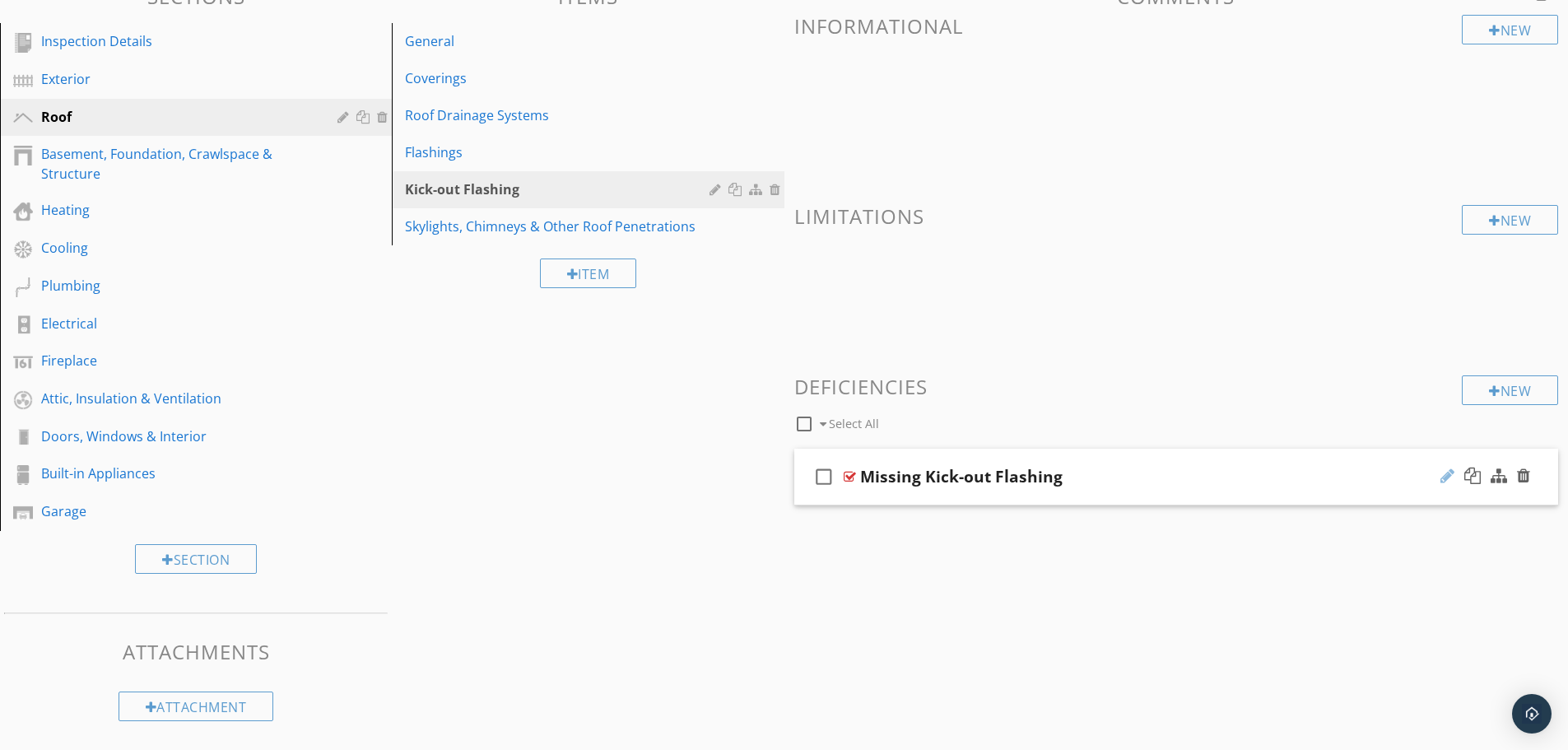
click at [1442, 474] on div at bounding box center [1448, 475] width 14 height 17
click at [852, 472] on div at bounding box center [850, 476] width 12 height 13
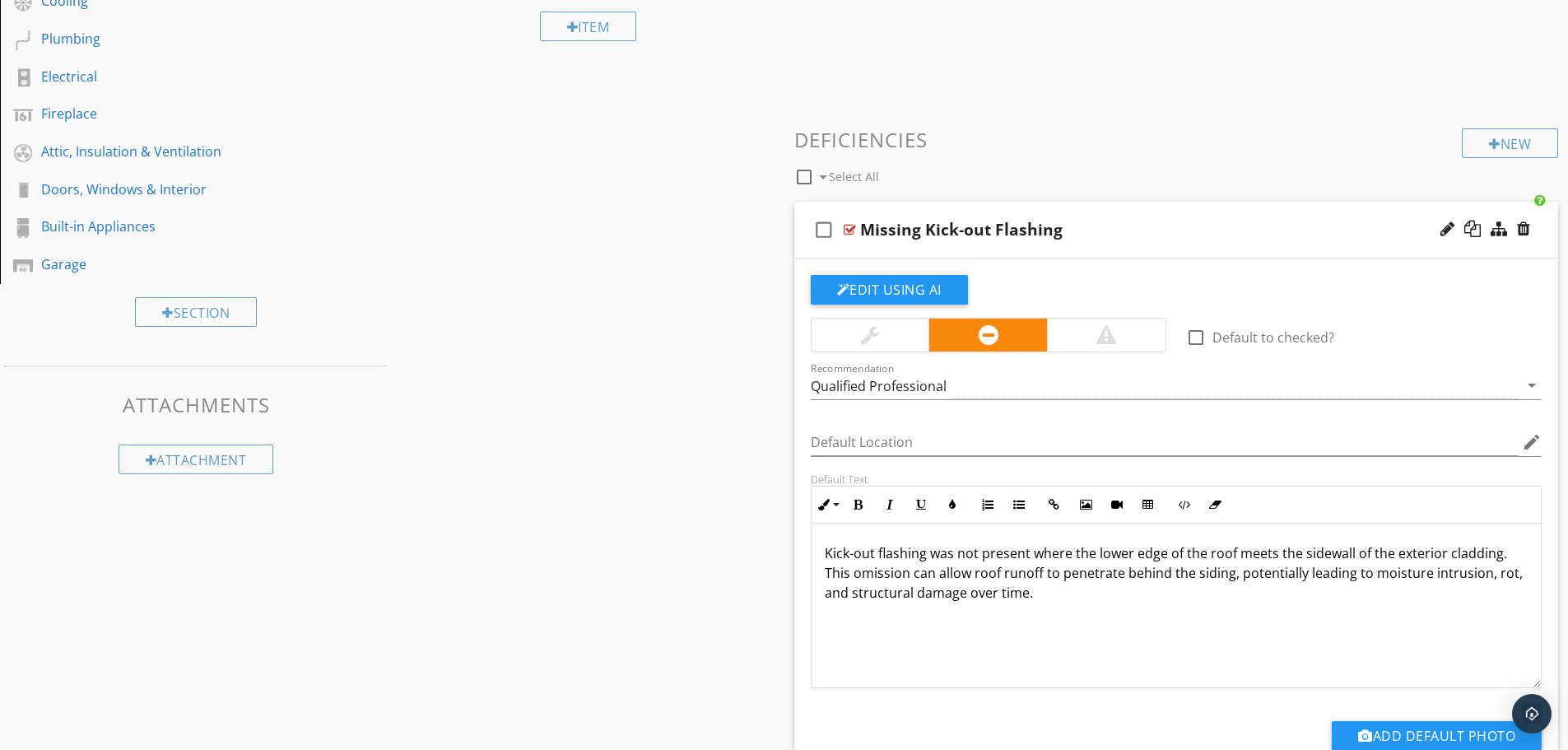
scroll to position [520, 0]
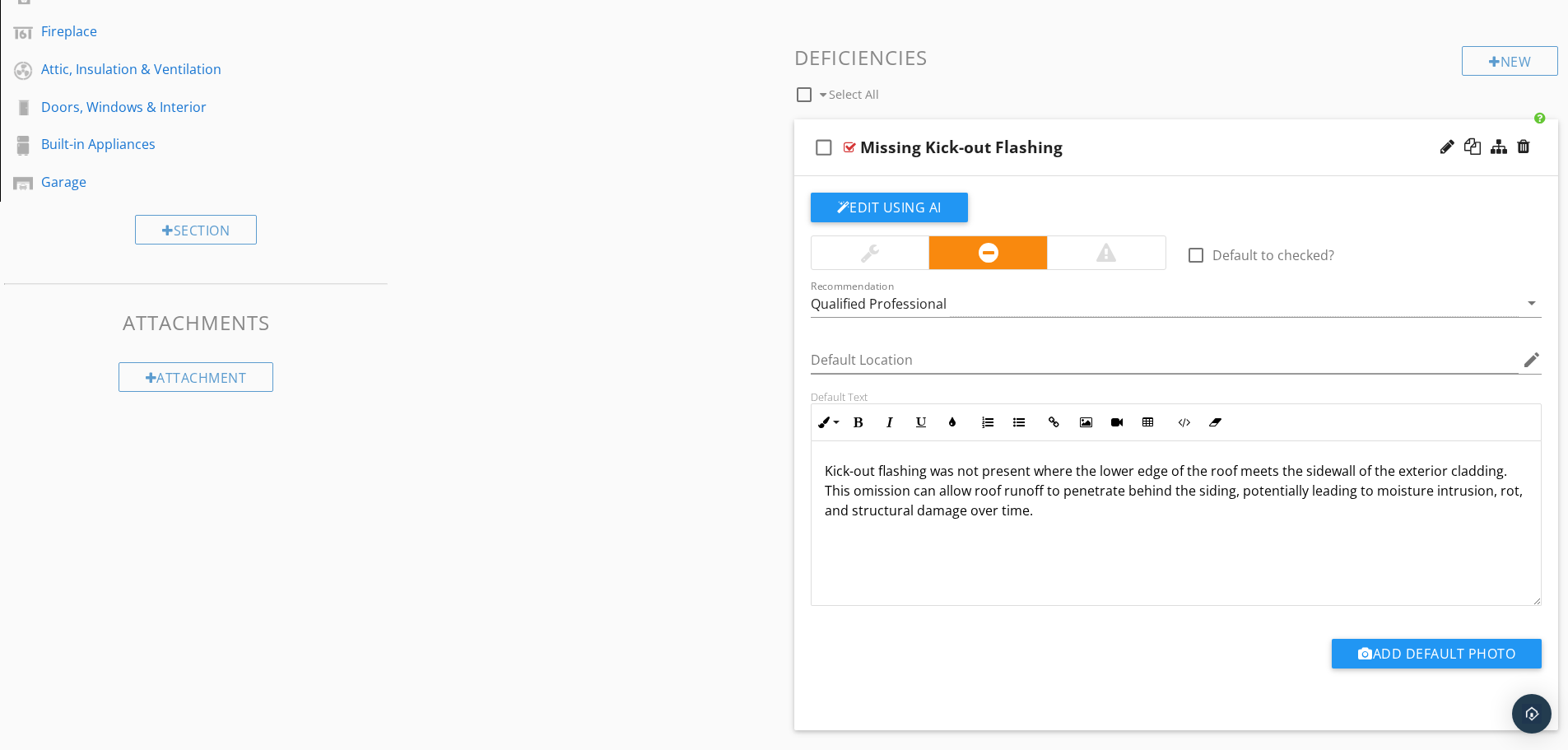
click at [692, 303] on div "Sections Inspection Details Exterior Roof Basement, Foundation, Crawlspace & St…" at bounding box center [784, 213] width 1568 height 1139
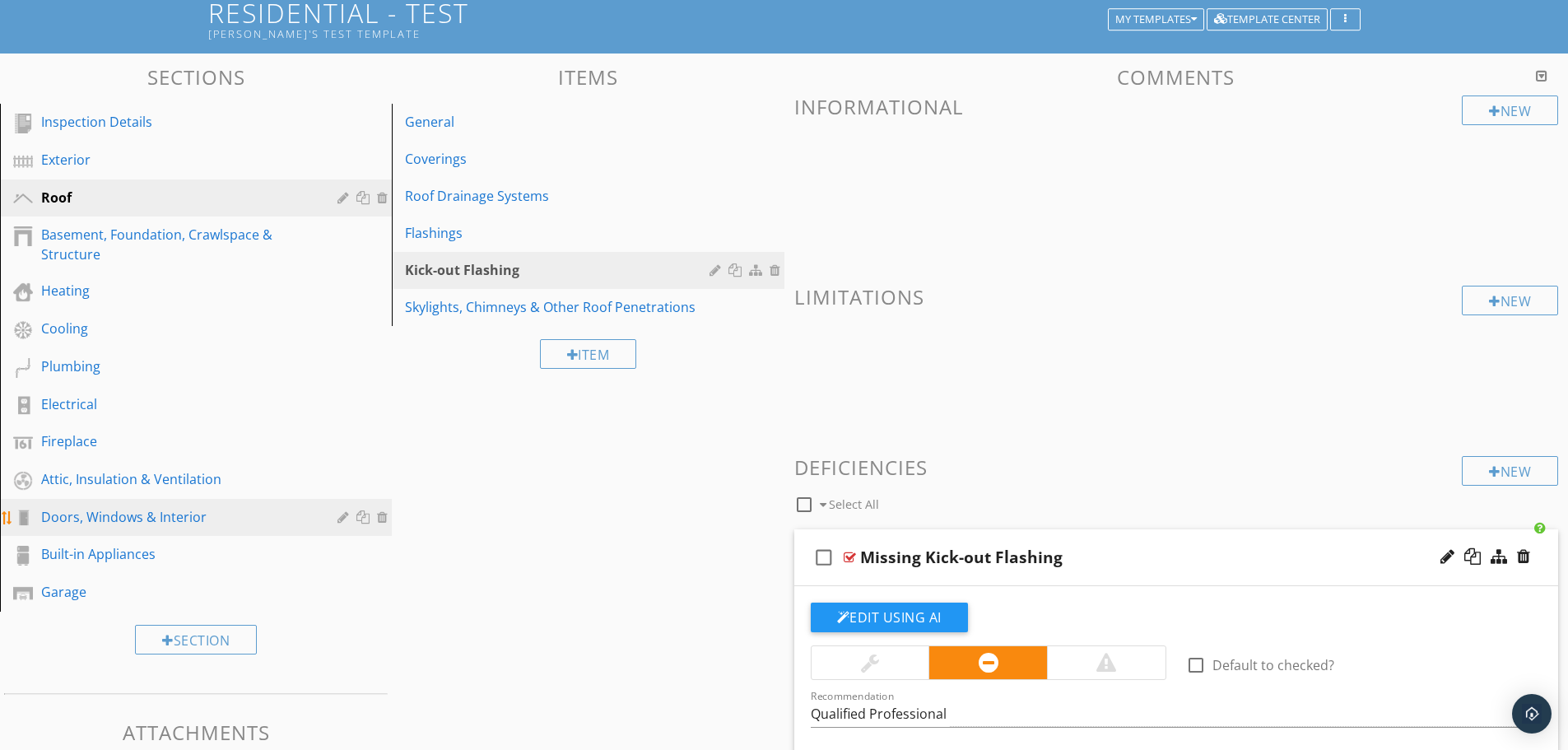
scroll to position [110, 0]
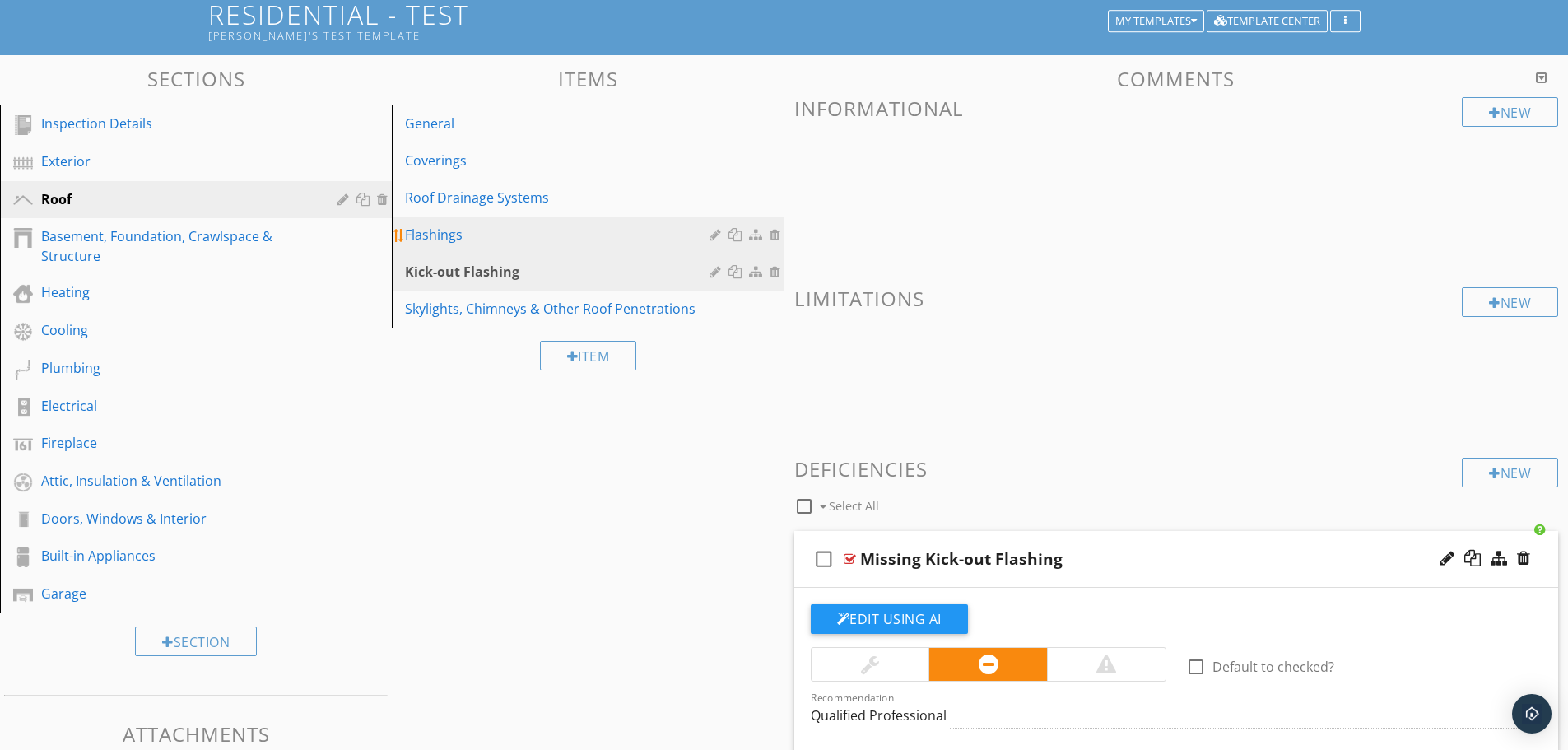
click at [457, 234] on div "Flashings" at bounding box center [559, 234] width 309 height 20
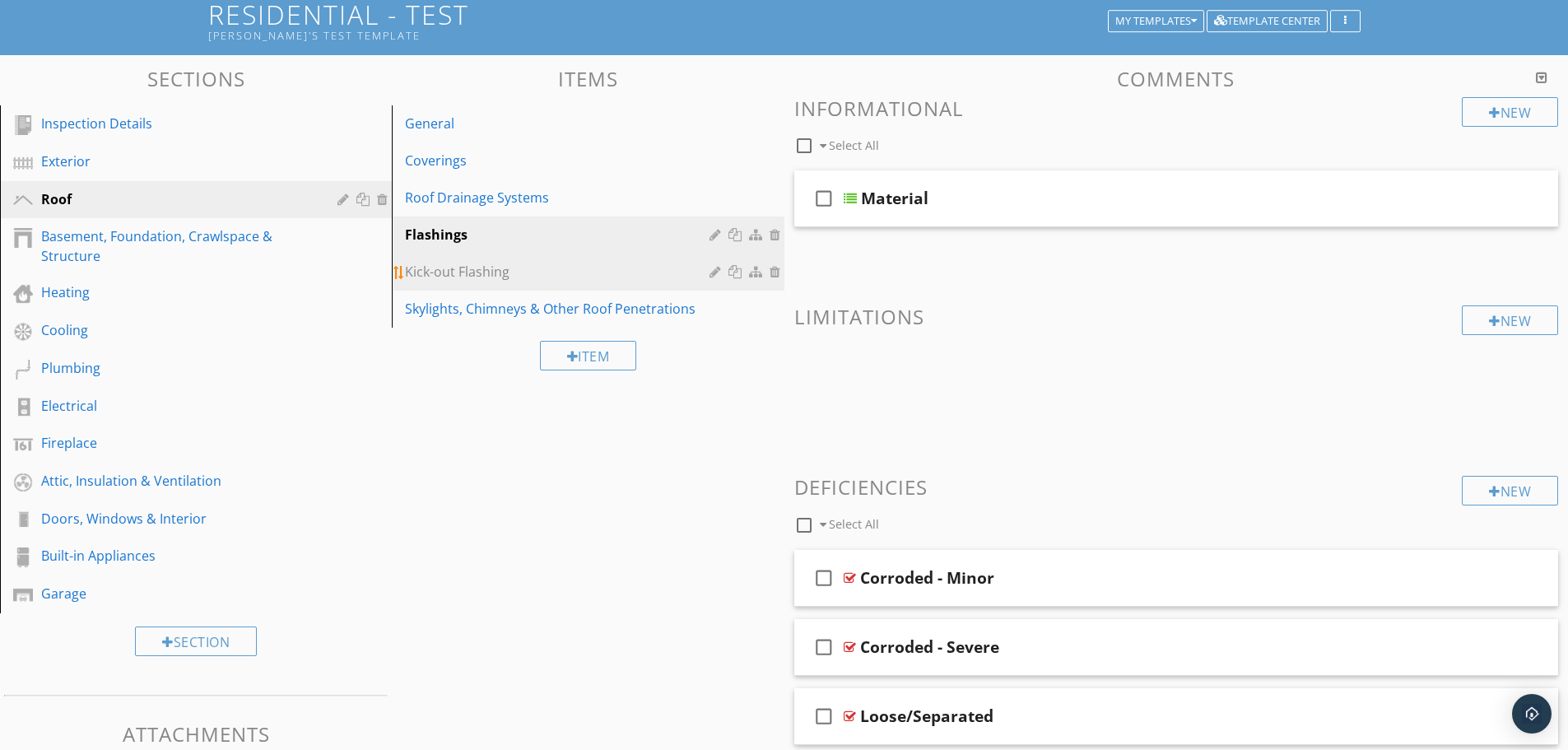
click at [455, 270] on div "Kick-out Flashing" at bounding box center [559, 271] width 309 height 20
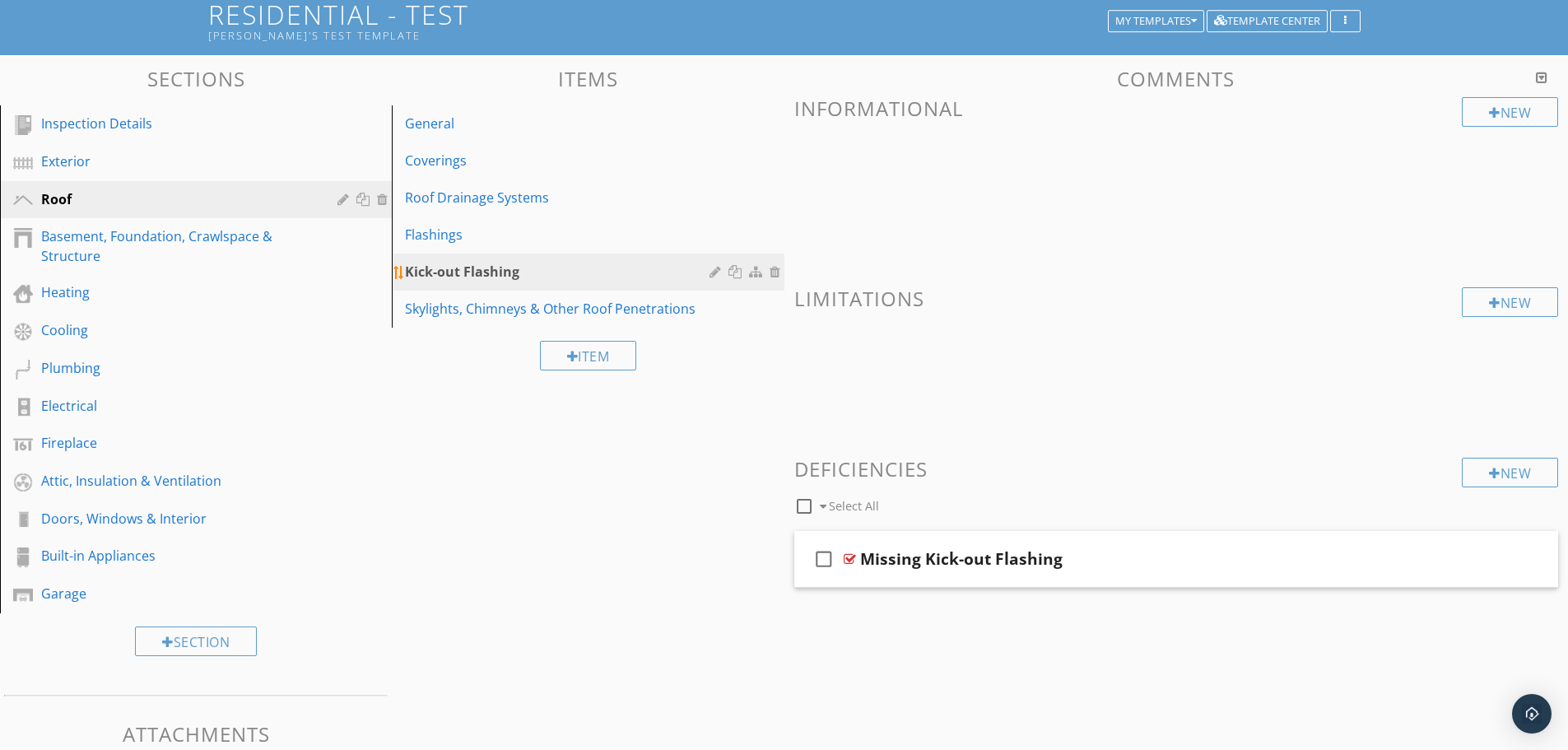
click at [711, 270] on div at bounding box center [718, 271] width 16 height 13
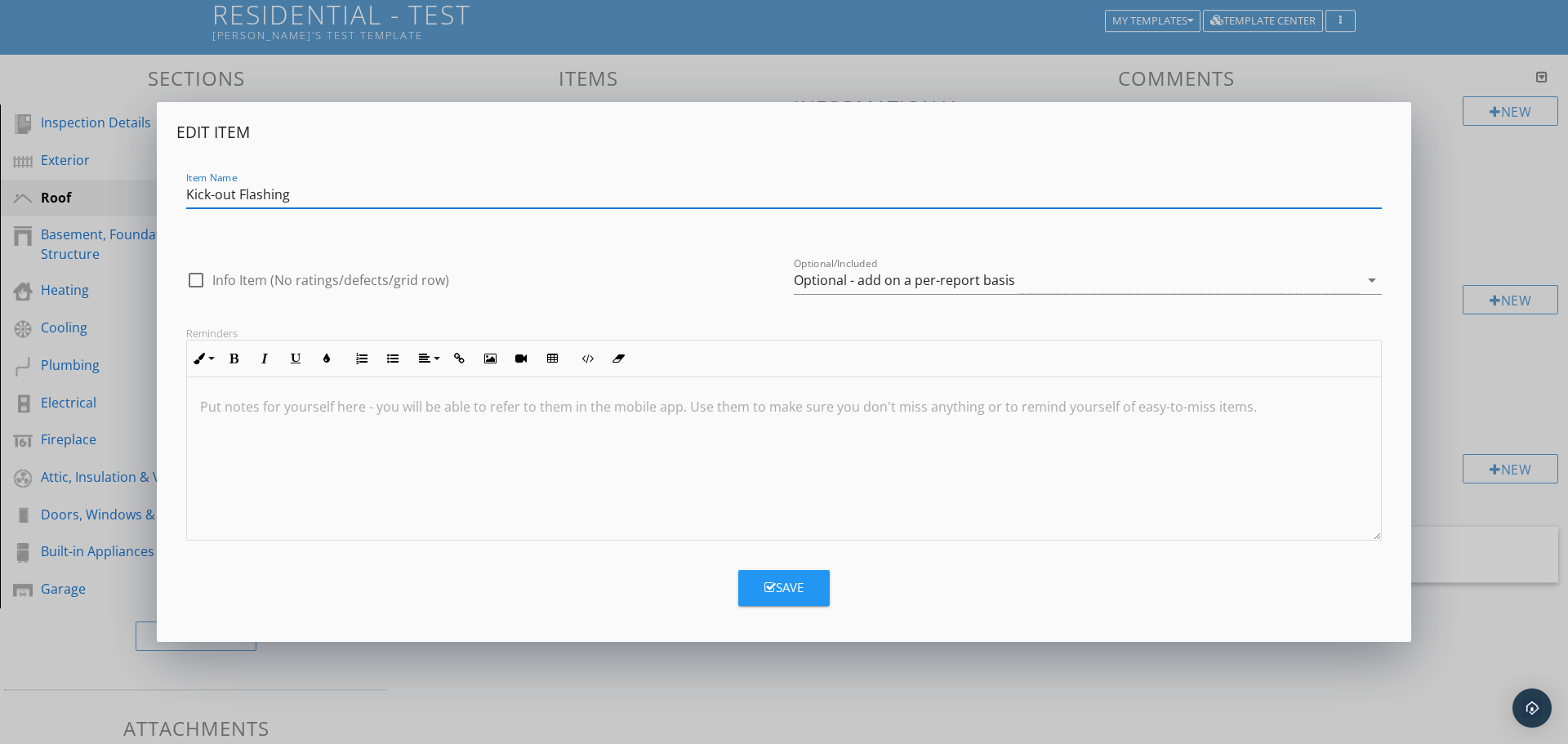
click at [1108, 520] on div at bounding box center [784, 458] width 1194 height 163
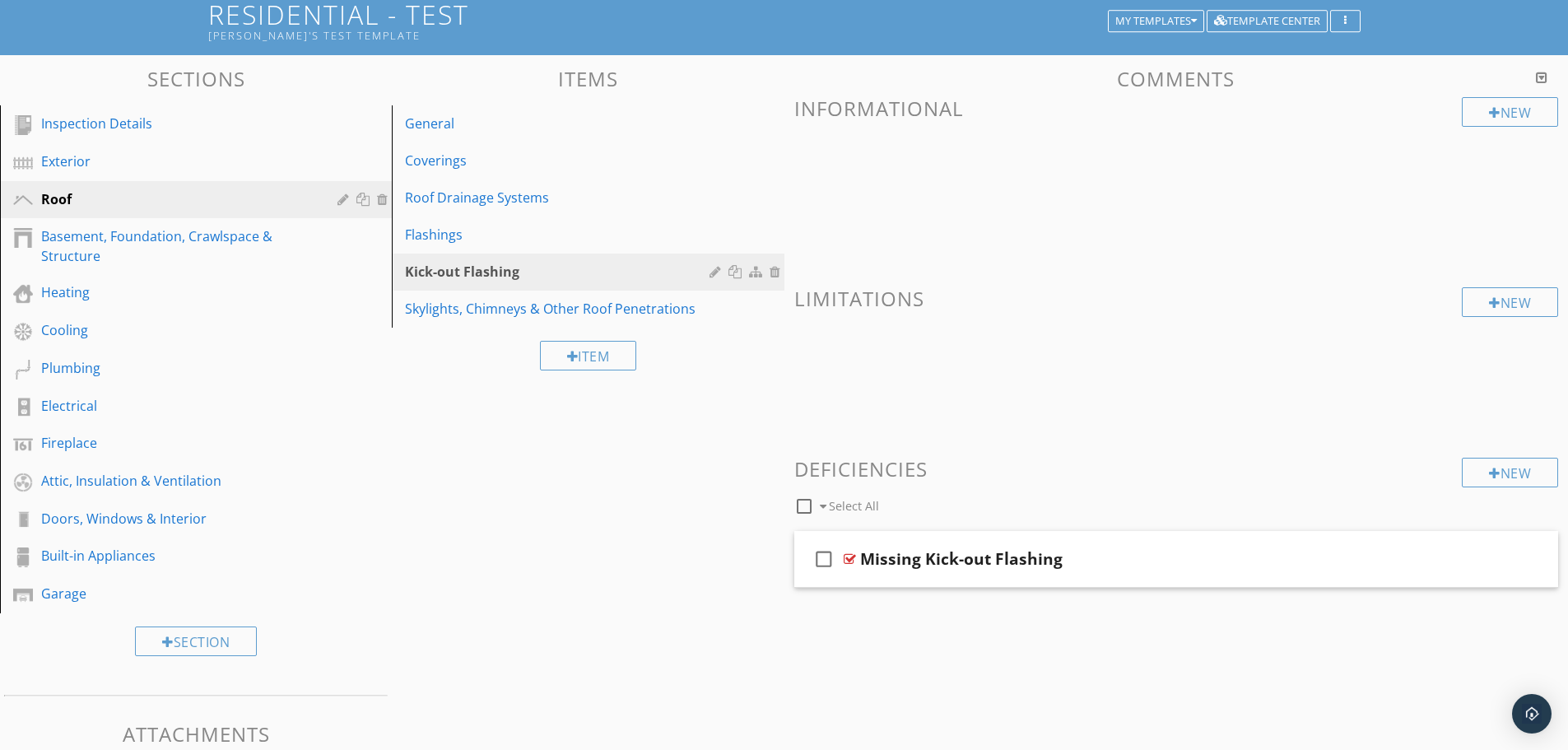
click at [905, 73] on div at bounding box center [784, 375] width 1568 height 750
click at [400, 272] on div at bounding box center [399, 272] width 13 height 13
click at [752, 273] on div at bounding box center [757, 271] width 17 height 13
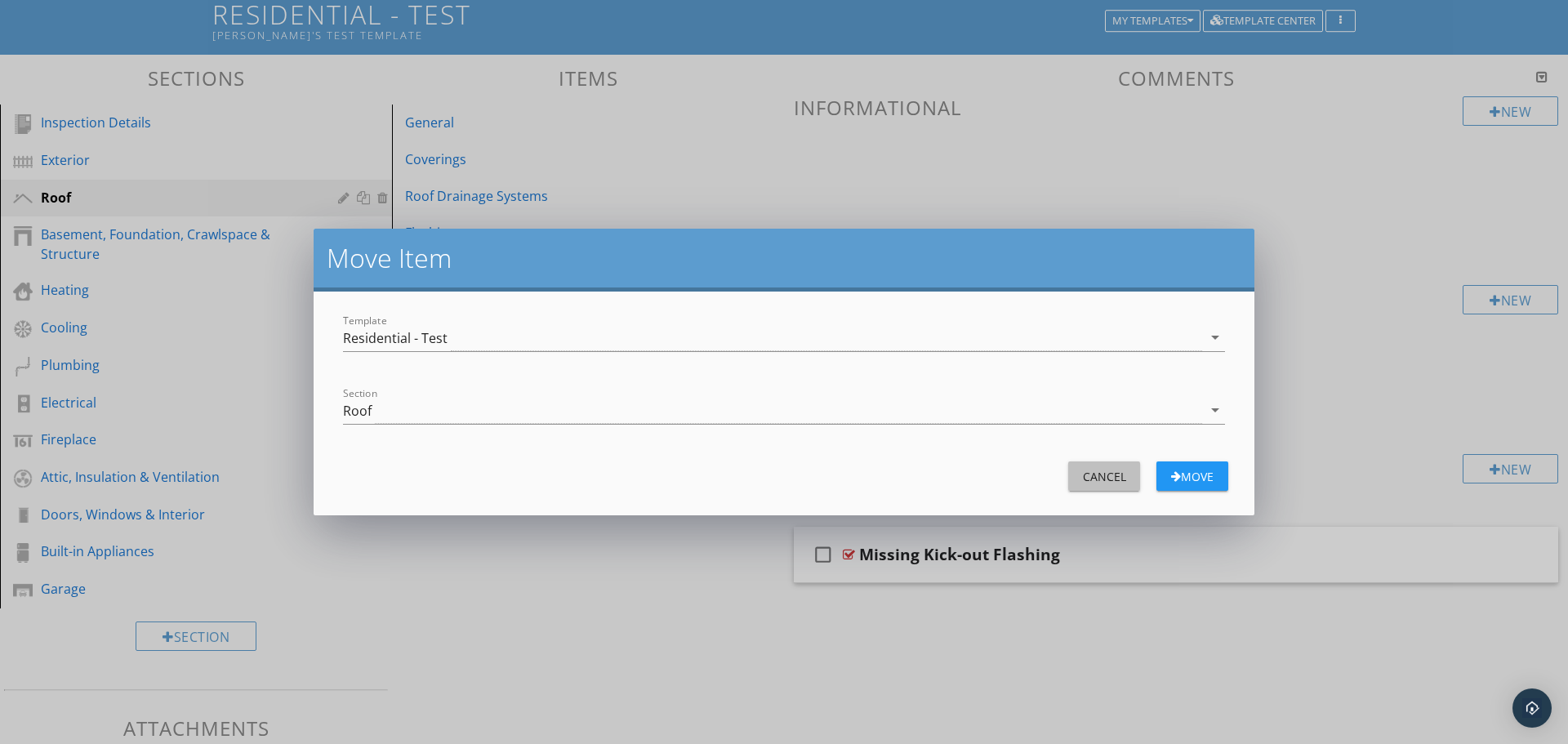
click at [1100, 473] on div "Cancel" at bounding box center [1104, 476] width 46 height 17
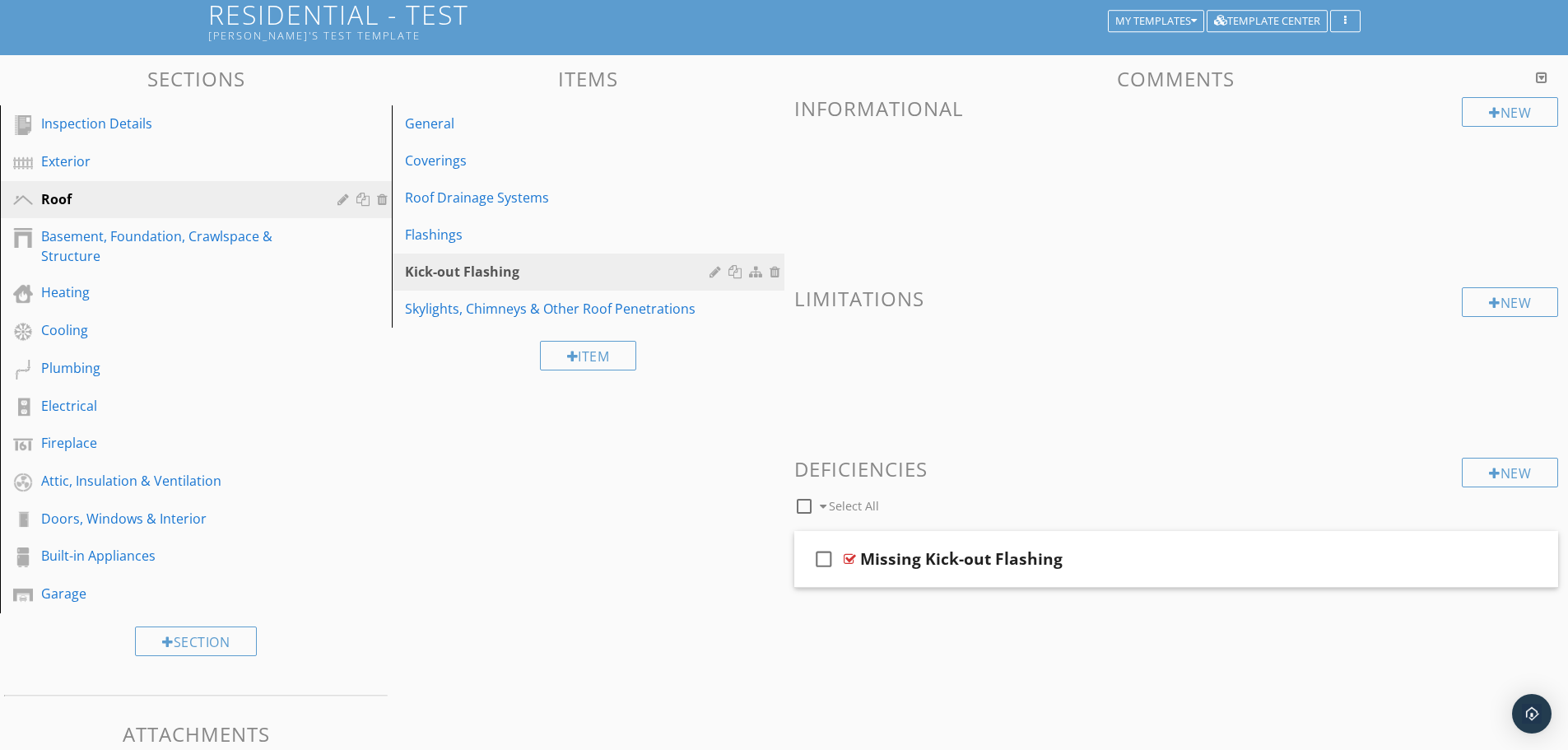
click at [513, 482] on div "Sections Inspection Details Exterior Roof Basement, Foundation, Crawlspace & St…" at bounding box center [784, 435] width 1568 height 760
click at [828, 559] on icon "check_box_outline_blank" at bounding box center [824, 559] width 27 height 40
checkbox input "true"
click at [857, 559] on div "check_box Missing Kick-out Flashing" at bounding box center [1177, 558] width 765 height 56
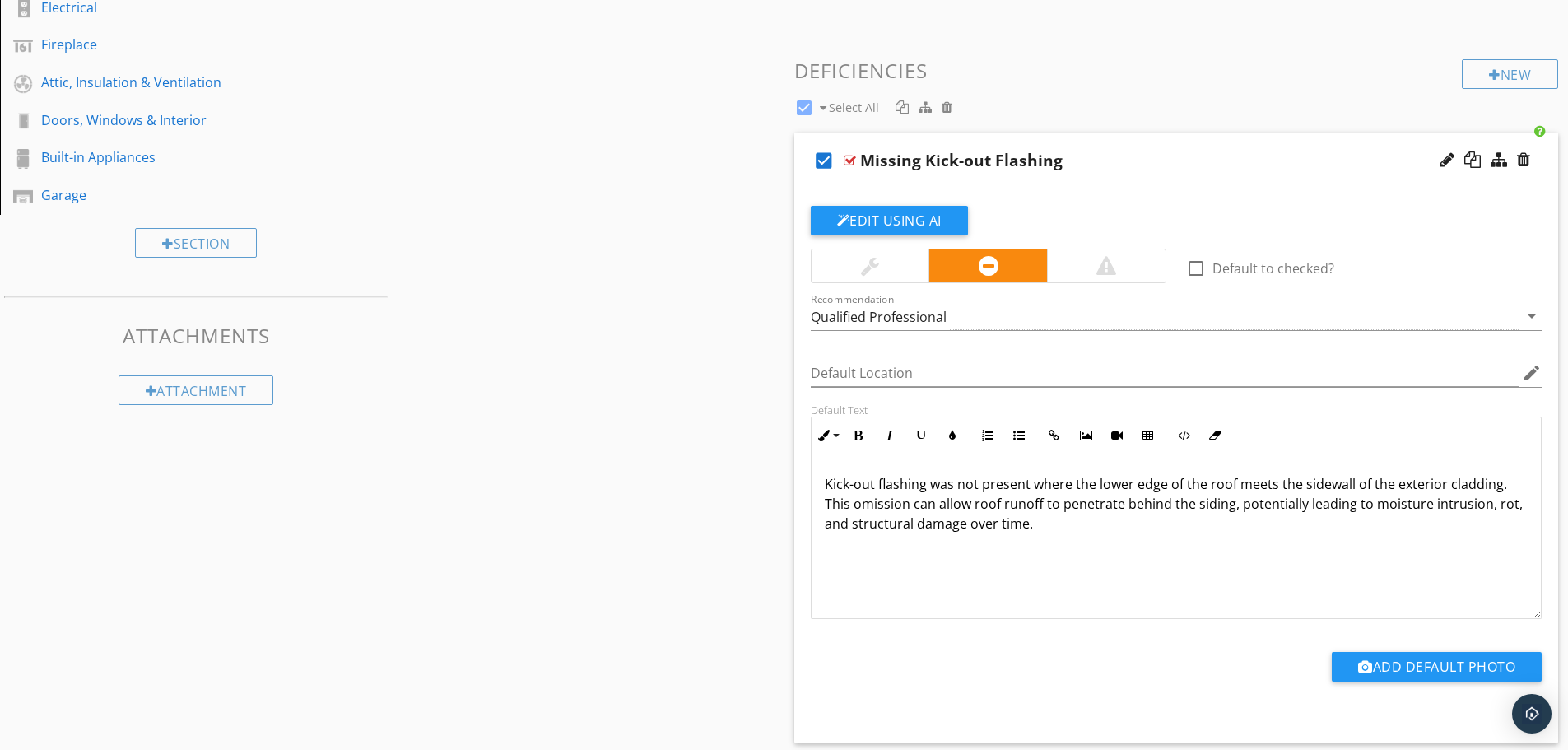
scroll to position [520, 0]
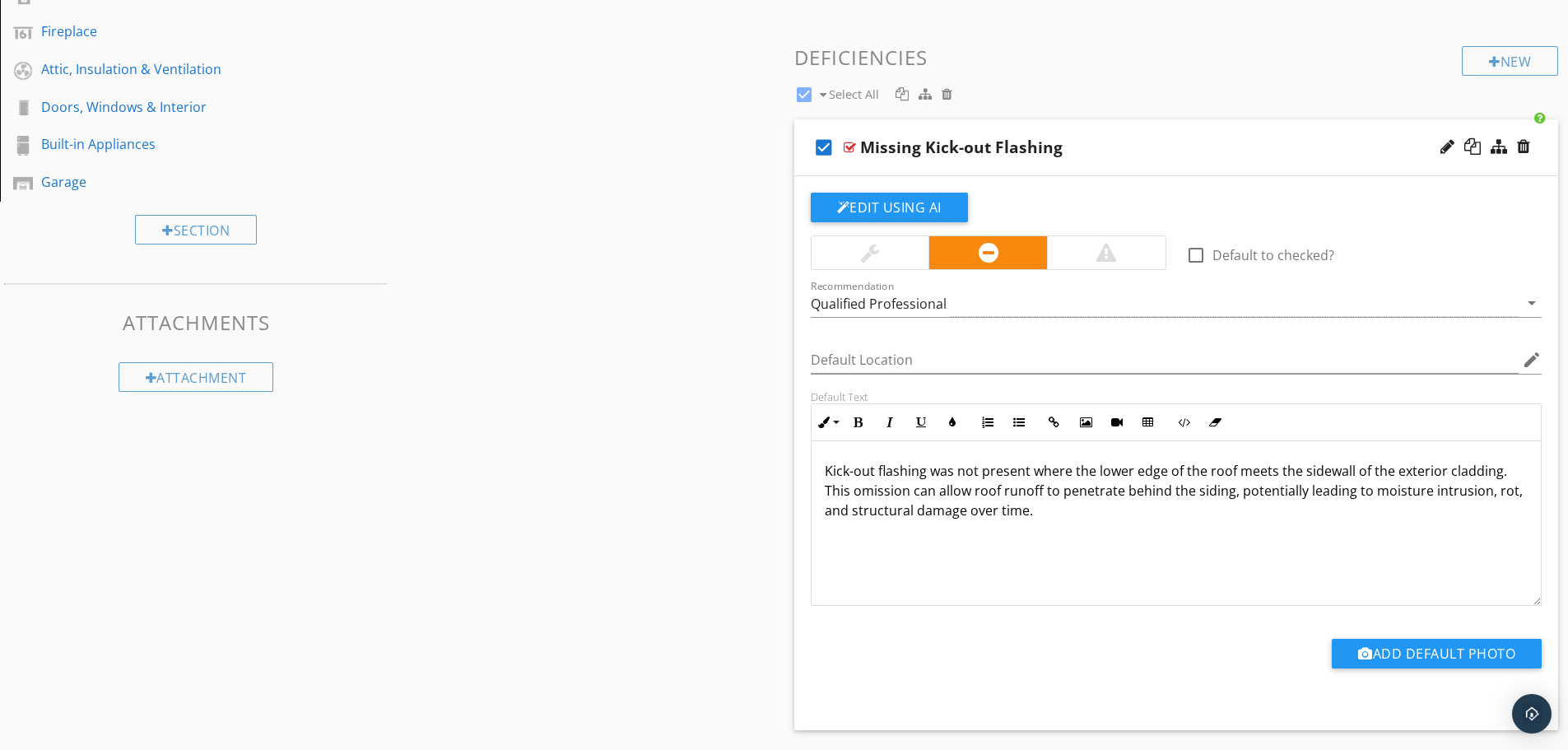
click at [1191, 36] on div "New Informational New Limitations New Deficiencies check_box Select All check_b…" at bounding box center [1177, 208] width 765 height 1045
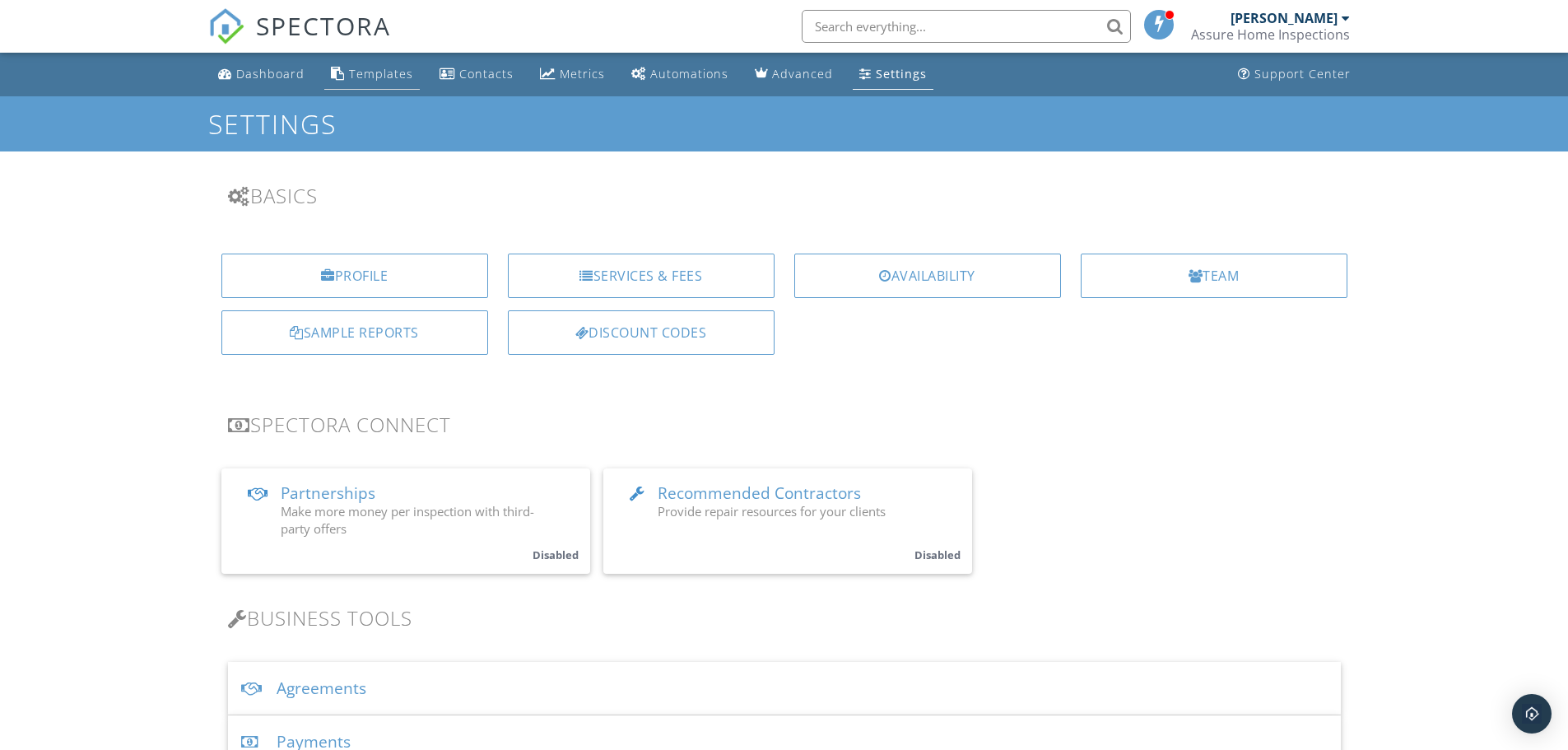
click at [376, 73] on div "Templates" at bounding box center [381, 74] width 64 height 16
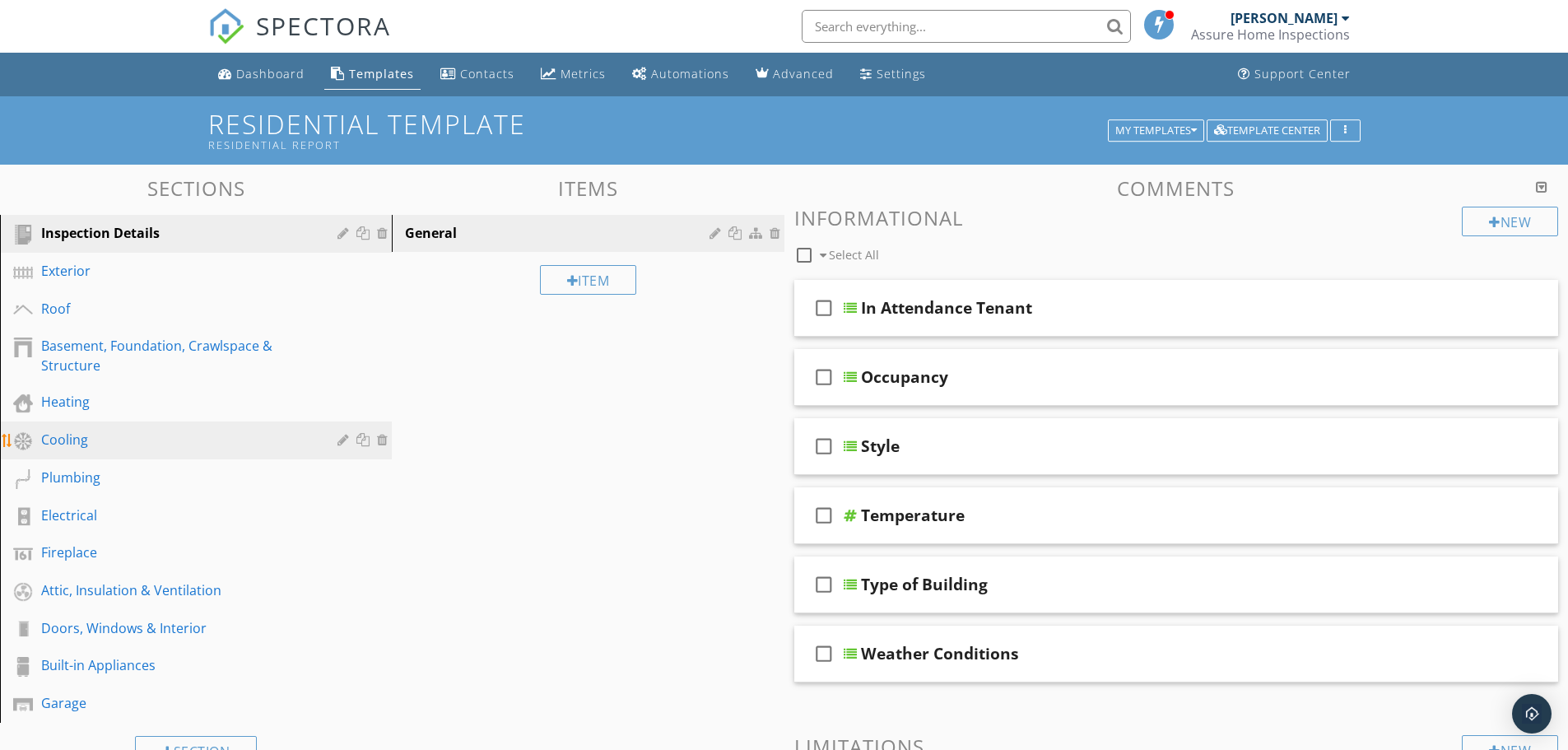
click at [65, 443] on div "Cooling" at bounding box center [177, 439] width 272 height 20
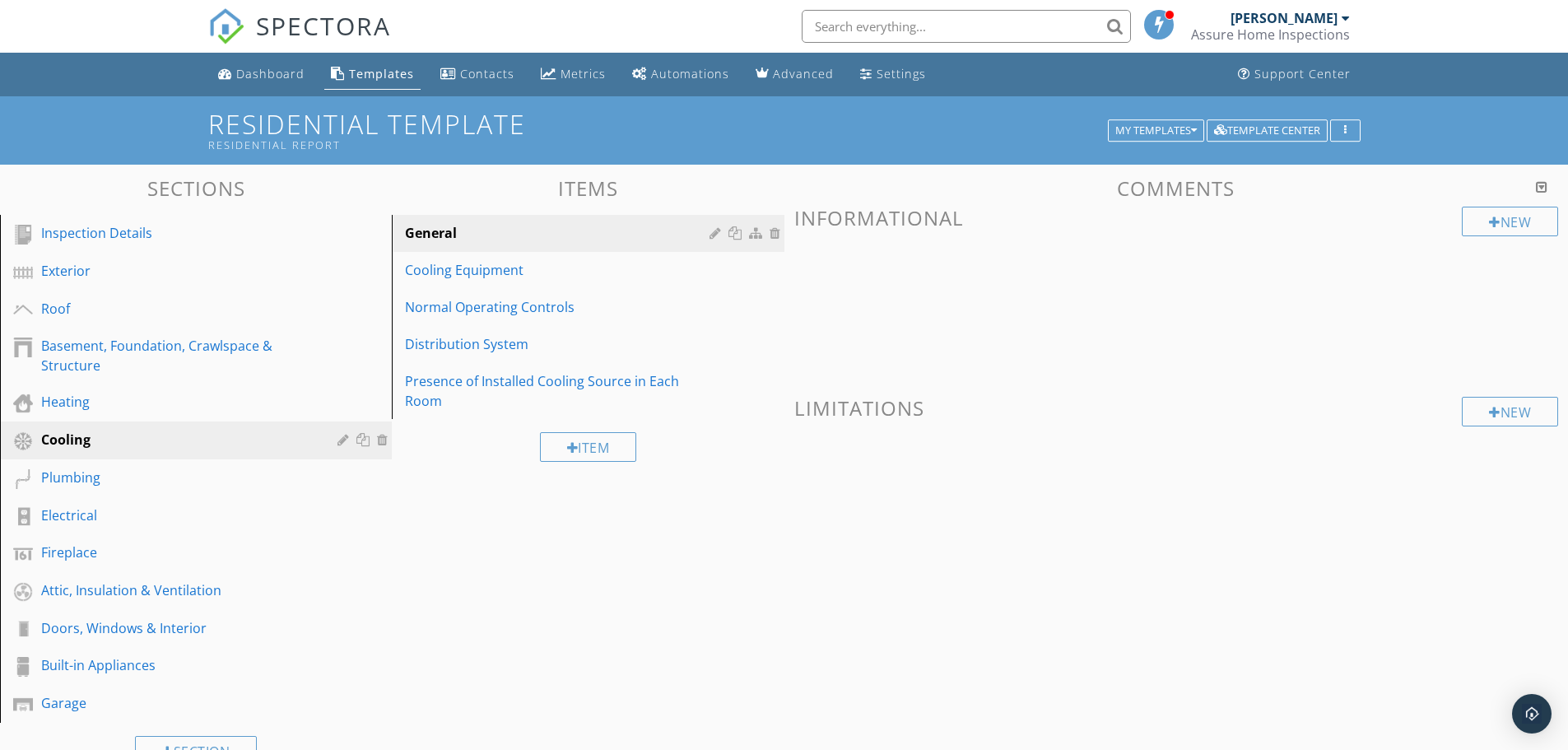
click at [1006, 536] on div "Comments New Informational New Limitations" at bounding box center [1177, 371] width 785 height 389
click at [507, 263] on div "Cooling Equipment" at bounding box center [559, 270] width 309 height 20
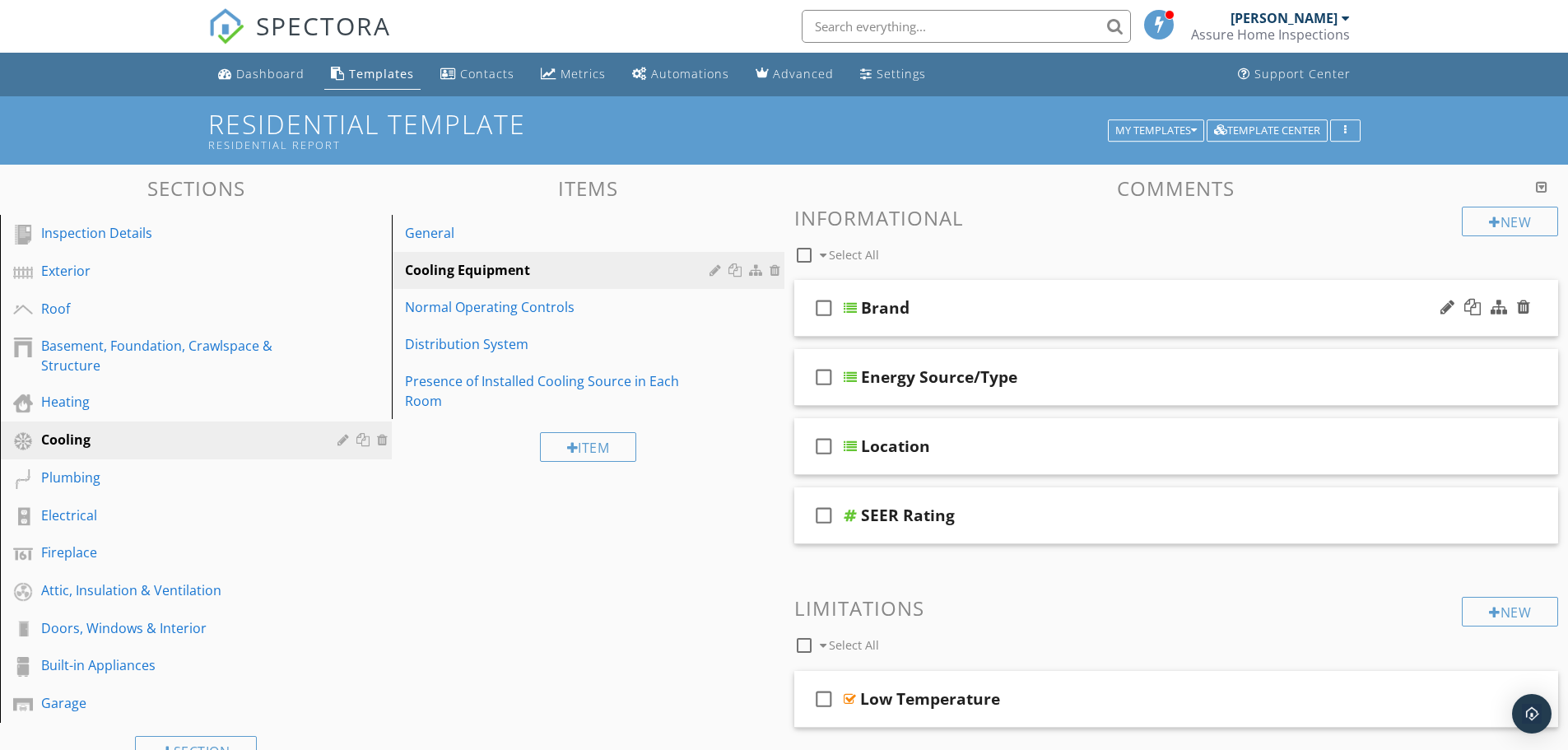
click at [848, 306] on div at bounding box center [850, 307] width 13 height 13
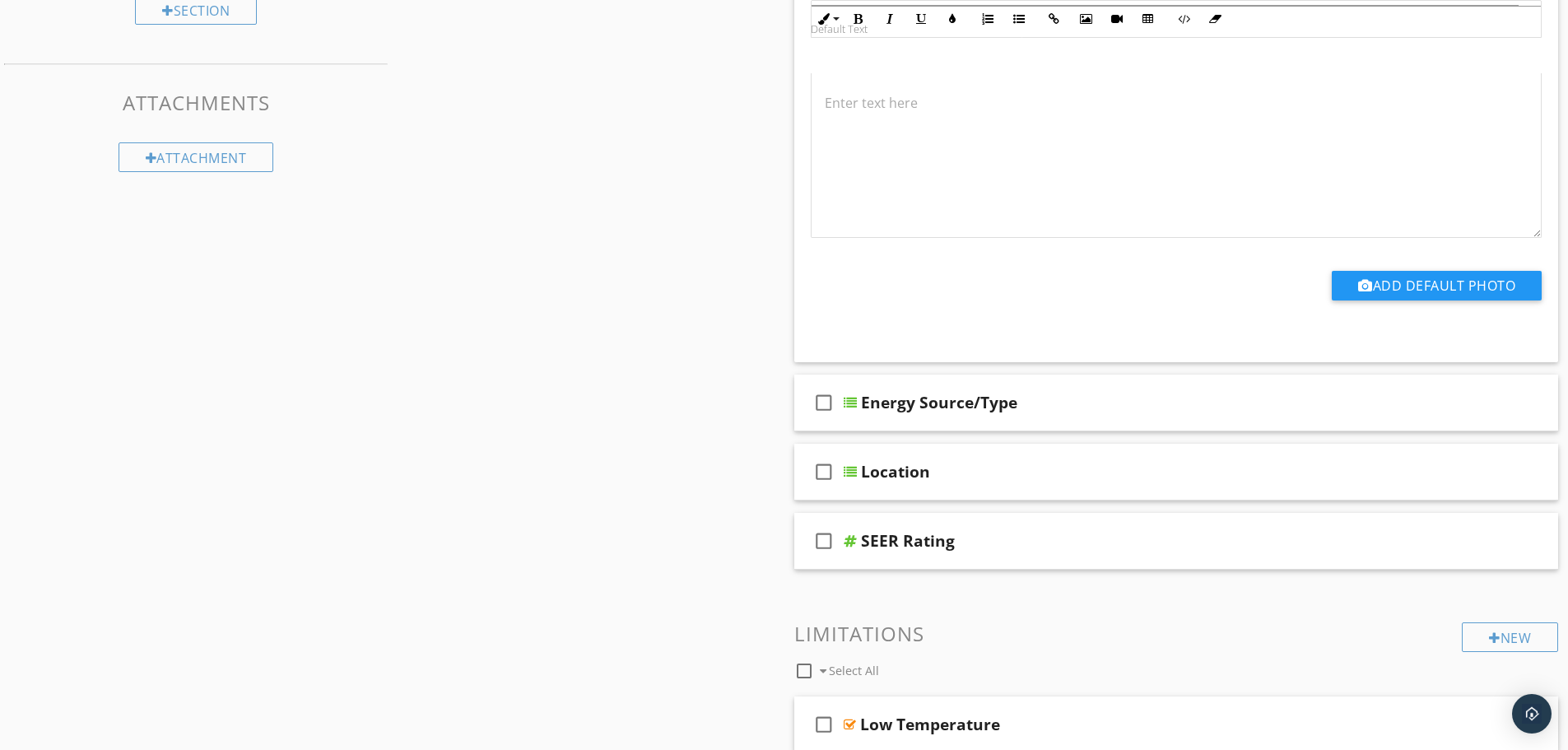
scroll to position [823, 0]
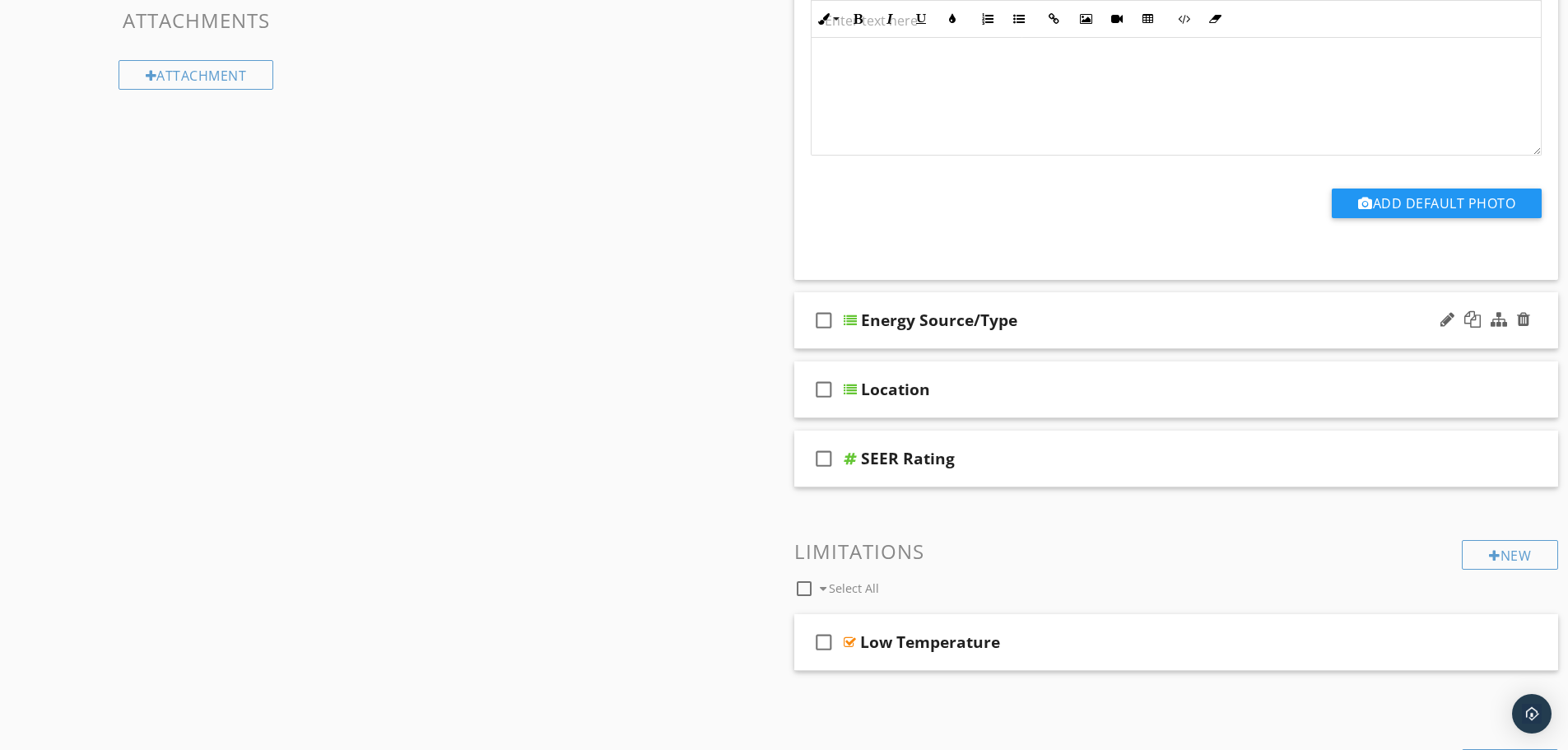
drag, startPoint x: 845, startPoint y: 316, endPoint x: 852, endPoint y: 322, distance: 9.2
click at [845, 316] on div at bounding box center [850, 320] width 13 height 13
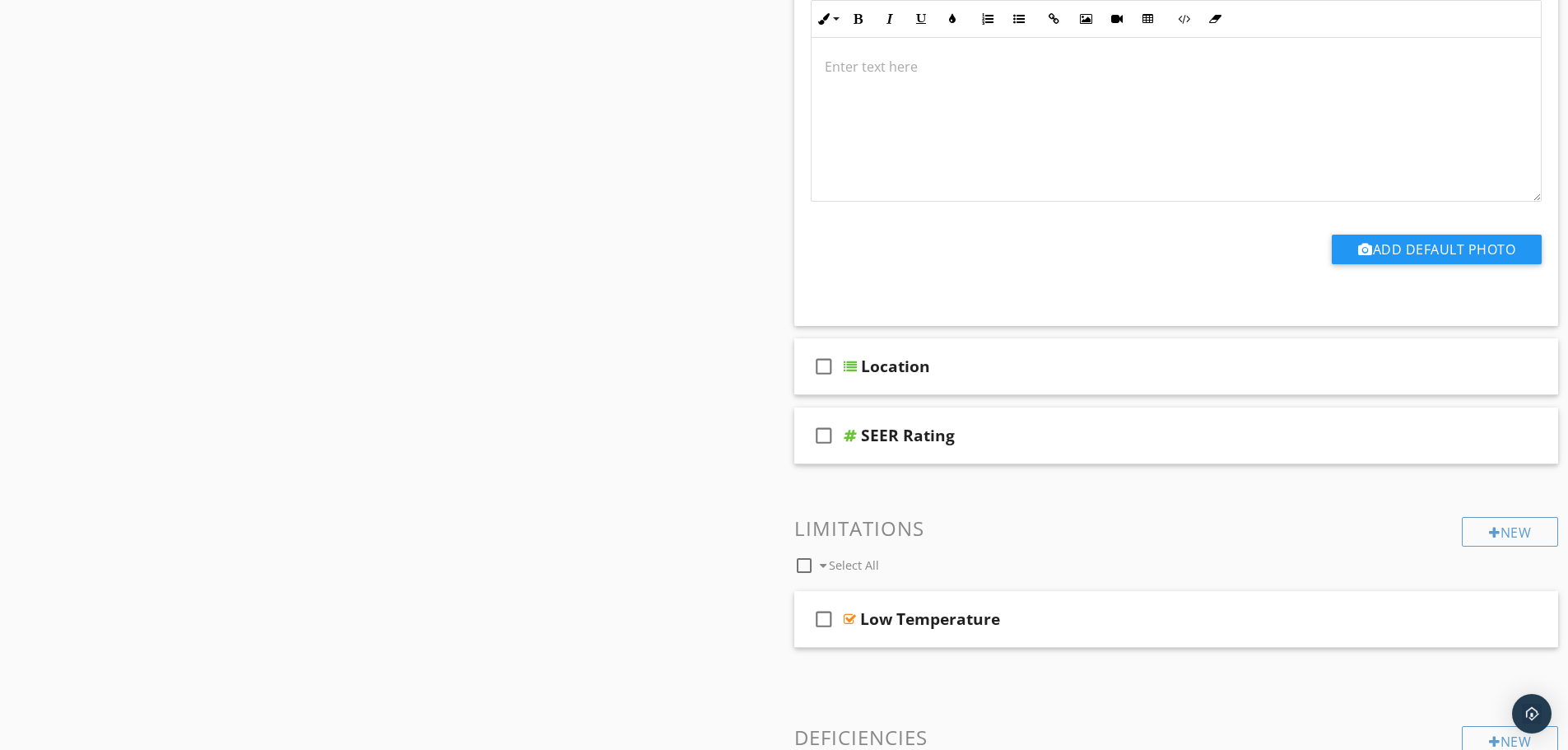
scroll to position [1645, 0]
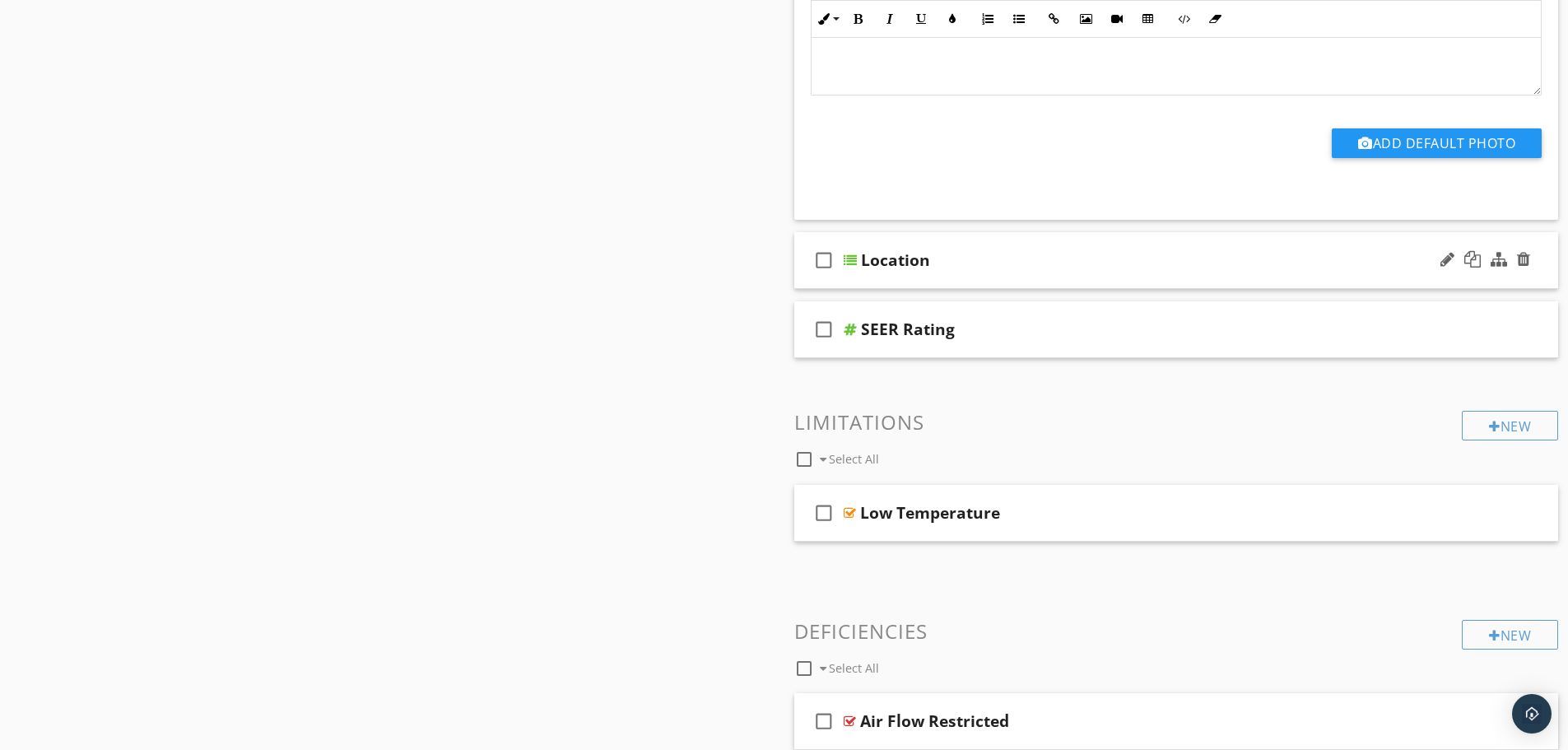
click at [852, 261] on div at bounding box center [850, 259] width 13 height 13
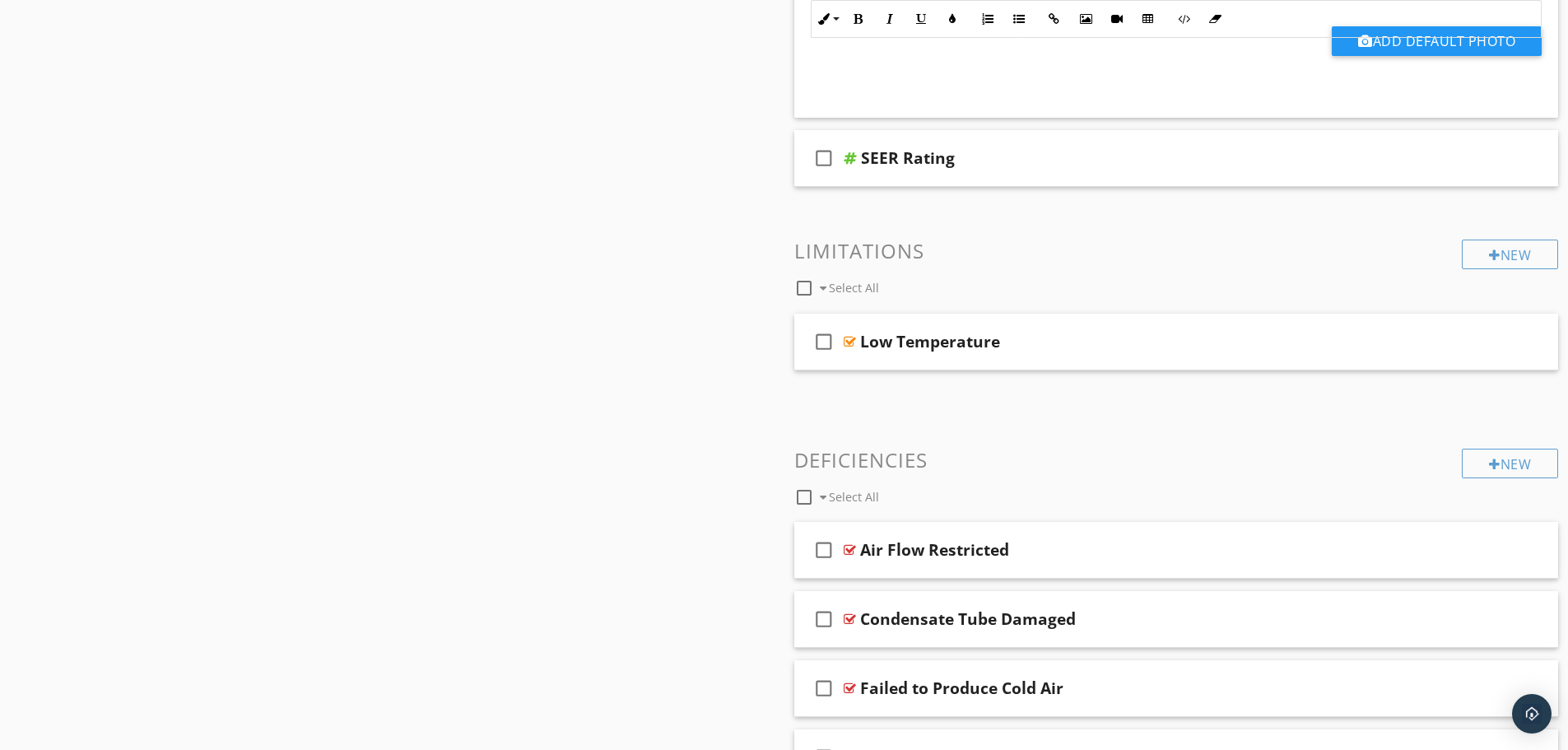
scroll to position [2469, 0]
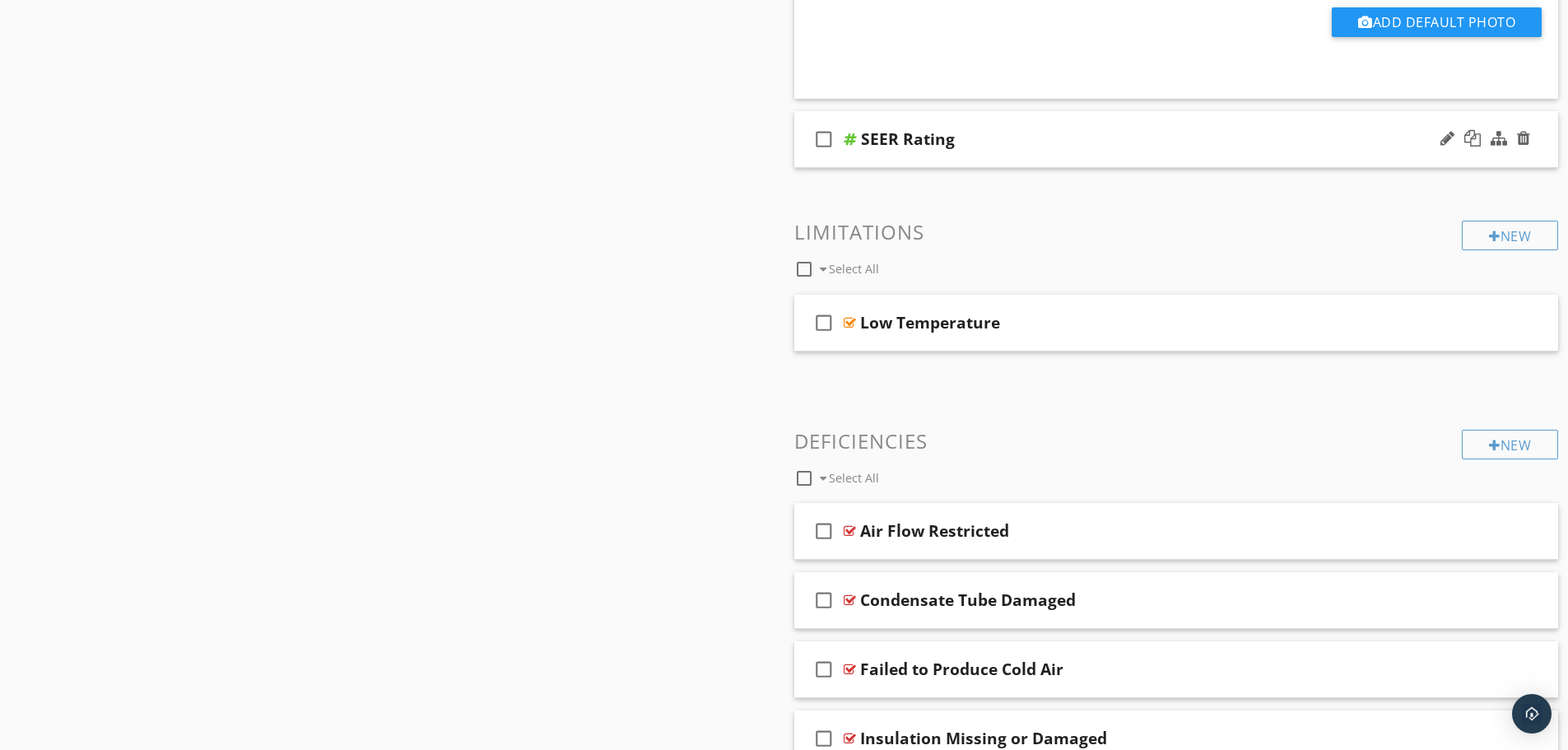
click at [851, 140] on div at bounding box center [850, 139] width 13 height 13
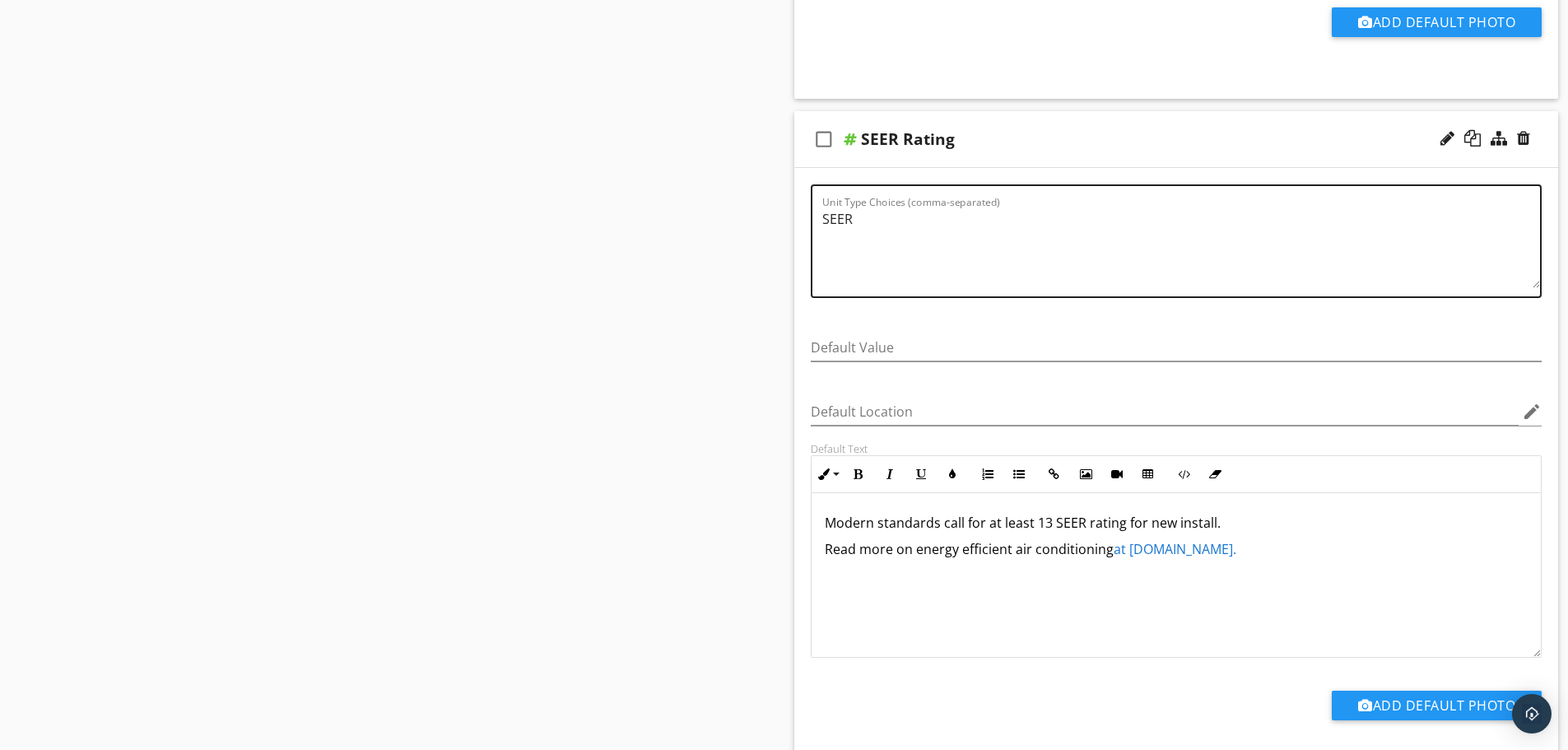
click at [1057, 218] on textarea "SEER" at bounding box center [1182, 246] width 719 height 82
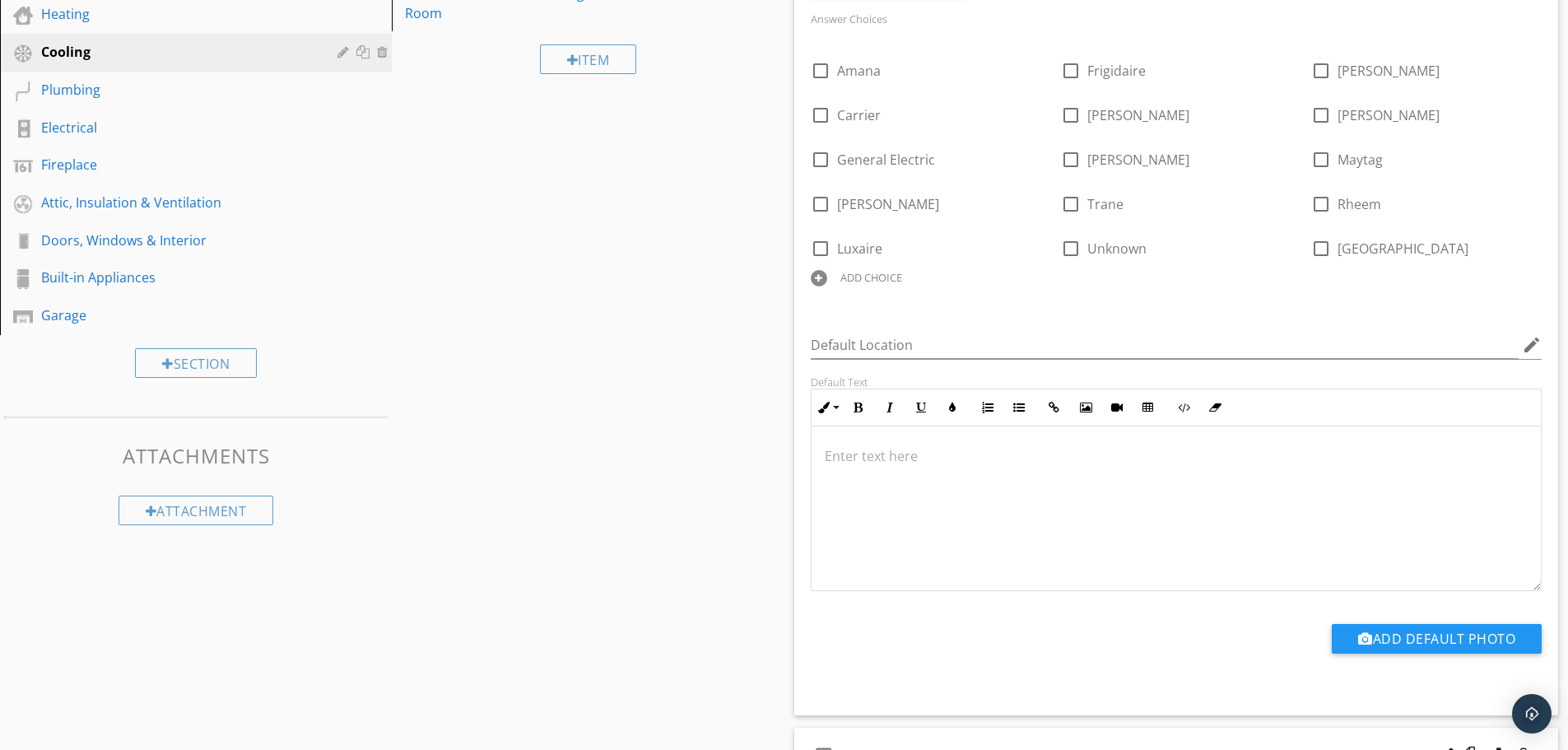
scroll to position [0, 0]
